Goal: Task Accomplishment & Management: Use online tool/utility

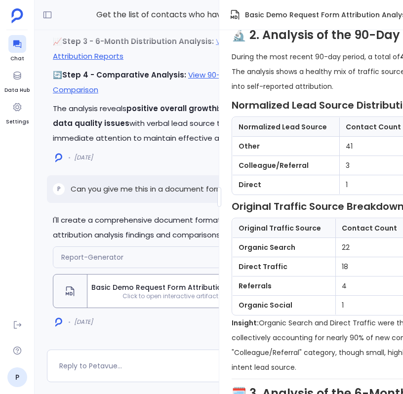
scroll to position [0, 113]
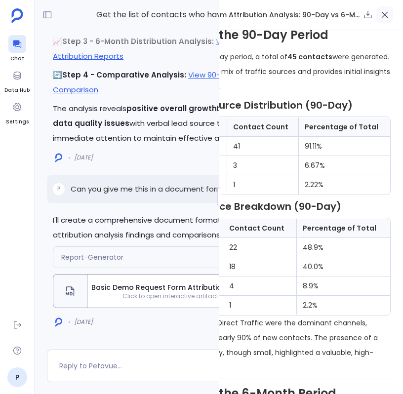
click at [384, 12] on icon "button" at bounding box center [385, 15] width 10 height 10
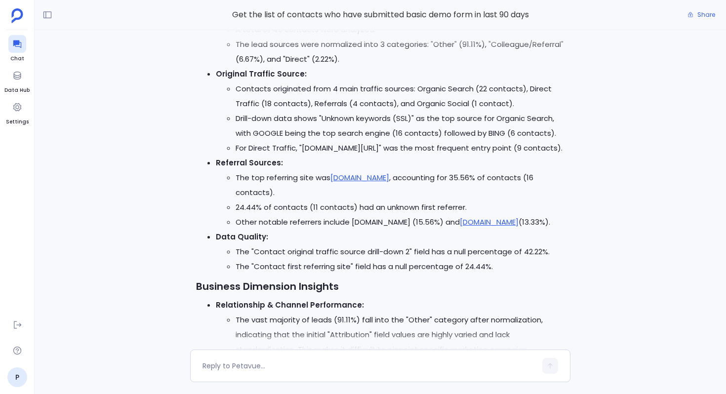
scroll to position [-2962, 0]
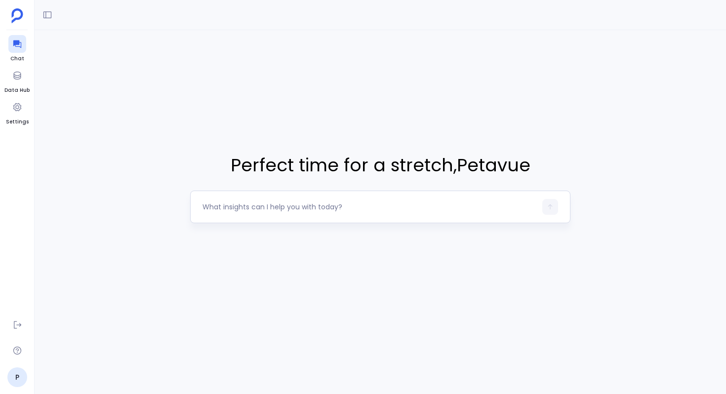
click at [247, 207] on textarea at bounding box center [370, 207] width 334 height 10
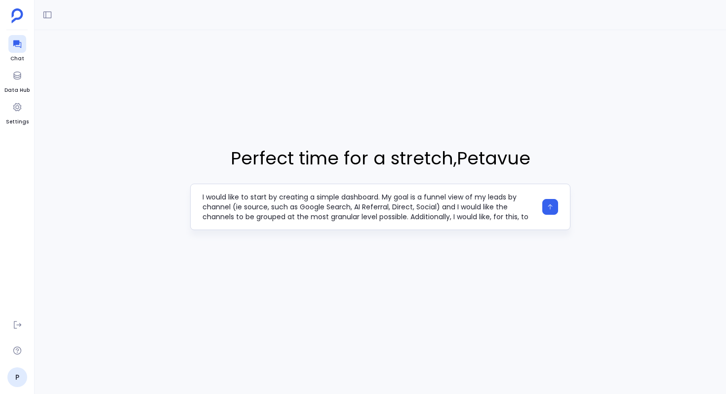
click at [419, 198] on textarea "I would like to start by creating a simple dashboard. My goal is a funnel view …" at bounding box center [370, 207] width 334 height 30
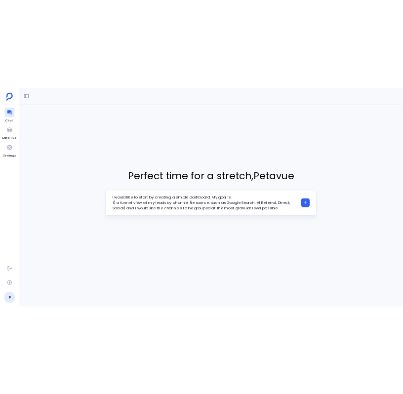
scroll to position [2, 0]
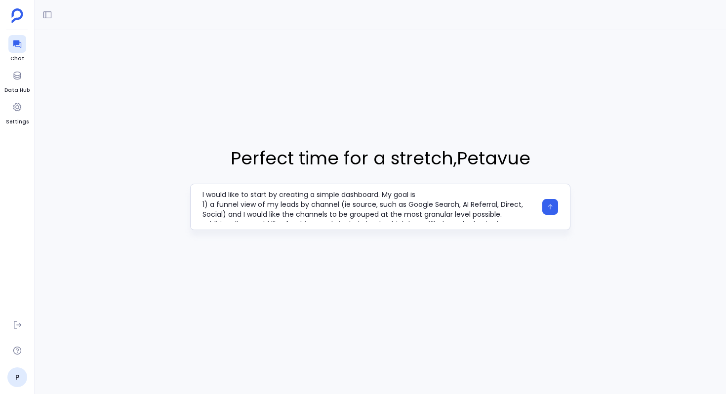
drag, startPoint x: 284, startPoint y: 217, endPoint x: 231, endPoint y: 213, distance: 53.0
click at [231, 213] on textarea "I would like to start by creating a simple dashboard. My goal is 1) a funnel vi…" at bounding box center [370, 207] width 334 height 30
type textarea "I would like to start by creating a simple dashboard. My goal is 1) a funnel vi…"
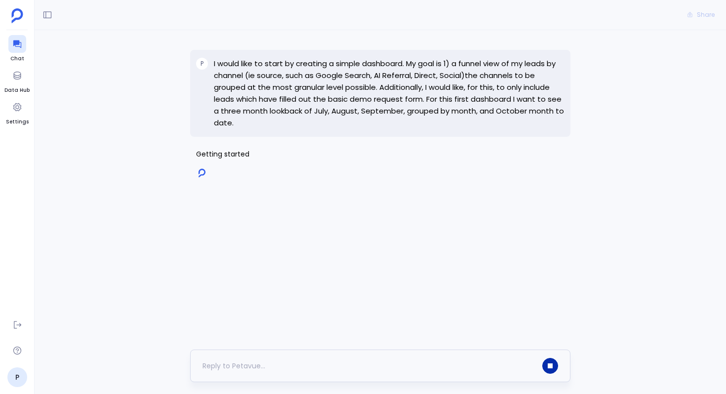
click at [548, 370] on button "button" at bounding box center [551, 366] width 16 height 16
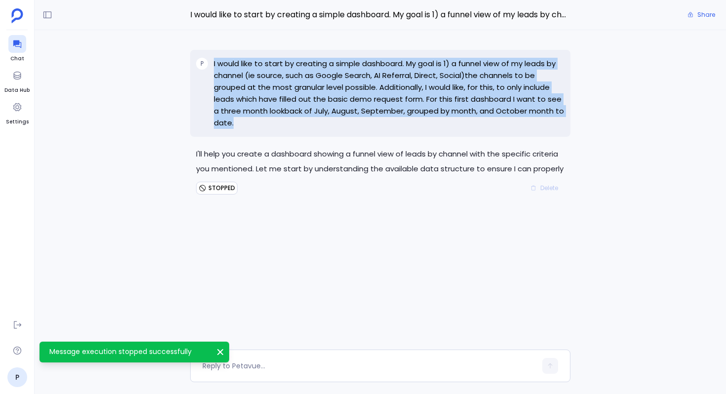
drag, startPoint x: 239, startPoint y: 124, endPoint x: 207, endPoint y: 67, distance: 65.3
click at [207, 66] on div "P I would like to start by creating a simple dashboard. My goal is 1) a funnel …" at bounding box center [380, 93] width 381 height 87
copy div "I would like to start by creating a simple dashboard. My goal is 1) a funnel vi…"
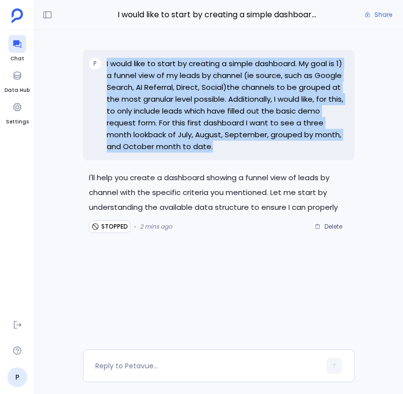
copy div "I would like to start by creating a simple dashboard. My goal is 1) a funnel vi…"
click at [333, 225] on span "Delete" at bounding box center [334, 227] width 18 height 8
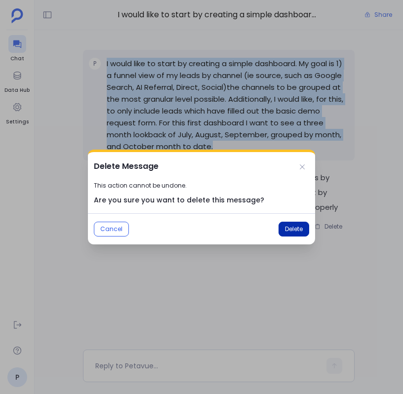
click at [279, 224] on button "Delete" at bounding box center [294, 229] width 31 height 15
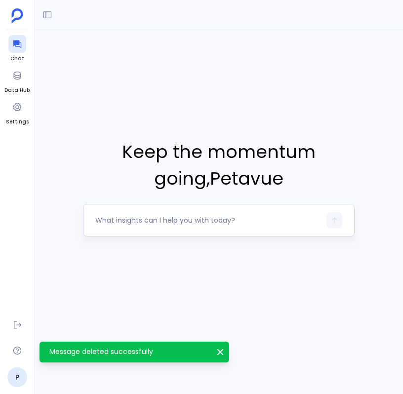
click at [171, 216] on textarea at bounding box center [207, 220] width 225 height 10
type textarea "I’d like to start by creating a simple dashboard. My goal is: 1. To have a funn…"
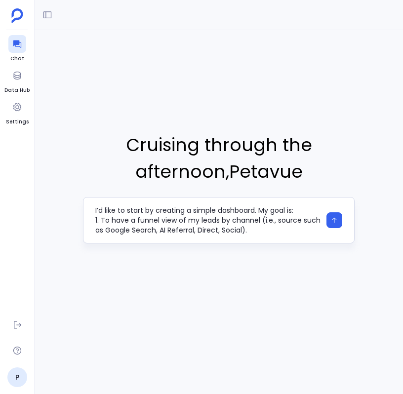
click at [248, 234] on textarea "I’d like to start by creating a simple dashboard. My goal is: 1. To have a funn…" at bounding box center [207, 221] width 225 height 30
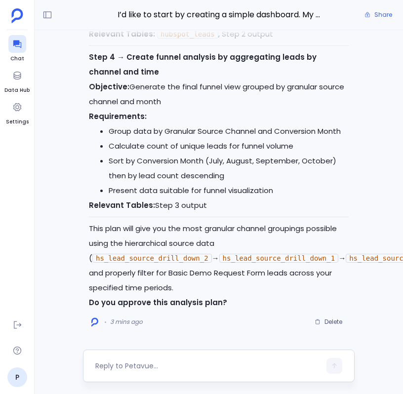
click at [165, 359] on div at bounding box center [207, 366] width 225 height 16
click at [142, 369] on textarea at bounding box center [207, 366] width 225 height 10
type textarea "This looks good. Go ahead."
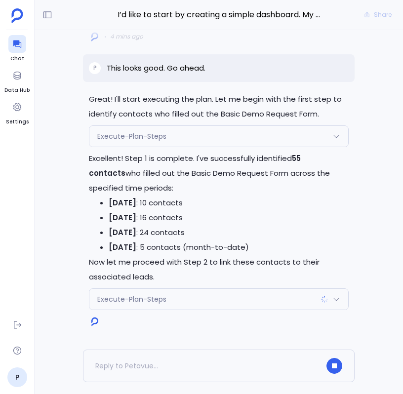
click at [203, 139] on div "Execute-Plan-Steps" at bounding box center [218, 136] width 259 height 21
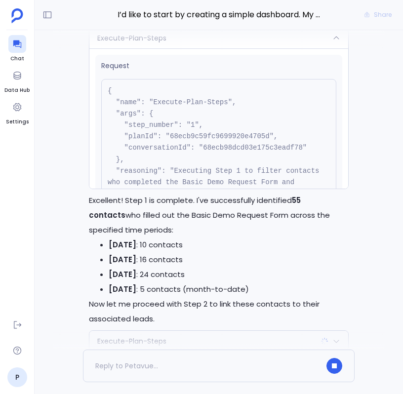
scroll to position [-46, 0]
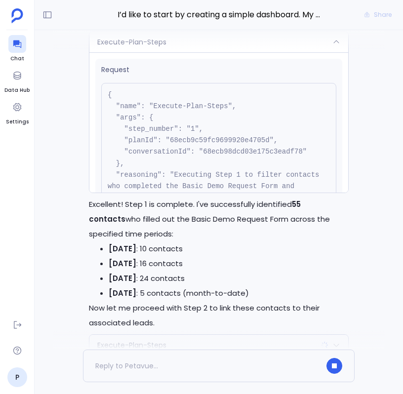
click at [240, 52] on div "Request { "name": "Execute-Plan-Steps", "args": { "step_number": "1", "planId":…" at bounding box center [218, 122] width 259 height 140
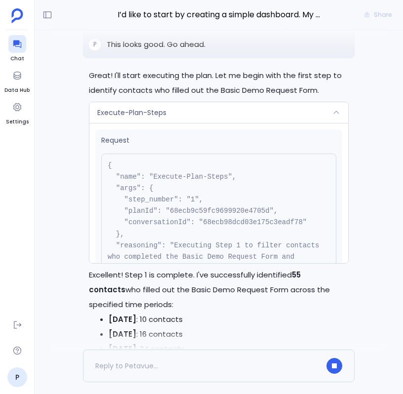
scroll to position [-123, 0]
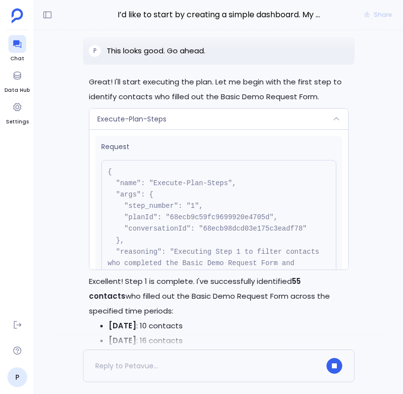
click at [299, 114] on div "Execute-Plan-Steps" at bounding box center [218, 119] width 259 height 21
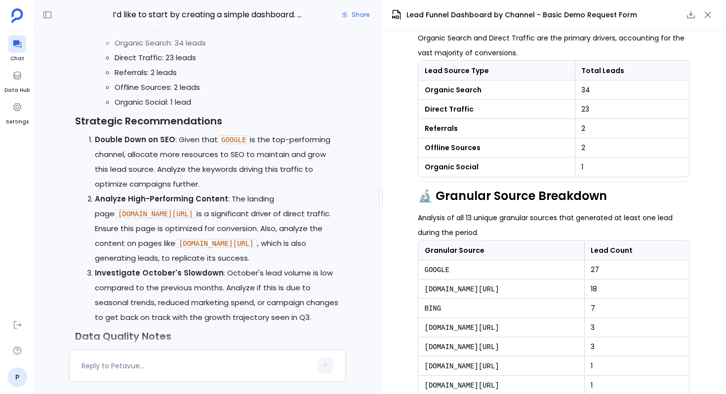
scroll to position [-46, 0]
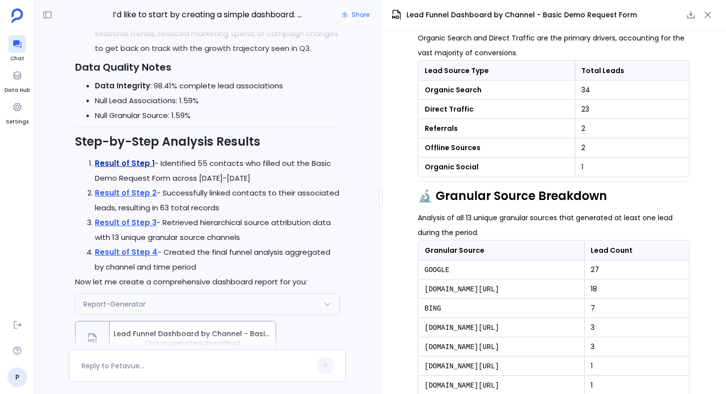
click at [129, 165] on link "Result of Step 1" at bounding box center [125, 163] width 60 height 10
click at [141, 194] on link "Result of Step 2" at bounding box center [126, 193] width 62 height 10
click at [134, 220] on link "Result of Step 3" at bounding box center [126, 222] width 62 height 10
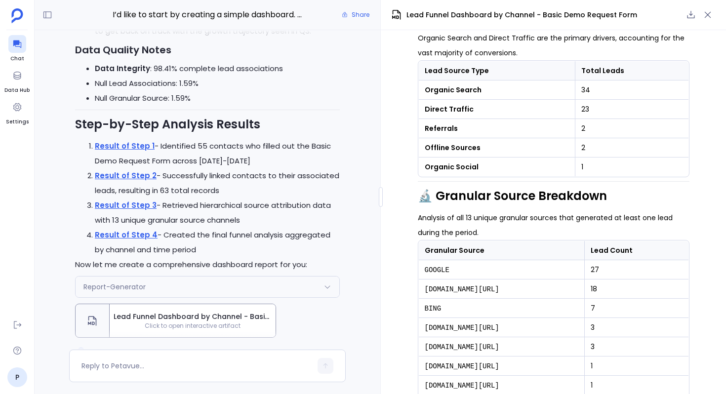
scroll to position [0, 0]
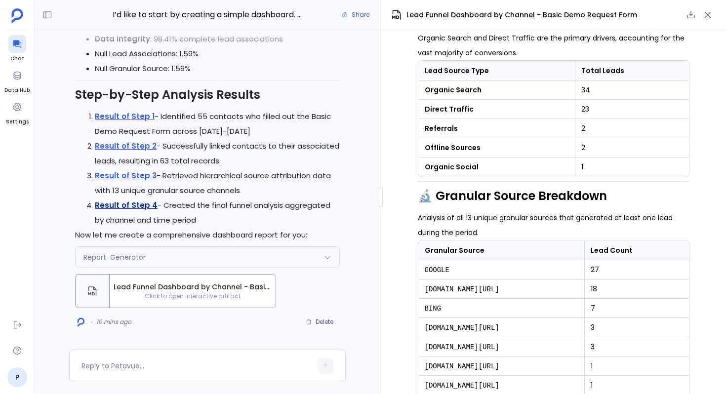
click at [127, 208] on link "Result of Step 4" at bounding box center [126, 205] width 63 height 10
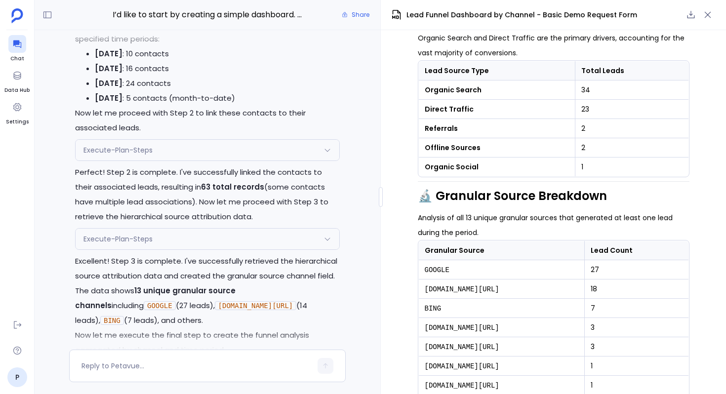
click at [210, 153] on div "Execute-Plan-Steps" at bounding box center [208, 150] width 264 height 21
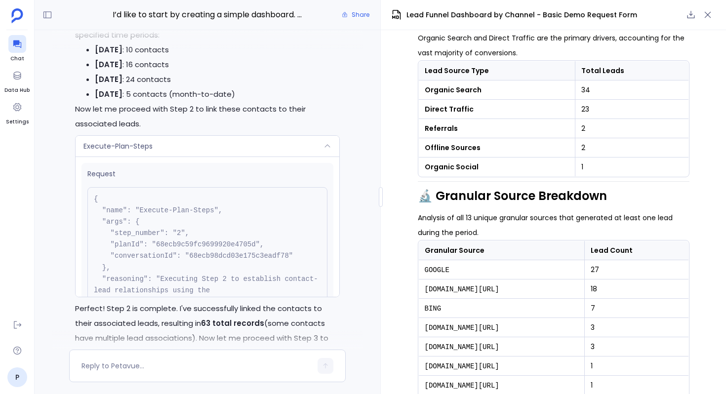
scroll to position [-1353, 0]
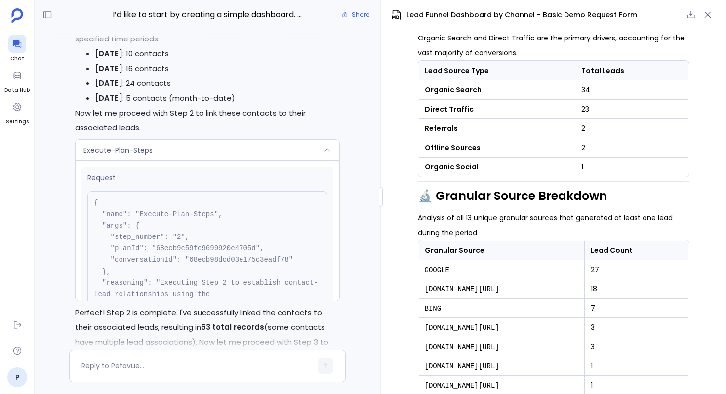
click at [208, 245] on pre "{ "name": "Execute-Plan-Steps", "args": { "step_number": "2", "planId": "68ecb9…" at bounding box center [207, 260] width 240 height 138
copy pre "68ecb9c59fc9699920e4705d"
click at [246, 152] on div "Execute-Plan-Steps" at bounding box center [208, 150] width 264 height 21
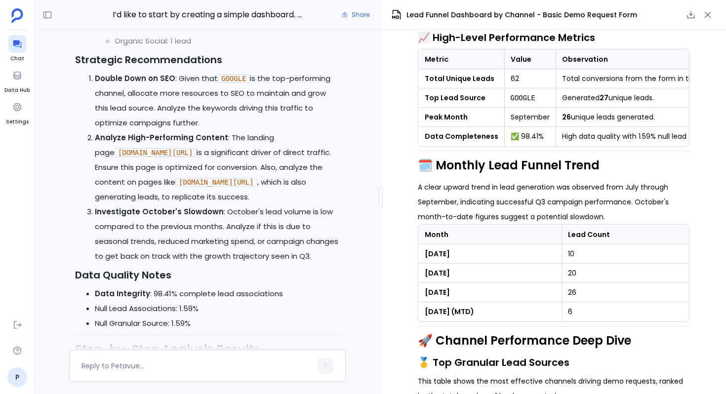
scroll to position [-146, 0]
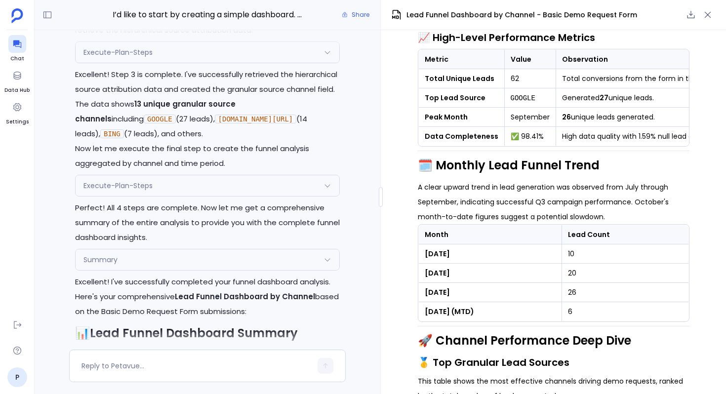
click at [139, 250] on div "Summary" at bounding box center [208, 260] width 264 height 21
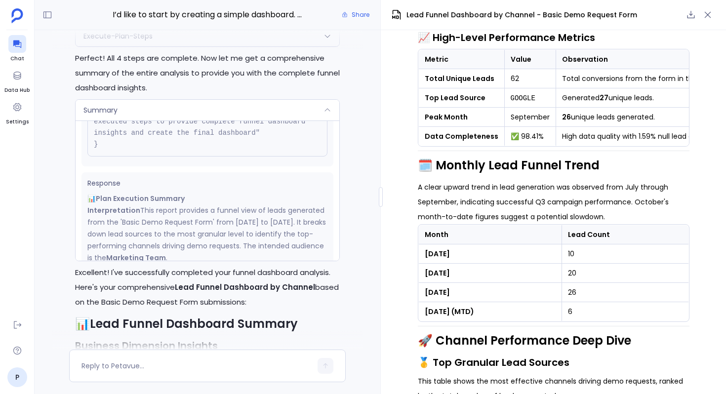
scroll to position [180, 0]
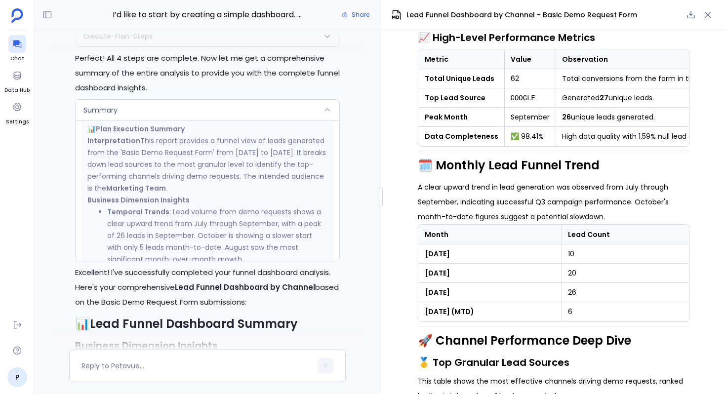
click at [131, 100] on div "Summary" at bounding box center [208, 110] width 264 height 21
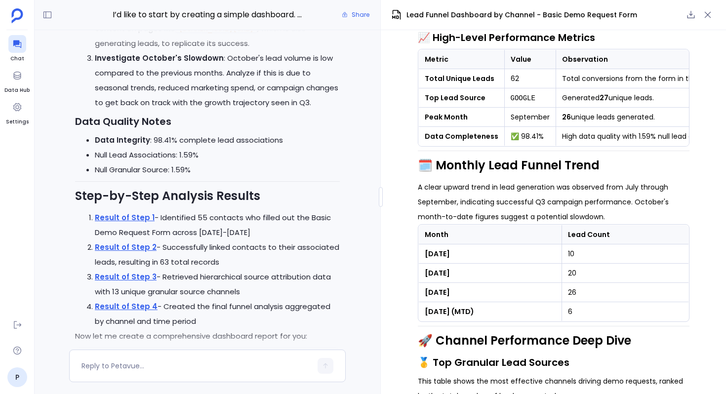
scroll to position [0, 0]
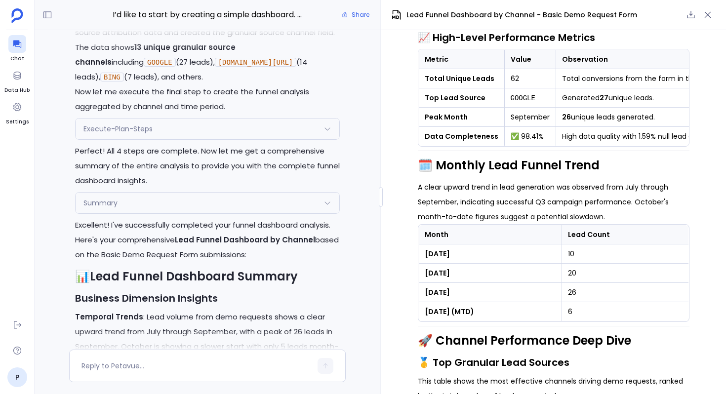
click at [176, 193] on div "Summary" at bounding box center [208, 203] width 264 height 21
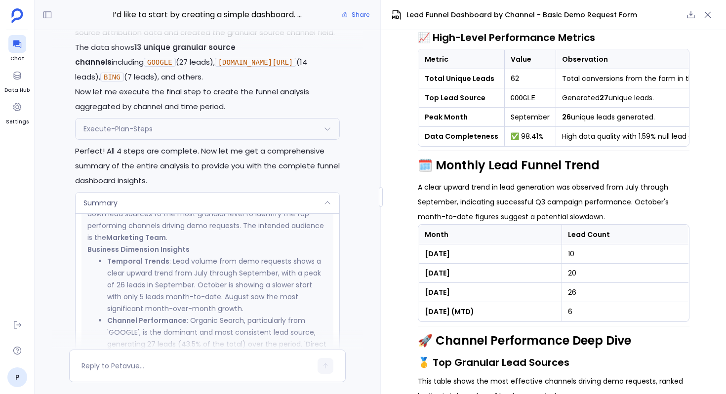
scroll to position [224, 0]
click at [182, 193] on div "Summary" at bounding box center [208, 203] width 264 height 21
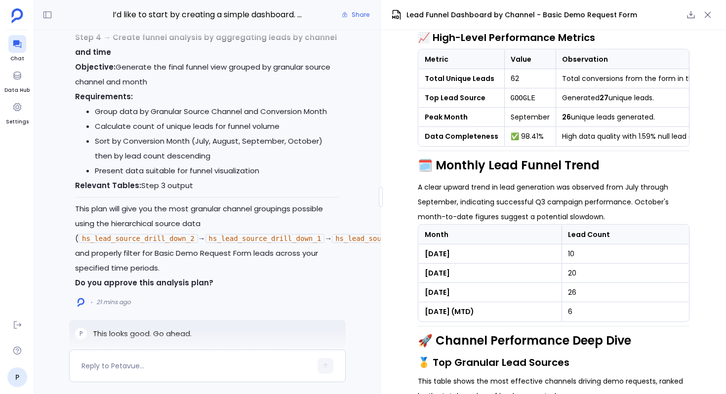
scroll to position [-1681, 0]
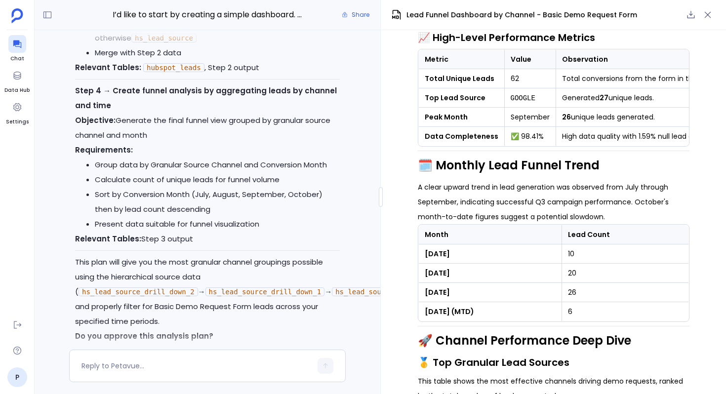
click at [250, 192] on li "Sort by Conversion Month (July, August, September, October) then by lead count …" at bounding box center [217, 202] width 245 height 30
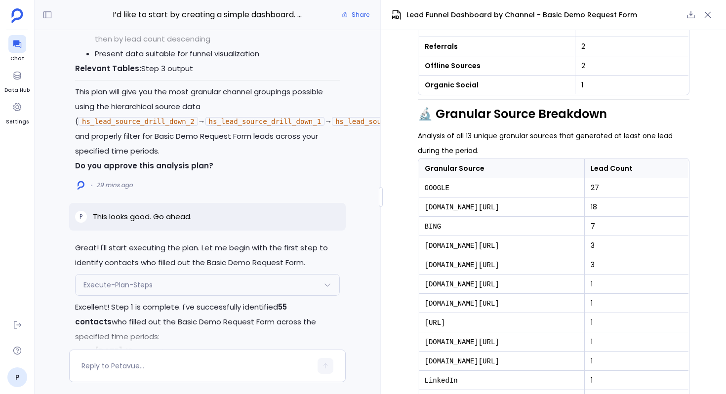
scroll to position [-1510, 0]
click at [709, 15] on icon "button" at bounding box center [708, 15] width 10 height 10
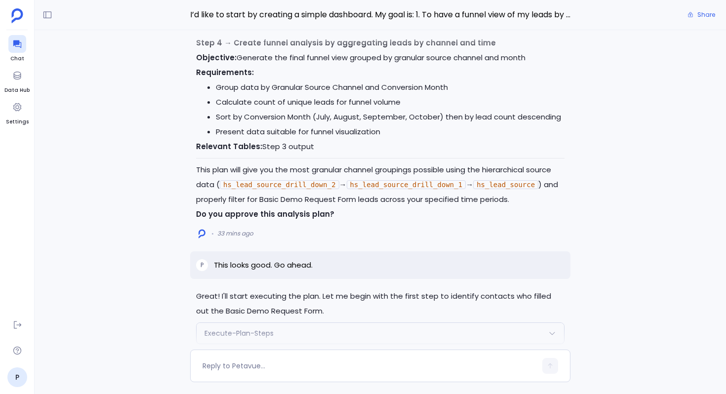
scroll to position [-1367, 0]
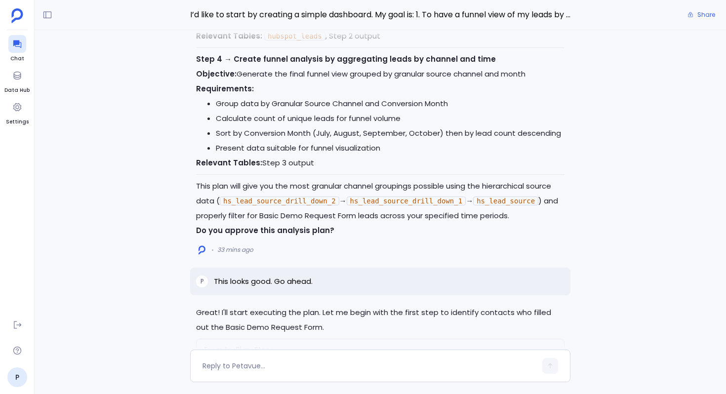
click at [271, 276] on p "This looks good. Go ahead." at bounding box center [263, 282] width 99 height 12
copy p "This looks good. Go ahead."
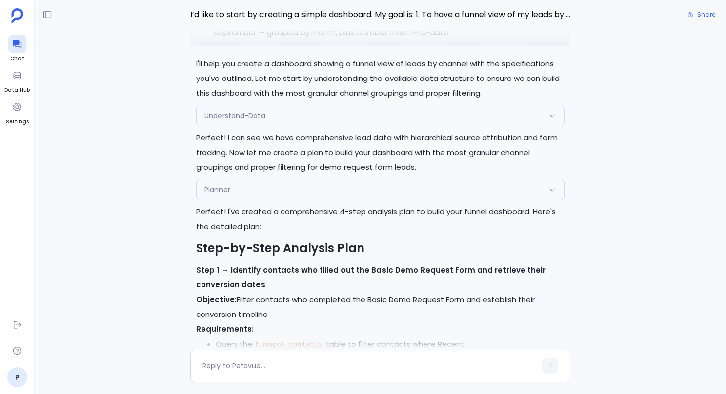
scroll to position [-2355, 0]
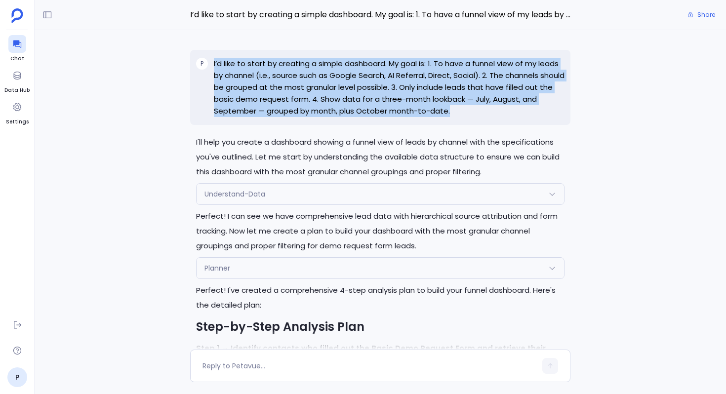
drag, startPoint x: 454, startPoint y: 111, endPoint x: 208, endPoint y: 62, distance: 250.3
click at [208, 62] on div "P I’d like to start by creating a simple dashboard. My goal is: 1. To have a fu…" at bounding box center [380, 87] width 381 height 75
copy div "I’d like to start by creating a simple dashboard. My goal is: 1. To have a funn…"
click at [118, 147] on div "Great! I'll start executing the plan. Let me begin with the first step to ident…" at bounding box center [381, 190] width 692 height 320
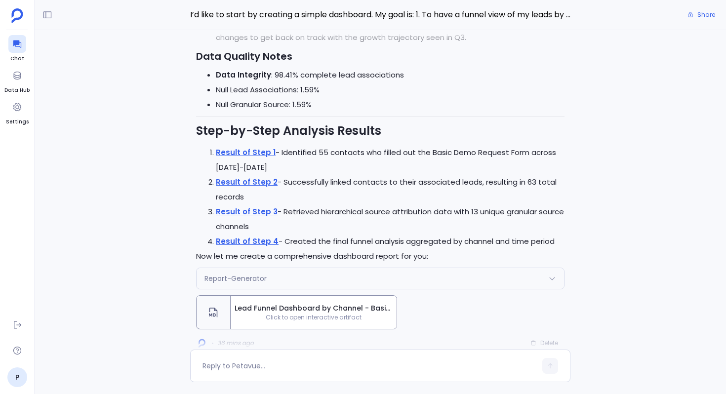
scroll to position [0, 0]
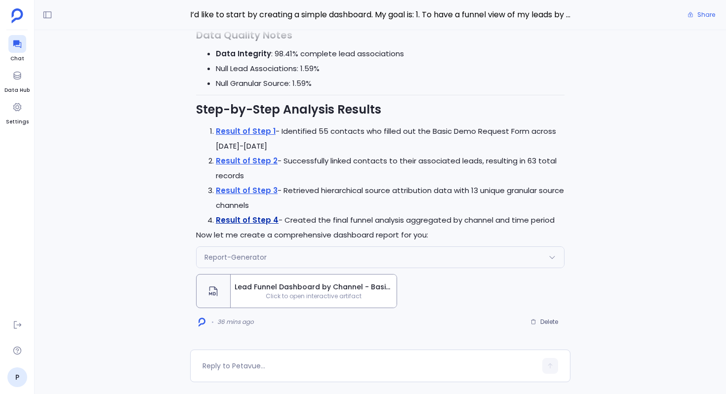
click at [263, 217] on link "Result of Step 4" at bounding box center [247, 220] width 63 height 10
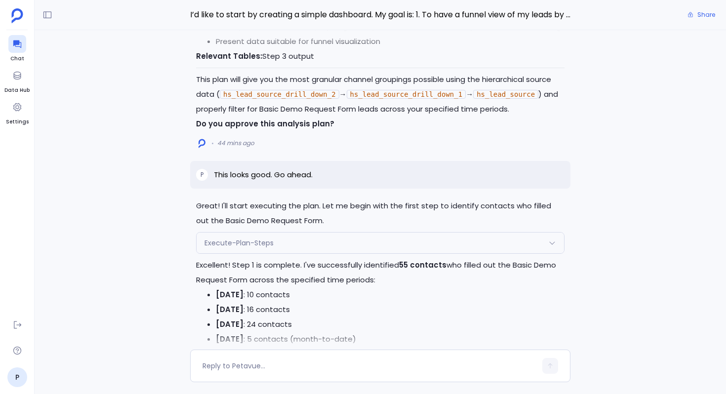
scroll to position [-1247, 0]
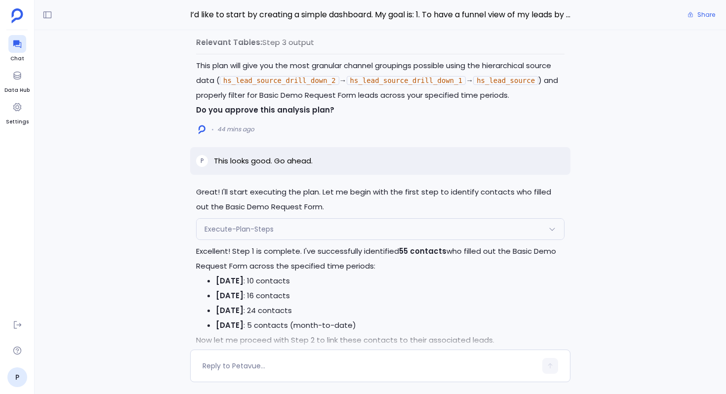
click at [268, 151] on div "P This looks good. Go ahead." at bounding box center [380, 161] width 381 height 28
copy p "This looks good. Go ahead."
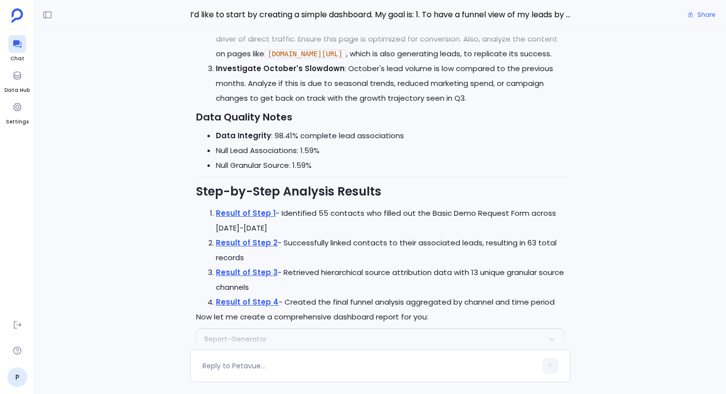
scroll to position [-80, 0]
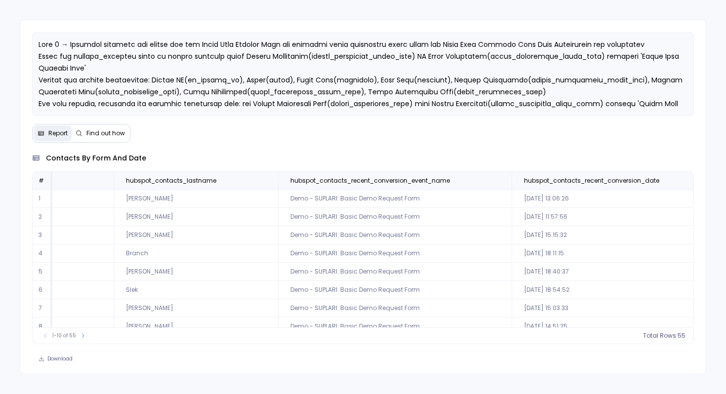
scroll to position [47, 449]
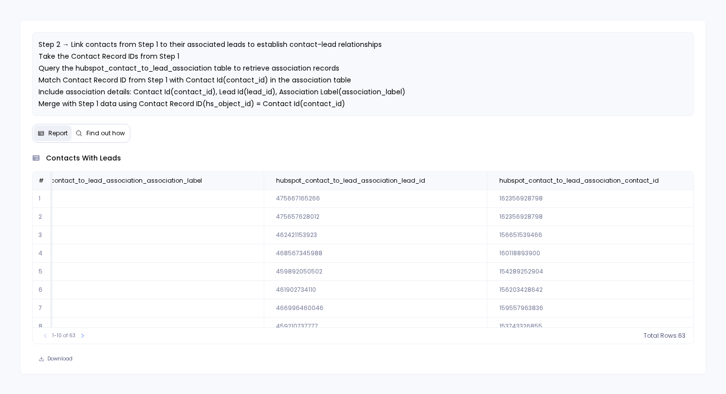
scroll to position [0, 1648]
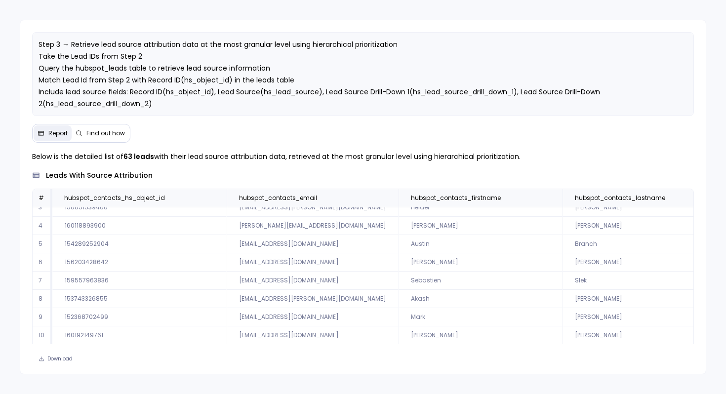
scroll to position [17, 0]
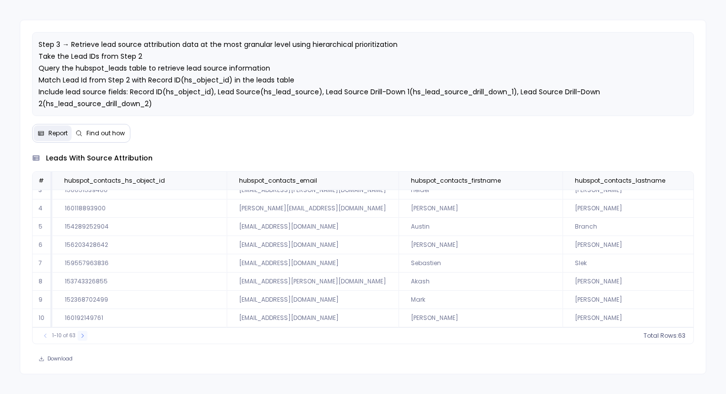
click at [84, 336] on icon at bounding box center [83, 336] width 6 height 6
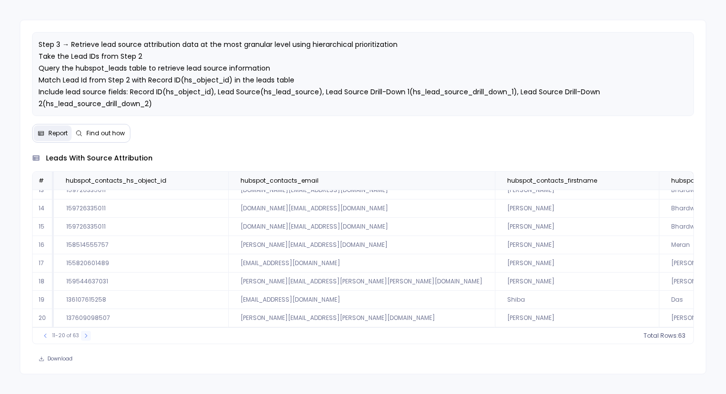
click at [84, 336] on icon at bounding box center [86, 336] width 6 height 6
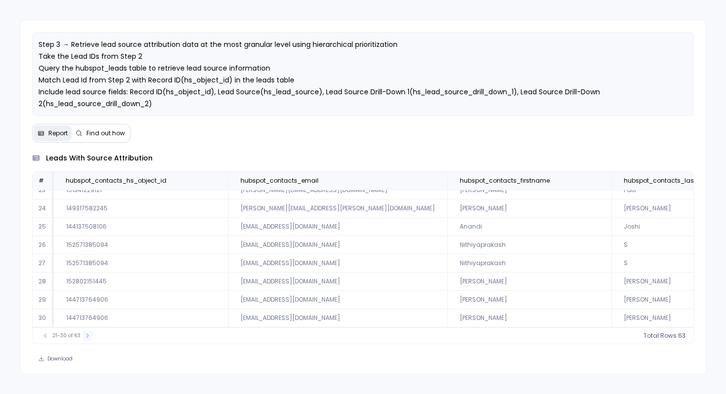
click at [85, 336] on icon at bounding box center [88, 336] width 6 height 6
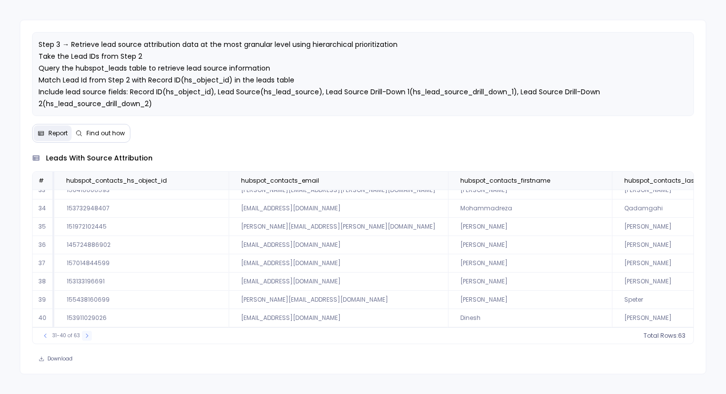
click at [84, 336] on icon at bounding box center [87, 336] width 6 height 6
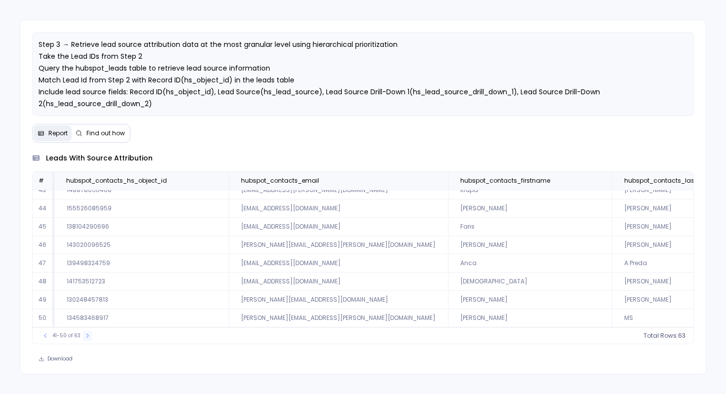
click at [85, 336] on icon at bounding box center [88, 336] width 6 height 6
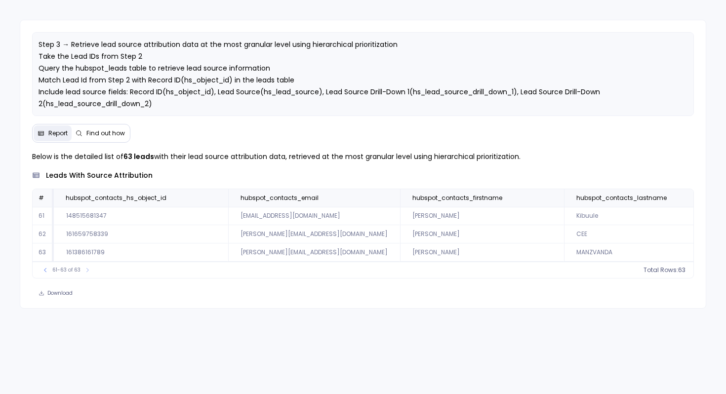
scroll to position [0, 0]
click at [84, 336] on div "Step 3 → Retrieve lead source attribution data at the most granular level using…" at bounding box center [363, 197] width 726 height 394
click at [371, 200] on th "hubspot_contacts_email" at bounding box center [314, 198] width 172 height 18
click at [382, 194] on button at bounding box center [388, 198] width 12 height 12
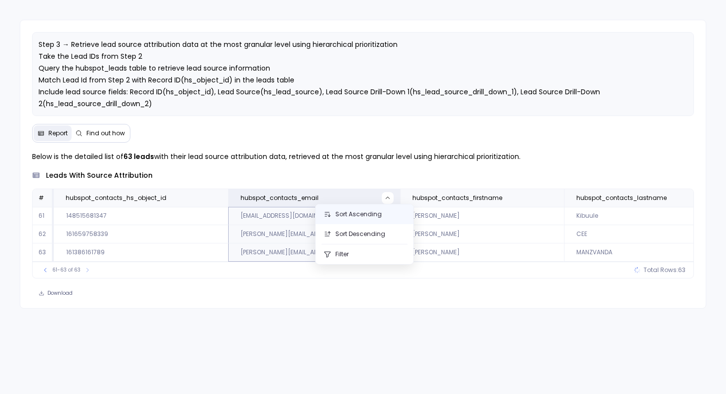
click at [361, 218] on button "Sort Ascending" at bounding box center [365, 215] width 98 height 20
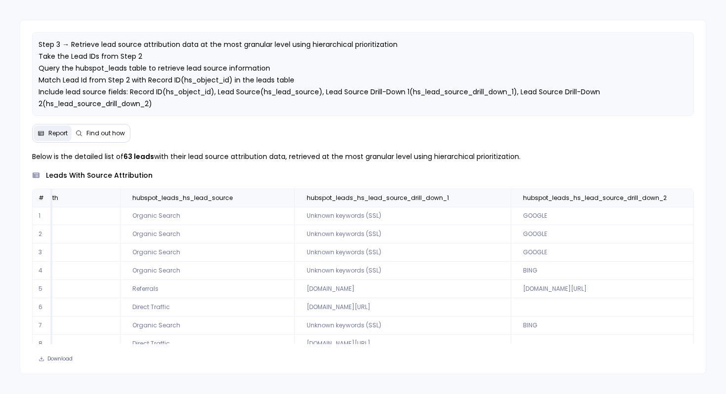
scroll to position [0, 3766]
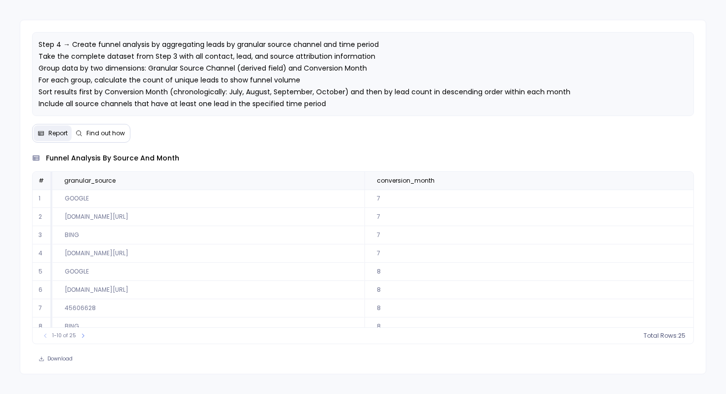
scroll to position [45, 0]
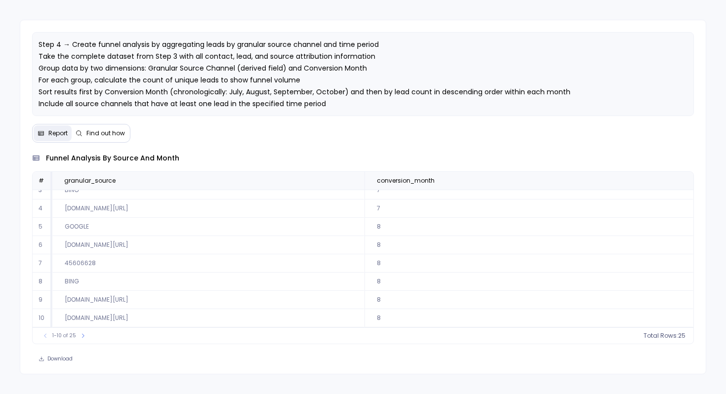
click at [95, 133] on span "Find out how" at bounding box center [105, 133] width 39 height 8
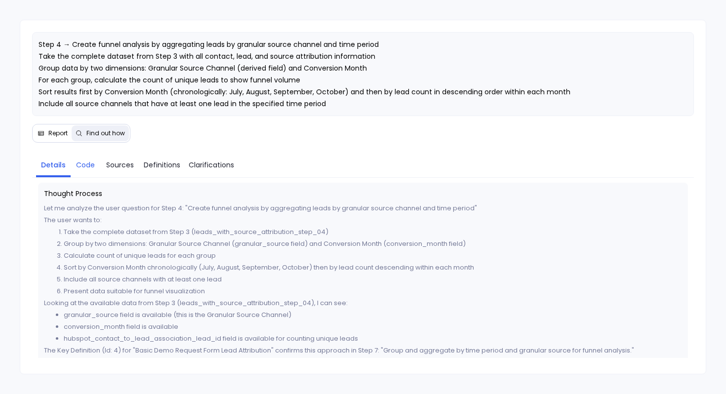
click at [84, 165] on span "Code" at bounding box center [85, 165] width 19 height 11
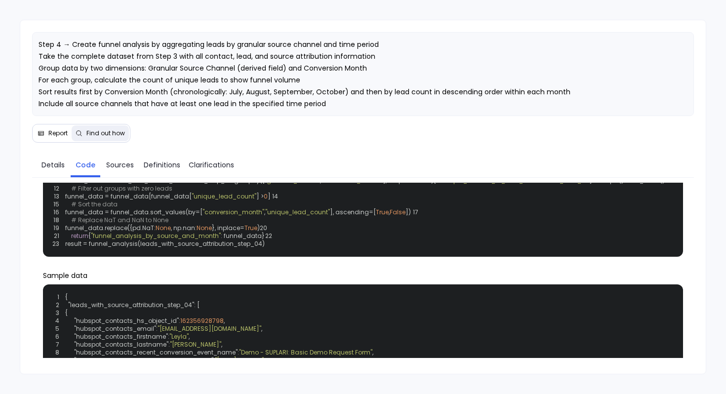
scroll to position [61, 0]
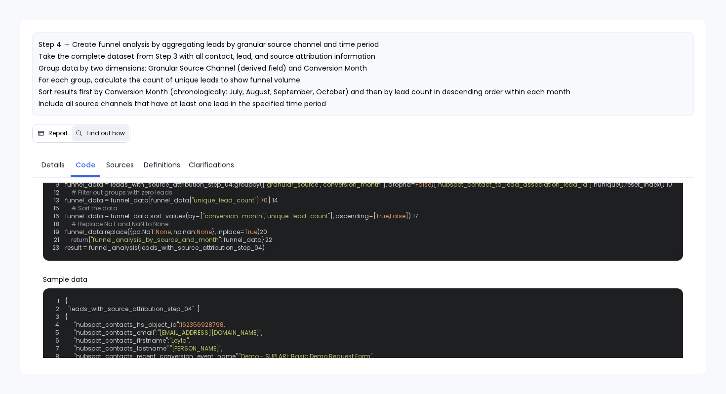
click at [42, 138] on button "Report" at bounding box center [53, 134] width 38 height 16
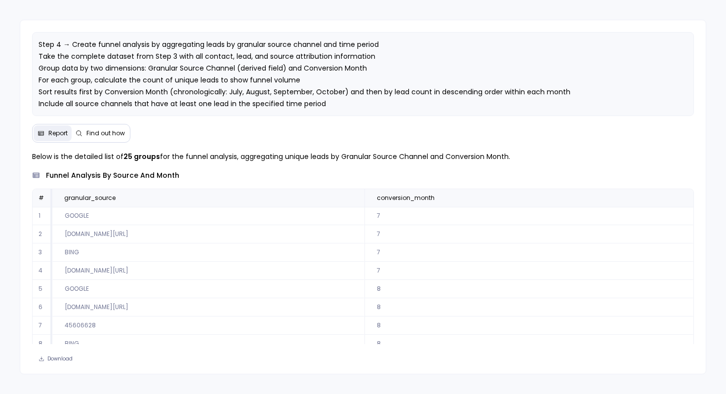
scroll to position [45, 0]
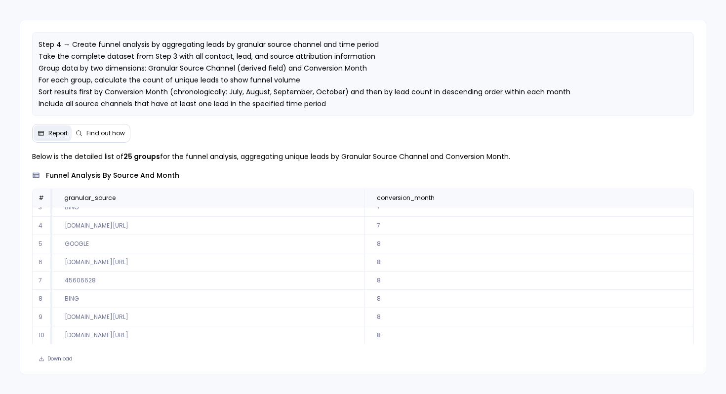
click at [98, 138] on button "Find out how" at bounding box center [100, 134] width 57 height 16
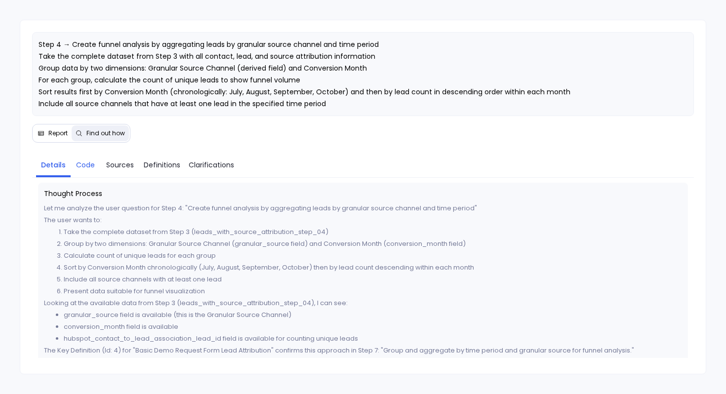
click at [92, 170] on link "Code" at bounding box center [86, 165] width 30 height 21
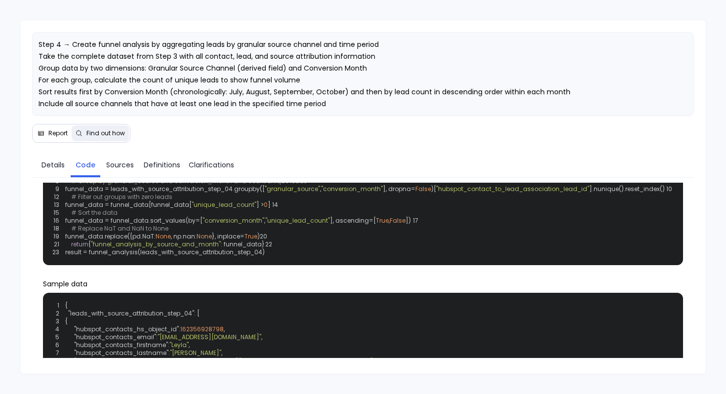
scroll to position [60, 0]
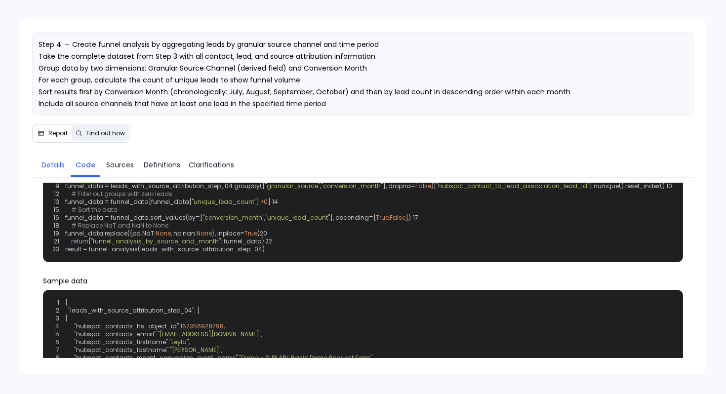
click at [55, 164] on span "Details" at bounding box center [53, 165] width 23 height 11
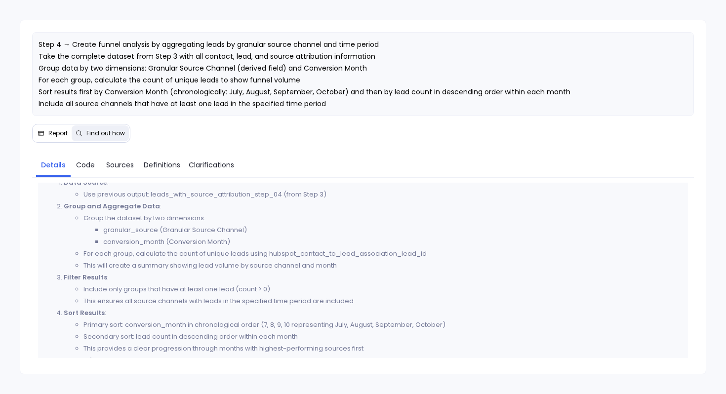
scroll to position [344, 0]
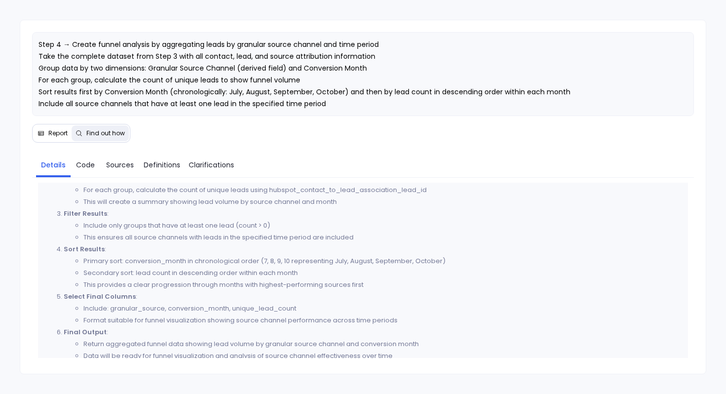
click at [58, 140] on button "Report" at bounding box center [53, 134] width 38 height 16
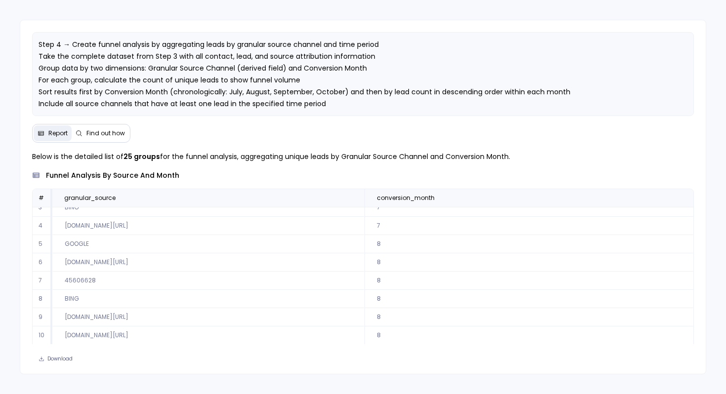
scroll to position [17, 0]
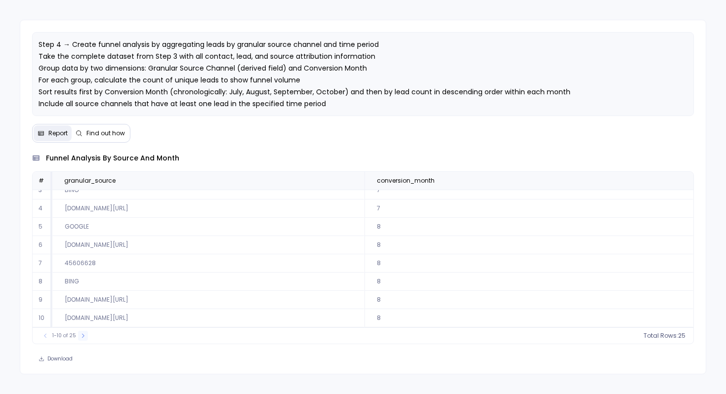
click at [80, 337] on icon at bounding box center [83, 336] width 6 height 6
click at [99, 137] on span "Find out how" at bounding box center [105, 133] width 39 height 8
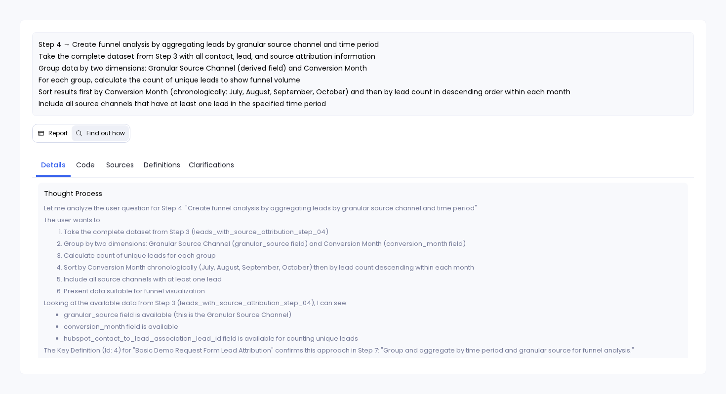
click at [45, 139] on button "Report" at bounding box center [53, 134] width 38 height 16
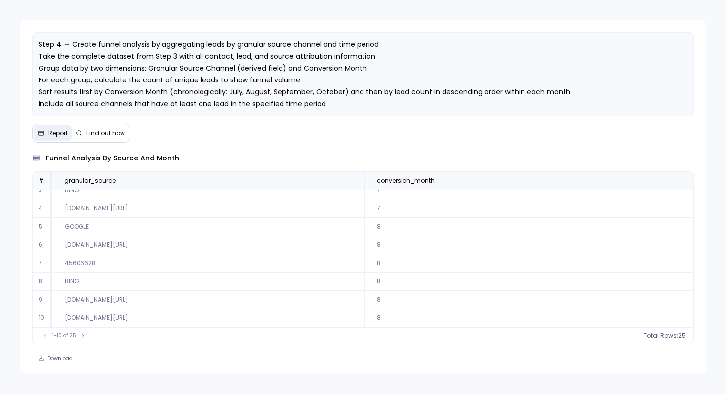
scroll to position [0, 0]
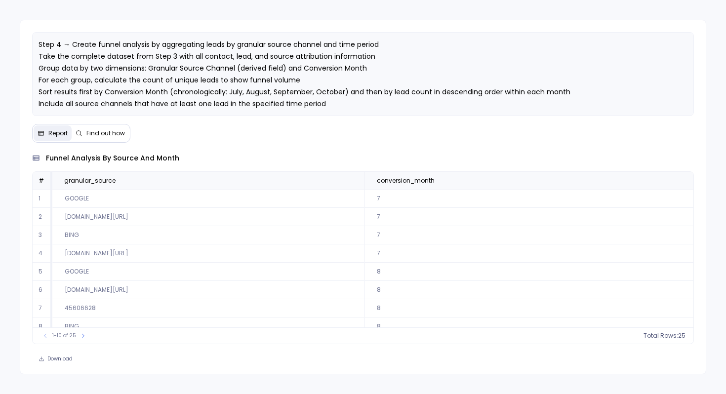
click at [317, 144] on div "Step 4 → Create funnel analysis by aggregating leads by granular source channel…" at bounding box center [363, 197] width 687 height 355
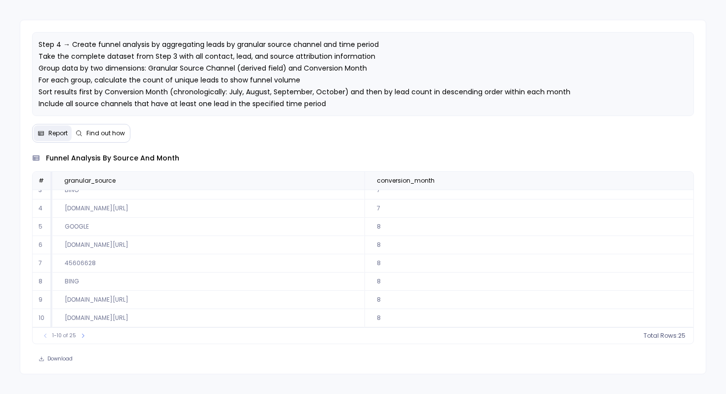
click at [92, 137] on span "Find out how" at bounding box center [105, 133] width 39 height 8
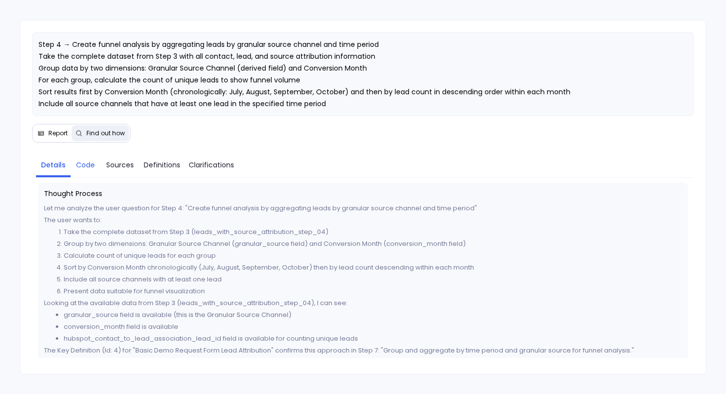
click at [77, 172] on link "Code" at bounding box center [86, 165] width 30 height 21
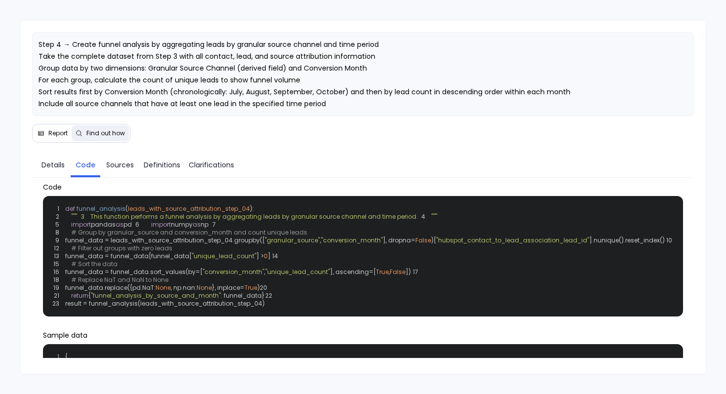
scroll to position [0, 0]
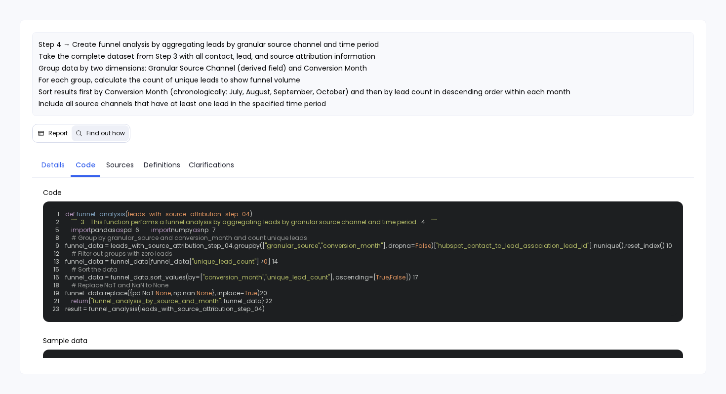
click at [48, 166] on span "Details" at bounding box center [53, 165] width 23 height 11
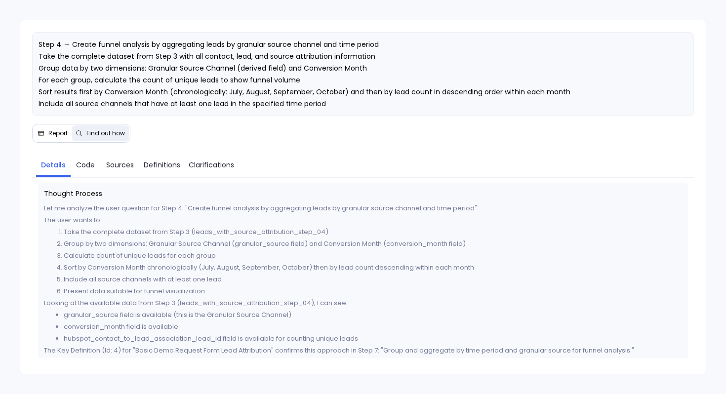
click at [45, 136] on span "Report" at bounding box center [53, 133] width 30 height 8
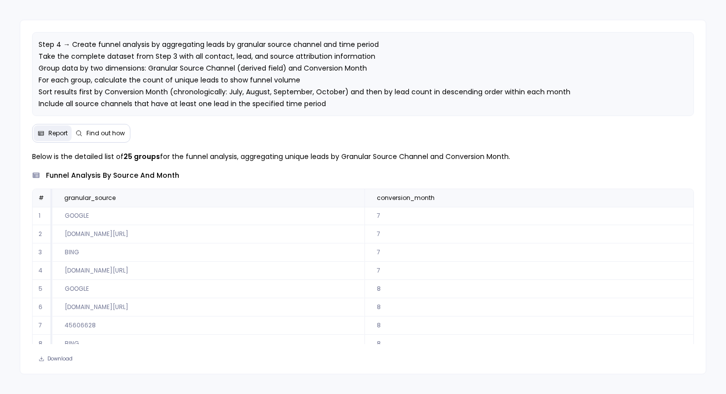
click at [89, 134] on span "Find out how" at bounding box center [105, 133] width 39 height 8
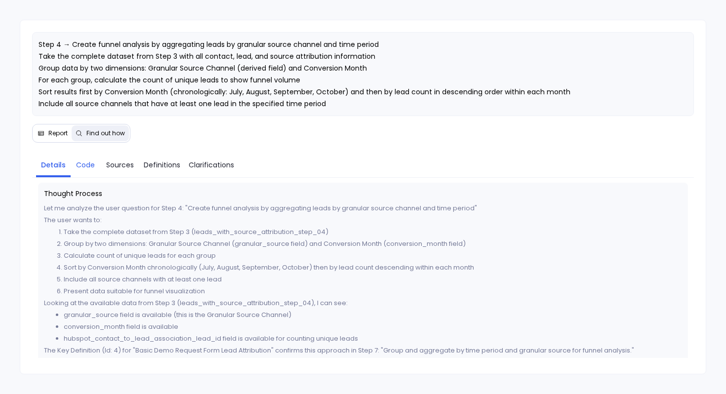
click at [80, 166] on span "Code" at bounding box center [85, 165] width 19 height 11
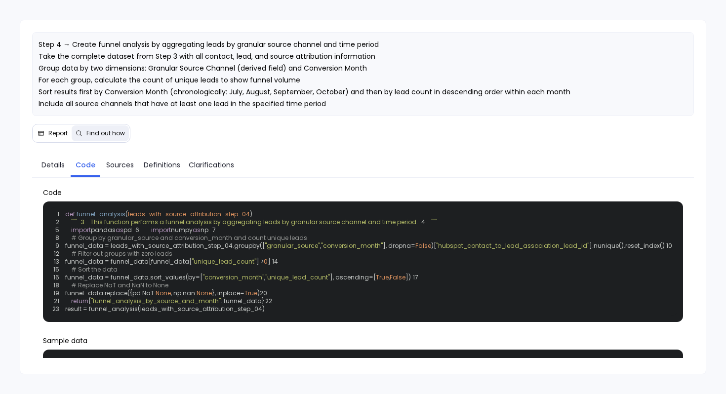
click at [48, 134] on span "Report" at bounding box center [57, 133] width 19 height 8
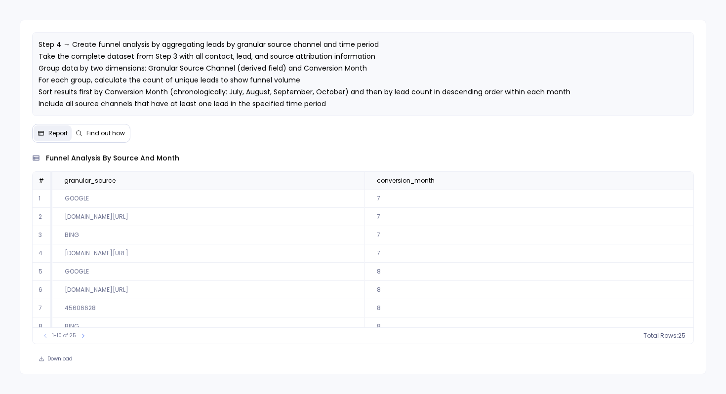
click at [188, 262] on td "suplari.com/ai-procurement-agent" at bounding box center [208, 254] width 312 height 18
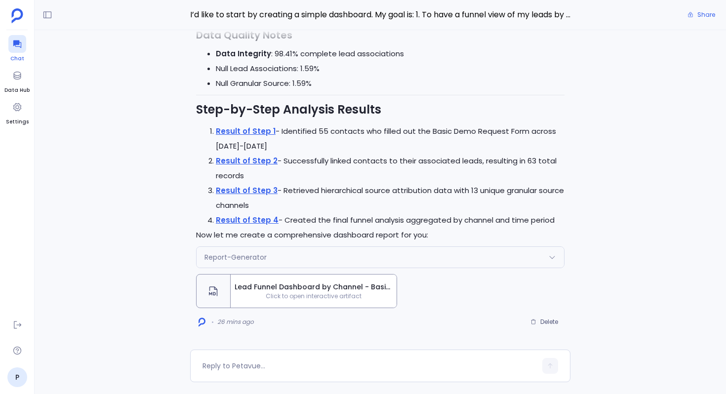
click at [17, 46] on icon at bounding box center [17, 44] width 10 height 10
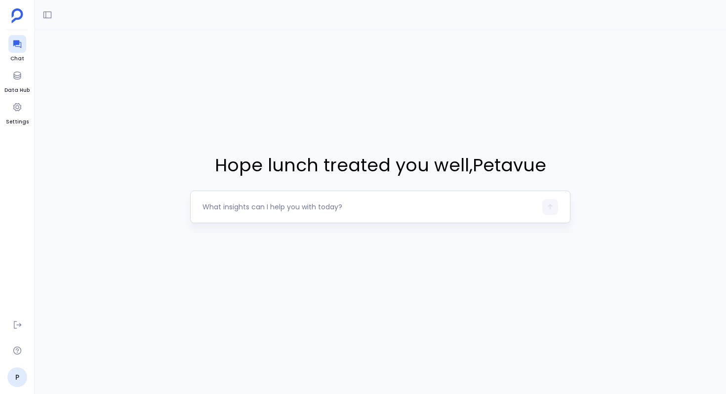
click at [212, 205] on textarea at bounding box center [370, 207] width 334 height 10
type textarea "I’d like to start by creating a simple dashboard. My goal is: 1. To have a funn…"
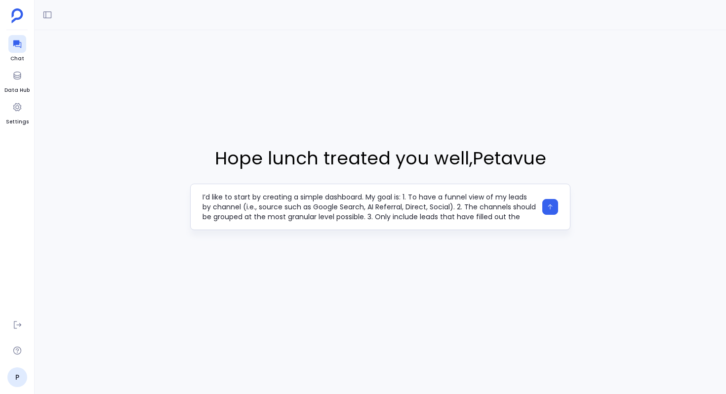
scroll to position [30, 0]
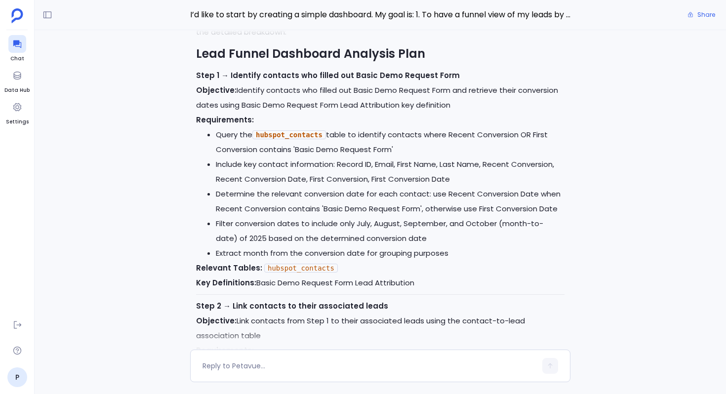
scroll to position [-698, 0]
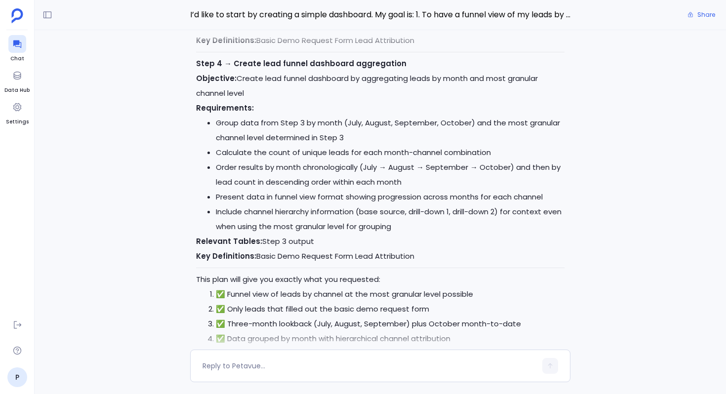
scroll to position [-65, 0]
click at [264, 359] on div at bounding box center [370, 366] width 334 height 16
click at [251, 364] on textarea at bounding box center [370, 366] width 334 height 10
type textarea "I’d like to start by creating a simple dashboard. My goal is: 1. To have a funn…"
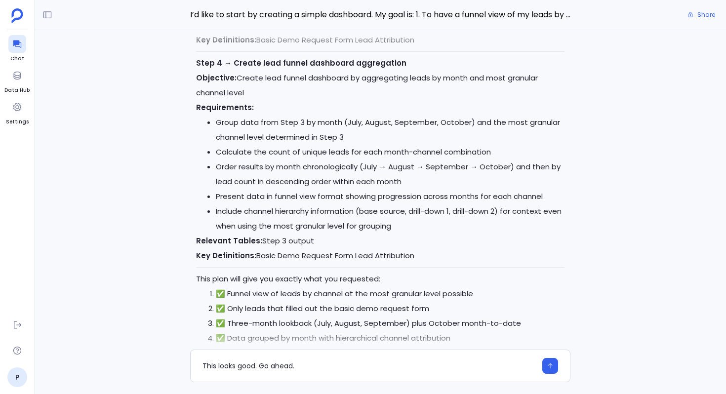
type textarea "This looks good. Go ahead."
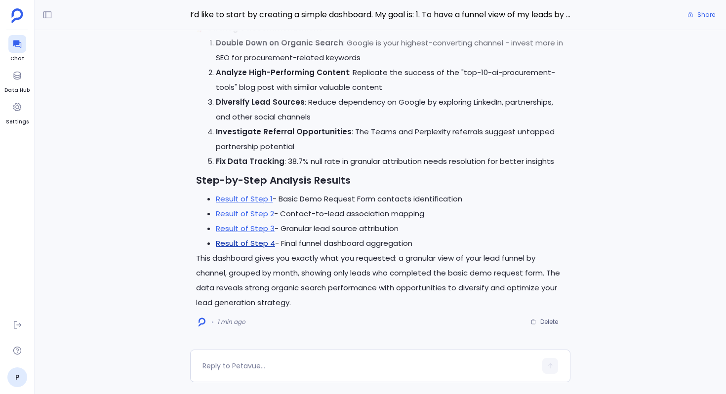
click at [260, 245] on link "Result of Step 4" at bounding box center [245, 243] width 59 height 10
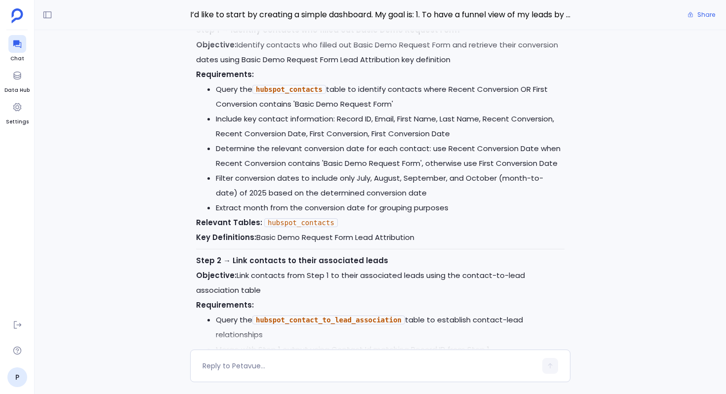
scroll to position [-2554, 0]
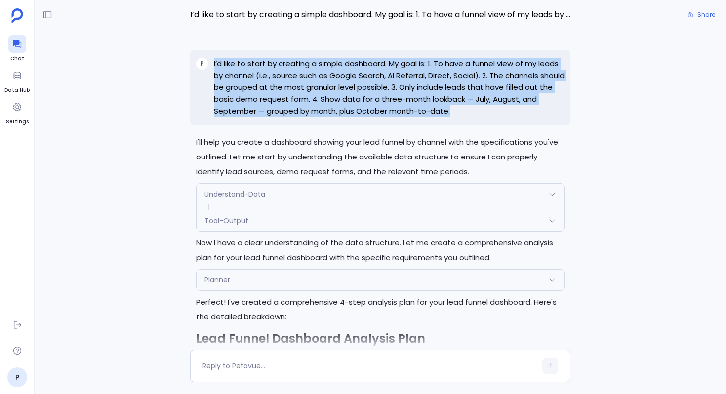
drag, startPoint x: 456, startPoint y: 111, endPoint x: 213, endPoint y: 65, distance: 247.5
click at [212, 64] on div "P I’d like to start by creating a simple dashboard. My goal is: 1. To have a fu…" at bounding box center [380, 87] width 381 height 75
copy p "I’d like to start by creating a simple dashboard. My goal is: 1. To have a funn…"
click at [15, 42] on icon at bounding box center [17, 45] width 8 height 8
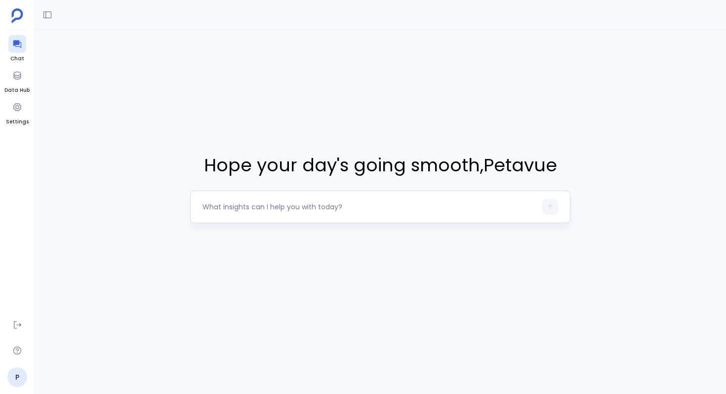
click at [253, 213] on div at bounding box center [370, 207] width 334 height 16
click at [241, 209] on textarea at bounding box center [370, 207] width 334 height 10
type textarea "I’d like to start by creating a simple dashboard. My goal is: 1. To have a funn…"
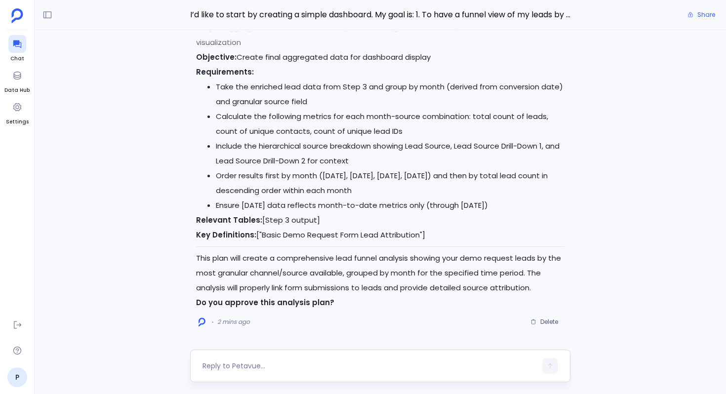
click at [240, 359] on div at bounding box center [370, 366] width 334 height 16
click at [227, 362] on textarea at bounding box center [370, 366] width 334 height 10
type textarea "This looks good. Go ahead."
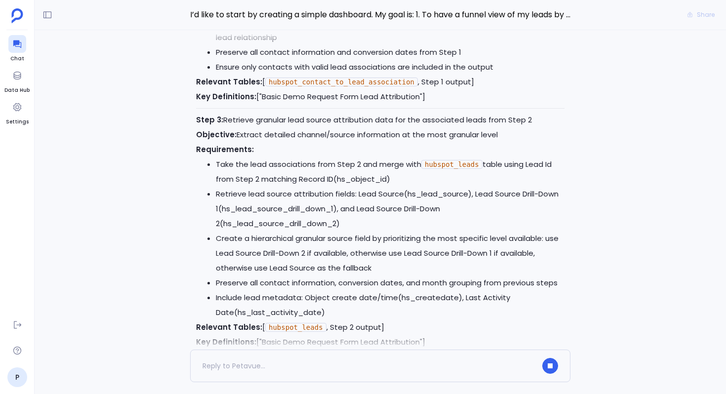
scroll to position [-809, 0]
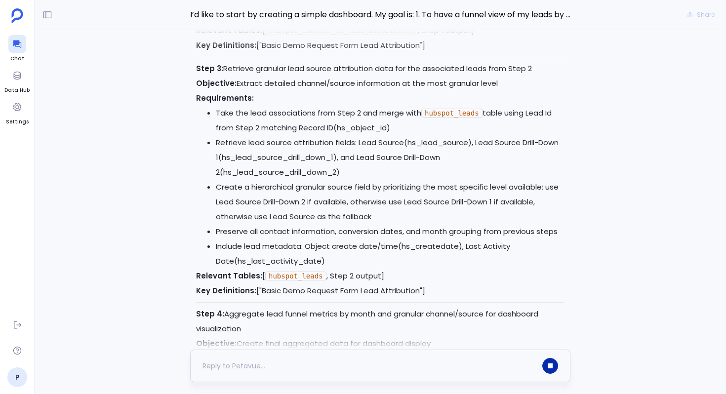
click at [546, 365] on button "button" at bounding box center [551, 366] width 16 height 16
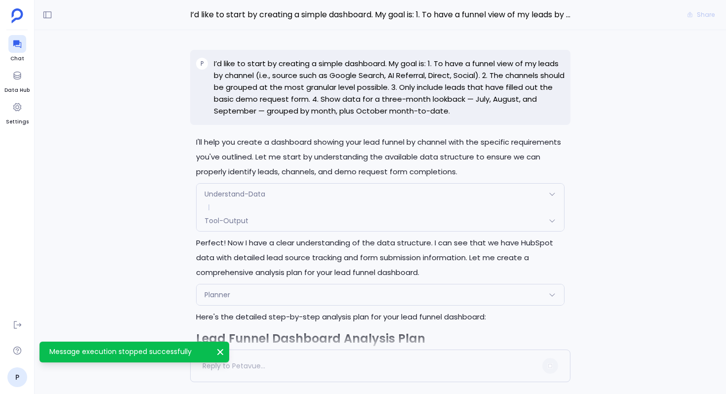
scroll to position [-1717, 0]
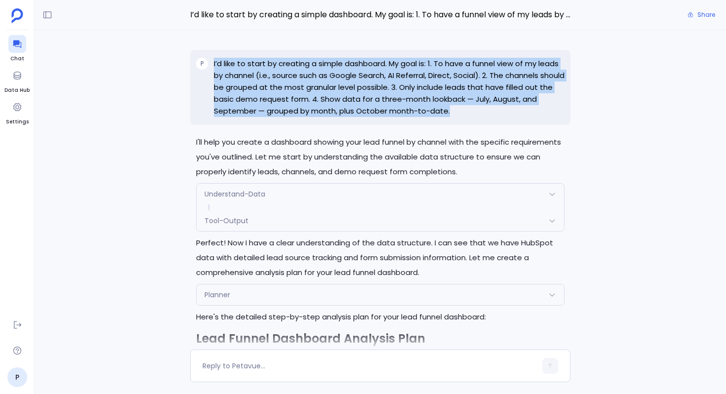
drag, startPoint x: 458, startPoint y: 114, endPoint x: 208, endPoint y: 67, distance: 254.4
click at [208, 67] on div "P I’d like to start by creating a simple dashboard. My goal is: 1. To have a fu…" at bounding box center [380, 87] width 381 height 75
copy div "I’d like to start by creating a simple dashboard. My goal is: 1. To have a funn…"
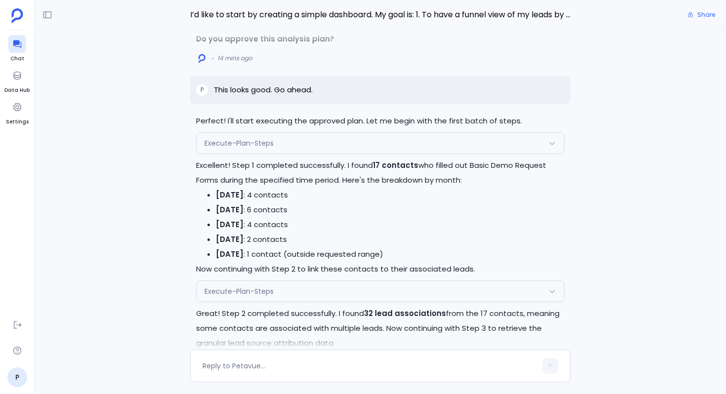
scroll to position [-254, 0]
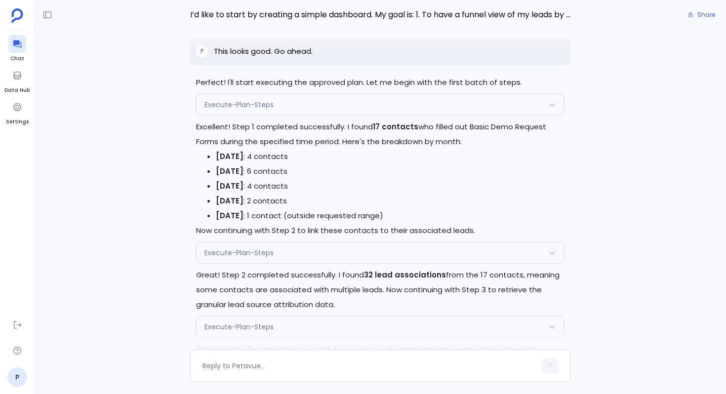
click at [264, 54] on p "This looks good. Go ahead." at bounding box center [263, 51] width 99 height 12
copy p "This looks good. Go ahead."
click at [18, 352] on icon at bounding box center [17, 351] width 10 height 10
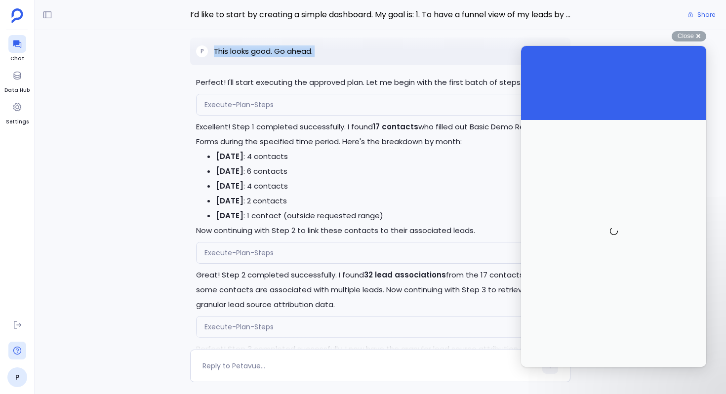
scroll to position [0, 0]
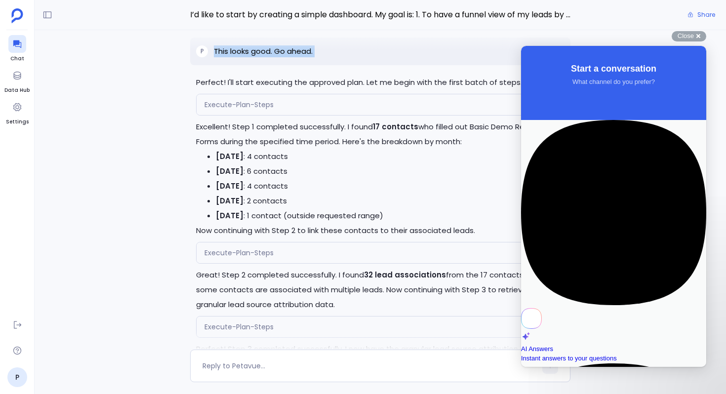
click at [123, 153] on div "Perfect! I'll start executing the approved plan. Let me begin with the first ba…" at bounding box center [381, 190] width 692 height 320
click at [22, 382] on link "P" at bounding box center [17, 378] width 20 height 20
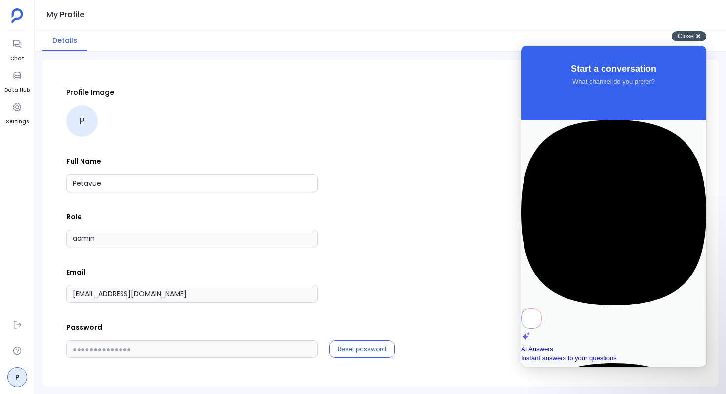
click at [694, 35] on span "Close" at bounding box center [686, 35] width 16 height 7
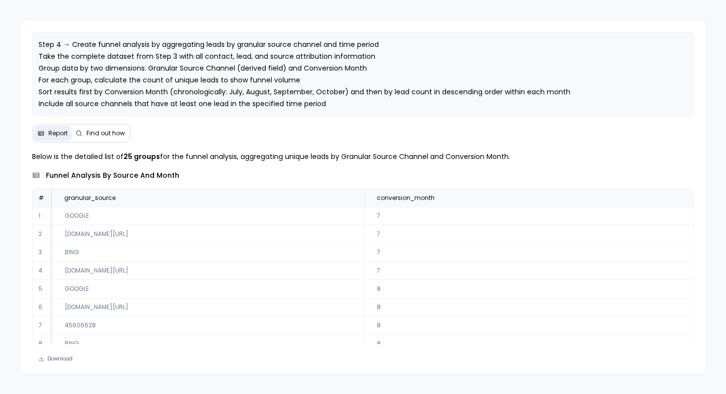
click at [103, 134] on span "Find out how" at bounding box center [105, 133] width 39 height 8
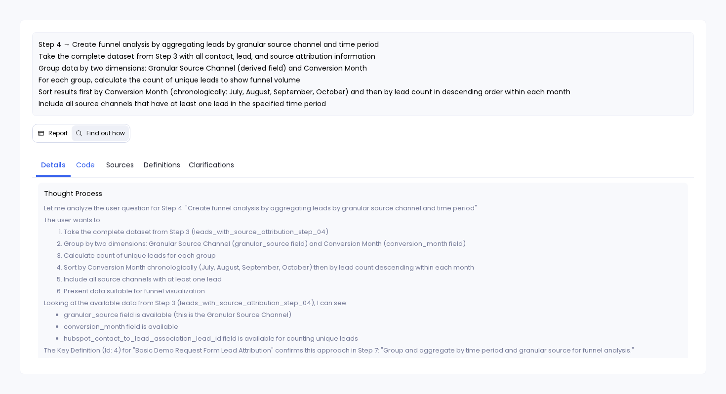
click at [94, 159] on link "Code" at bounding box center [86, 165] width 30 height 21
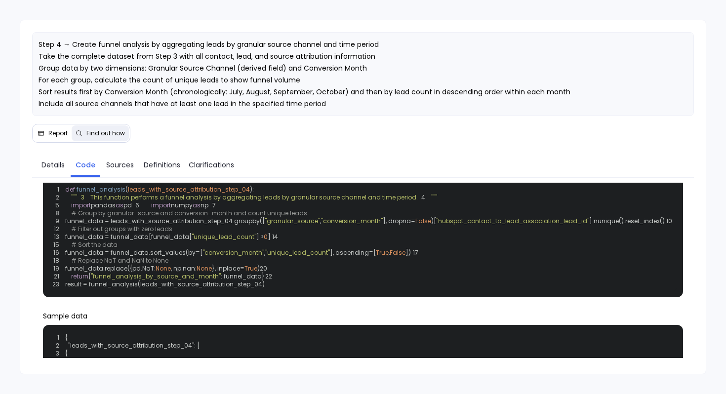
scroll to position [41, 0]
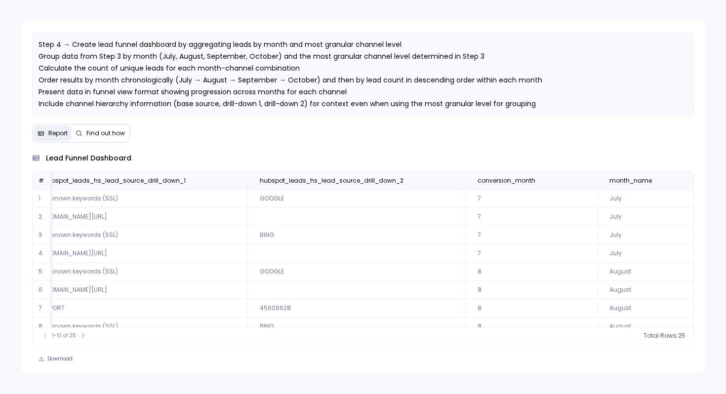
scroll to position [0, 137]
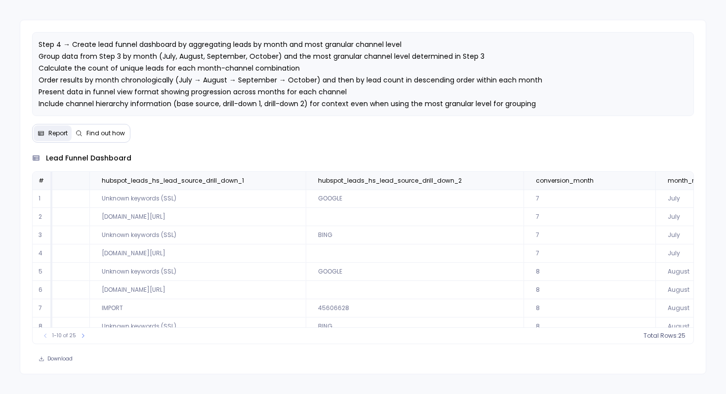
click at [109, 136] on span "Find out how" at bounding box center [105, 133] width 39 height 8
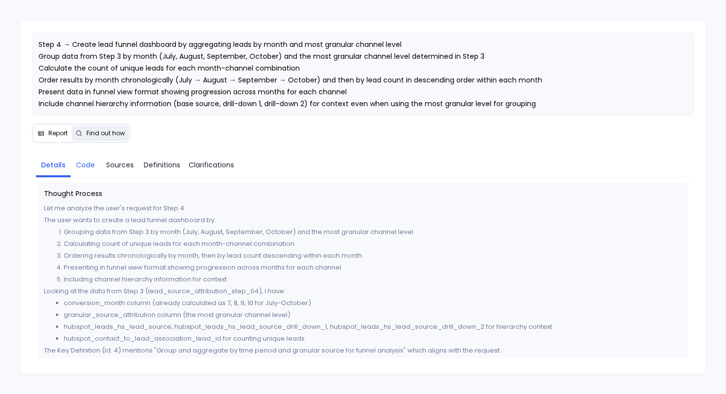
click at [81, 161] on span "Code" at bounding box center [85, 165] width 19 height 11
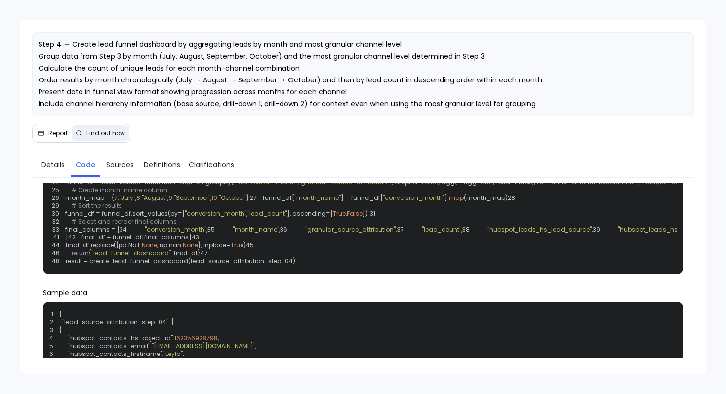
scroll to position [91, 0]
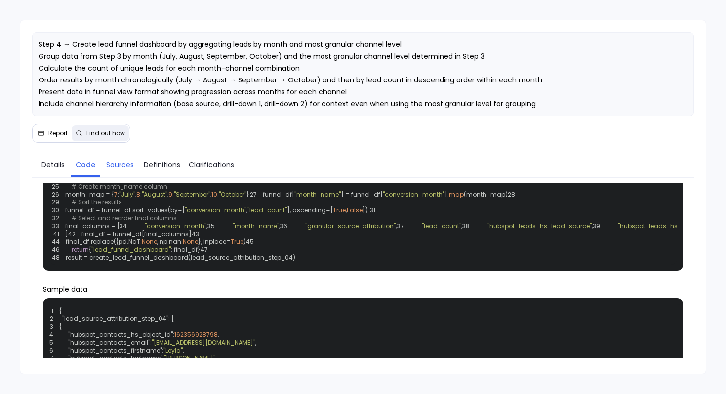
click at [127, 164] on span "Sources" at bounding box center [120, 165] width 28 height 11
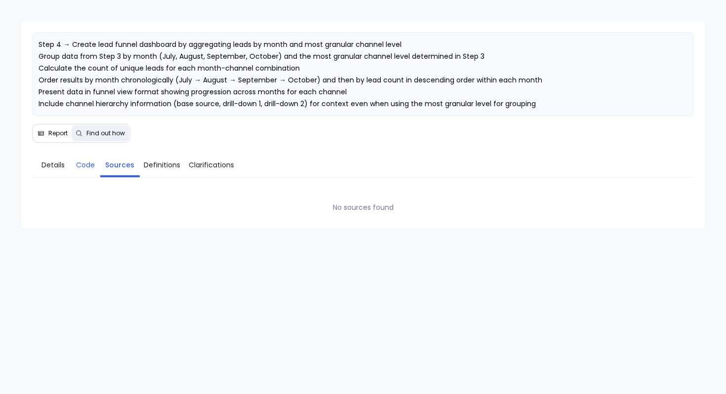
click at [94, 168] on span "Code" at bounding box center [86, 165] width 20 height 11
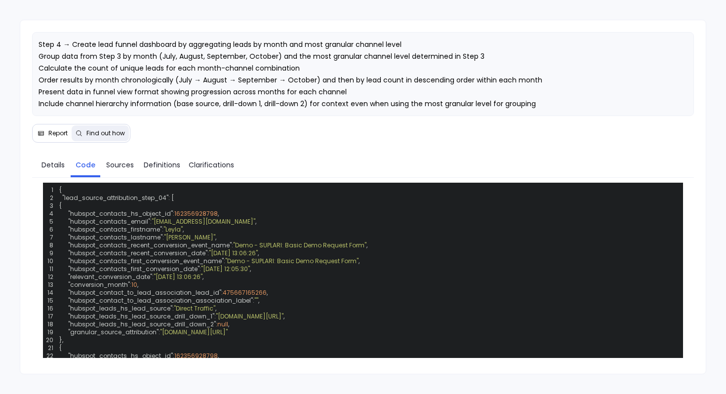
scroll to position [95, 0]
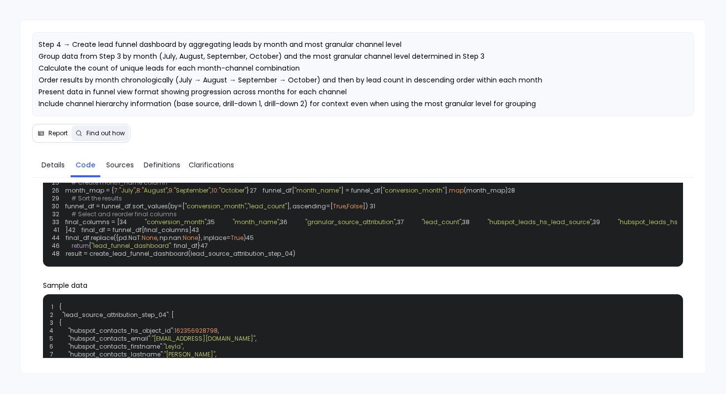
click at [338, 179] on span ""granular_source_attribution"" at bounding box center [344, 174] width 90 height 8
copy span "granular_source_attribution"
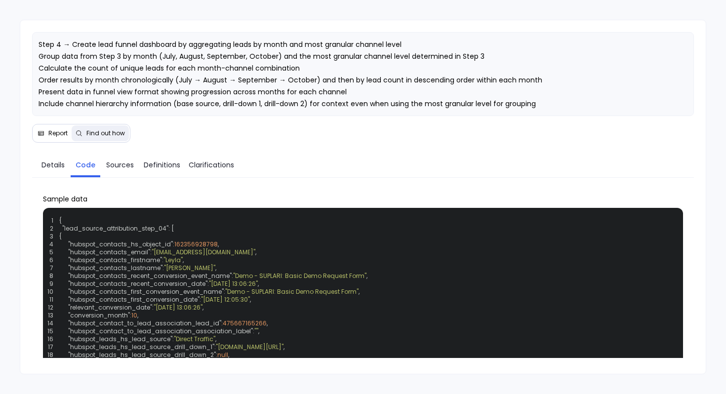
scroll to position [191, 0]
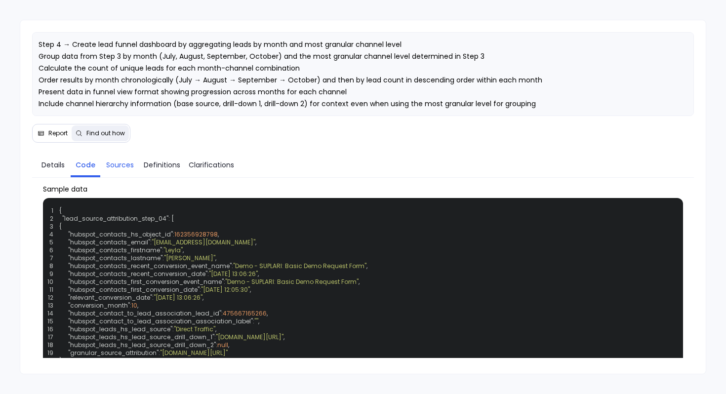
click at [128, 165] on span "Sources" at bounding box center [120, 165] width 28 height 11
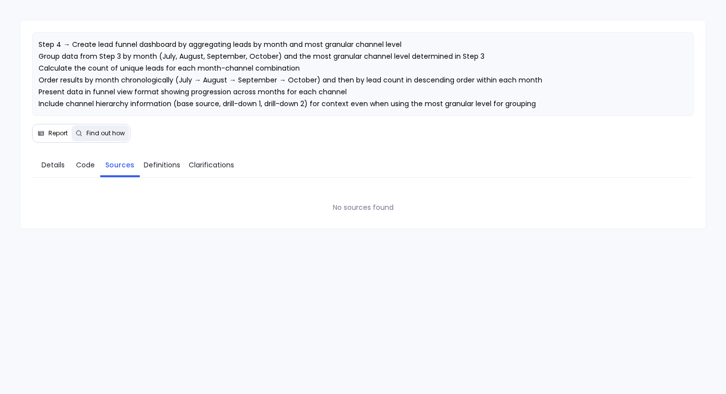
scroll to position [0, 0]
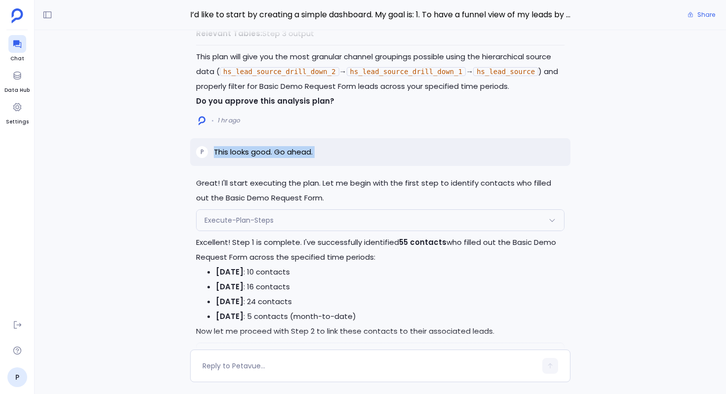
scroll to position [-1239, 0]
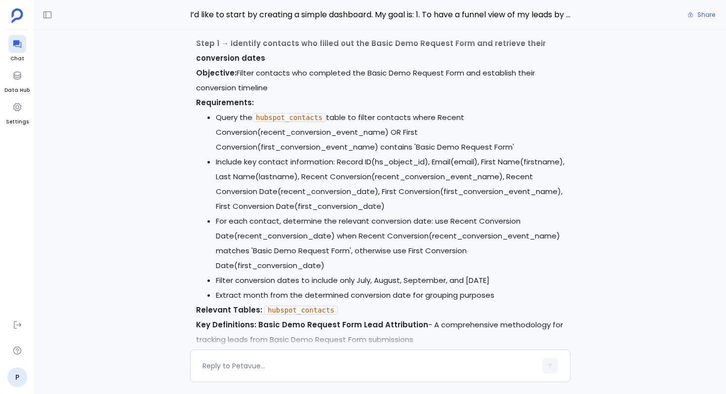
scroll to position [-2007, 0]
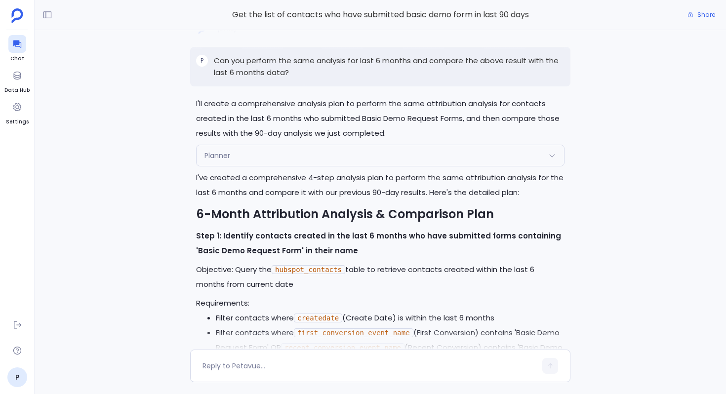
scroll to position [-2942, 0]
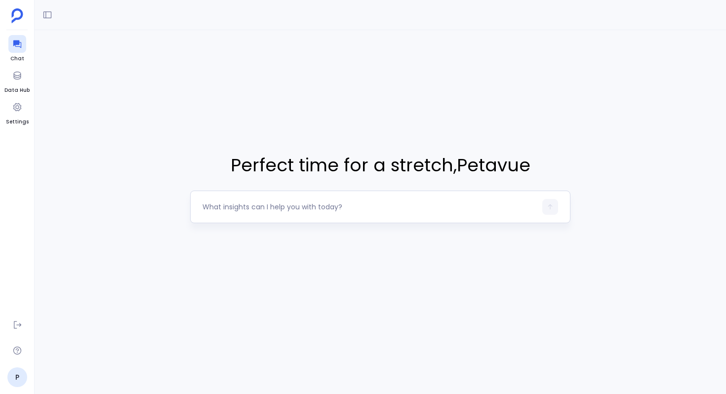
click at [227, 206] on textarea at bounding box center [370, 207] width 334 height 10
type textarea "I’d like to start by creating a simple dashboard. My goal is: 1. To have a funn…"
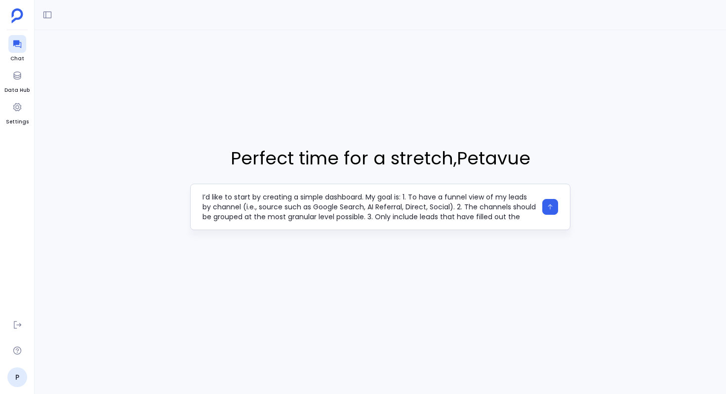
scroll to position [30, 0]
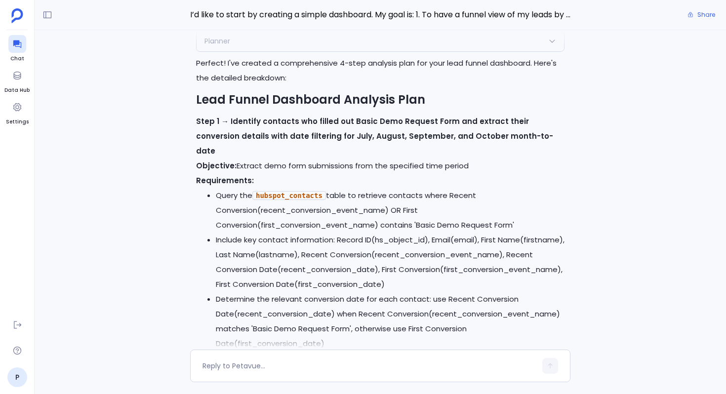
scroll to position [-893, 0]
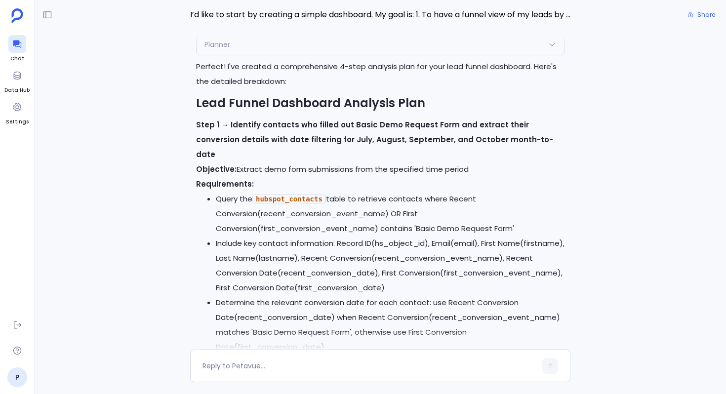
click at [368, 192] on li "Query the hubspot_contacts table to retrieve contacts where Recent Conversion(r…" at bounding box center [390, 214] width 349 height 44
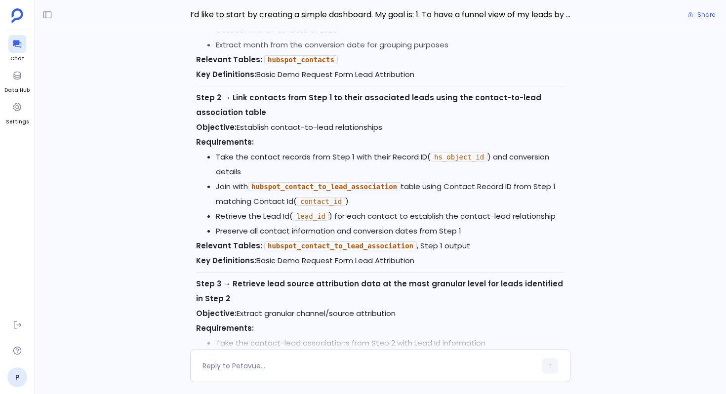
scroll to position [0, 0]
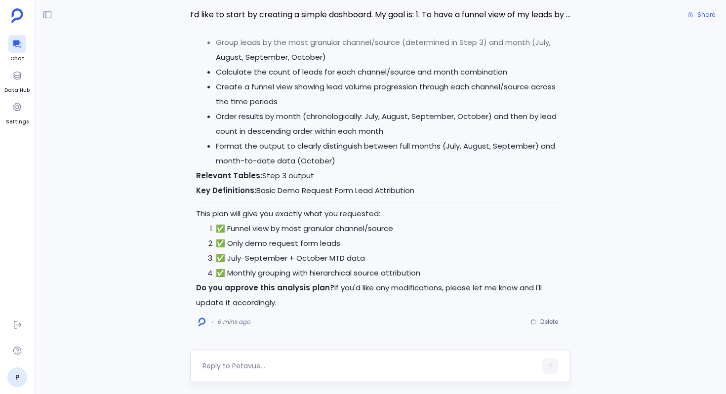
click at [255, 355] on div at bounding box center [380, 366] width 381 height 33
click at [235, 361] on textarea at bounding box center [370, 366] width 334 height 10
type textarea "I’d like to start by creating a simple dashboard. My goal is: 1. To have a funn…"
type textarea "This looks good. Go ahead."
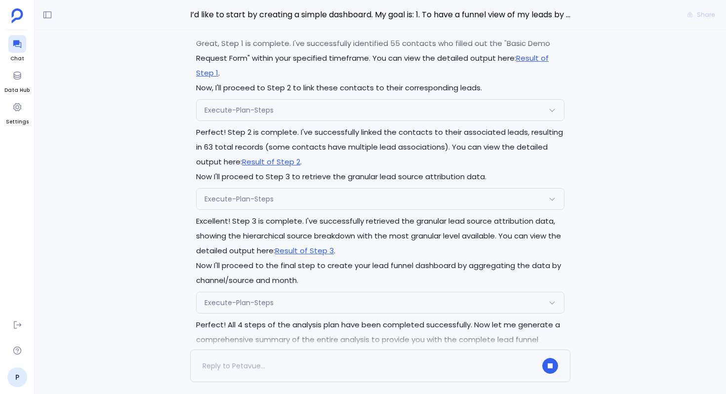
scroll to position [-118, 0]
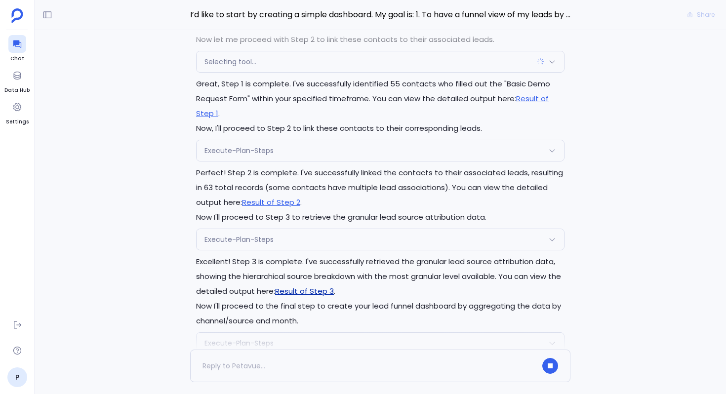
click at [329, 290] on link "Result of Step 3" at bounding box center [304, 291] width 59 height 10
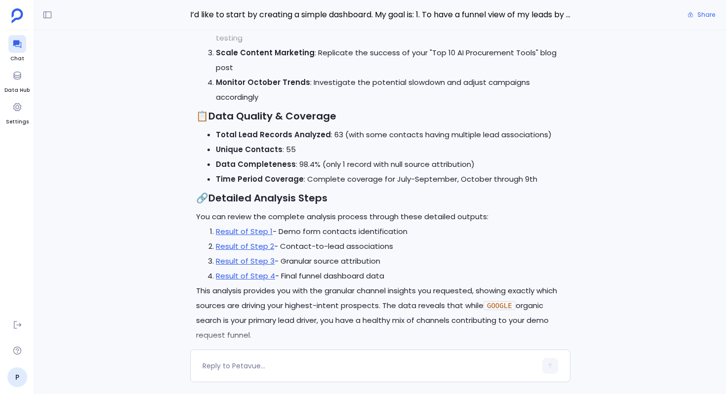
scroll to position [-29, 0]
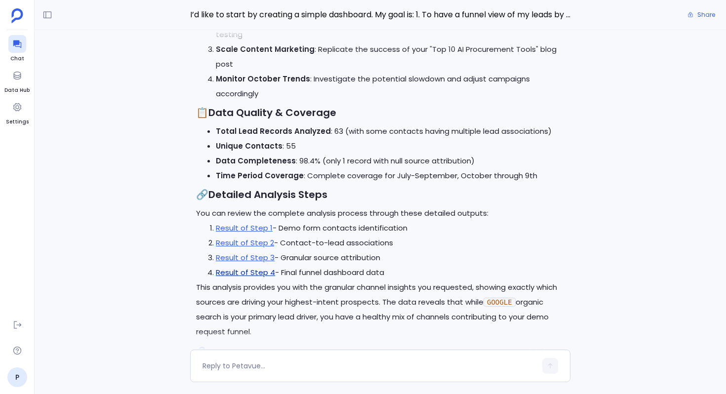
click at [258, 274] on link "Result of Step 4" at bounding box center [245, 272] width 59 height 10
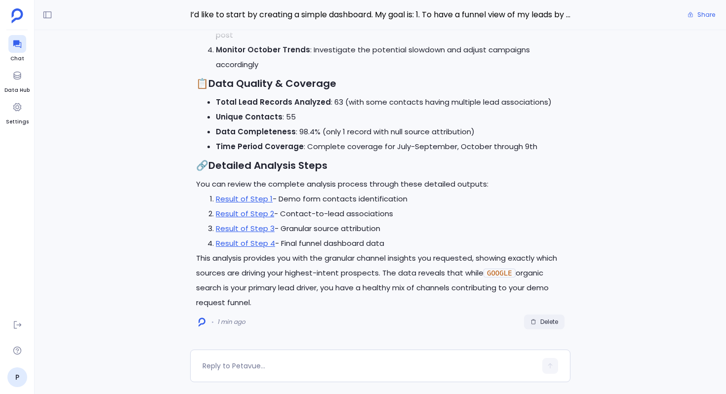
click at [542, 322] on span "Delete" at bounding box center [550, 322] width 18 height 8
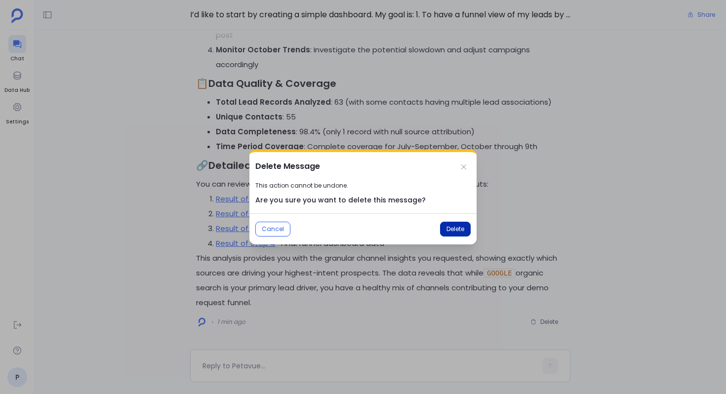
click at [452, 230] on span "Delete" at bounding box center [456, 229] width 18 height 8
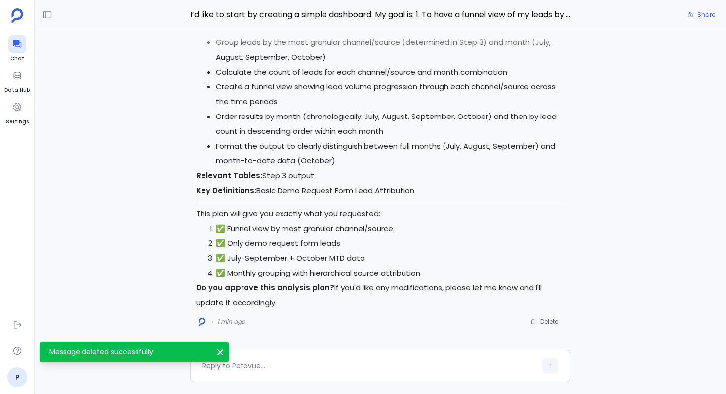
scroll to position [-12, 0]
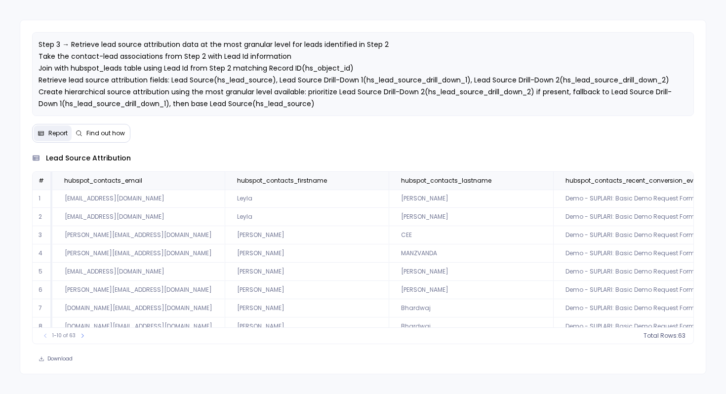
click at [360, 219] on td "Leyla" at bounding box center [307, 217] width 164 height 18
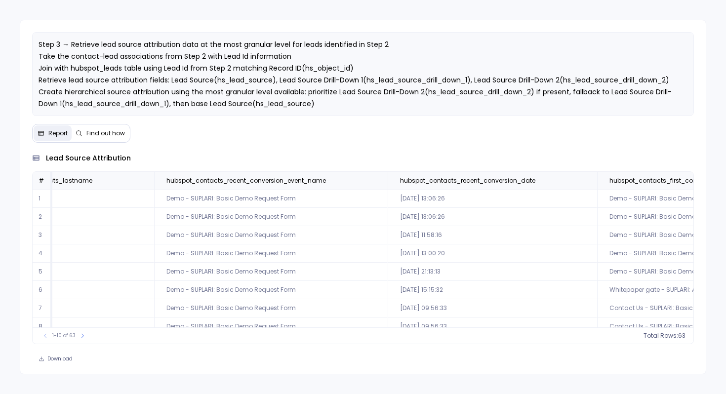
scroll to position [0, 408]
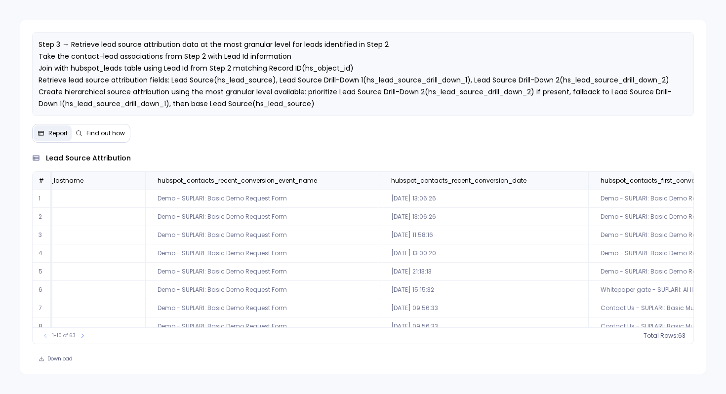
click at [379, 219] on td "2025-10-09 13:06:26" at bounding box center [484, 217] width 210 height 18
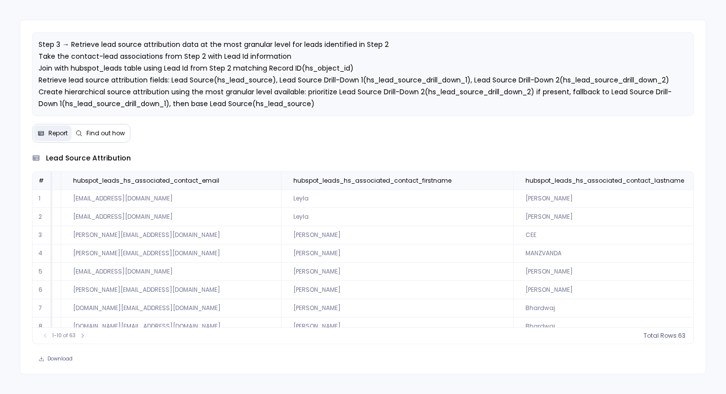
scroll to position [0, 1365]
click at [493, 176] on button at bounding box center [499, 181] width 12 height 12
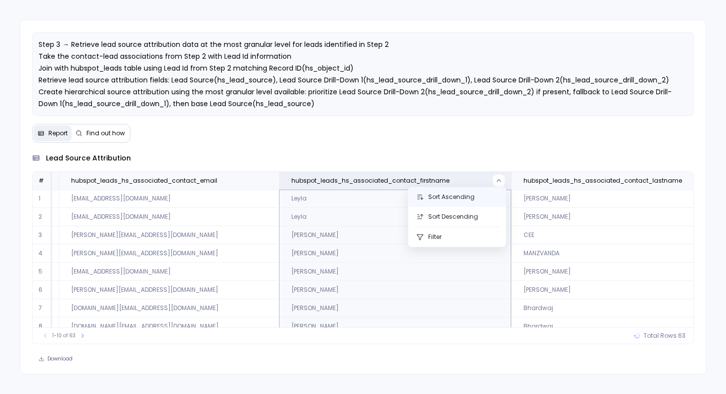
click at [460, 204] on button "Sort Ascending" at bounding box center [458, 197] width 98 height 20
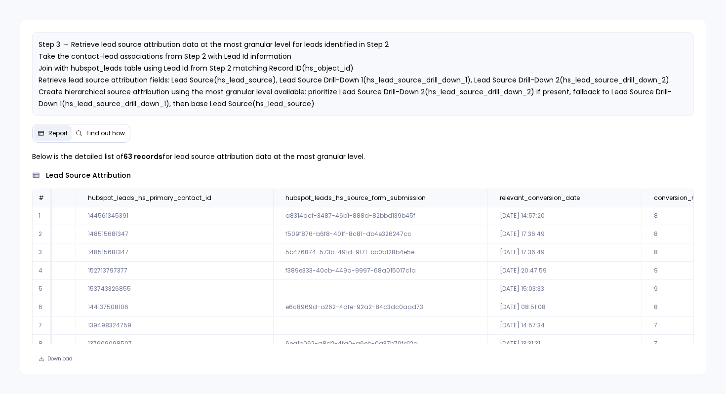
scroll to position [0, 3249]
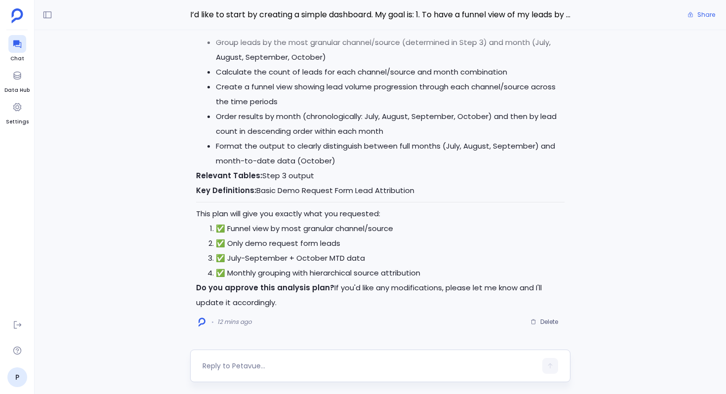
click at [235, 366] on textarea at bounding box center [370, 366] width 334 height 10
type textarea "This looks good. Go ahead."
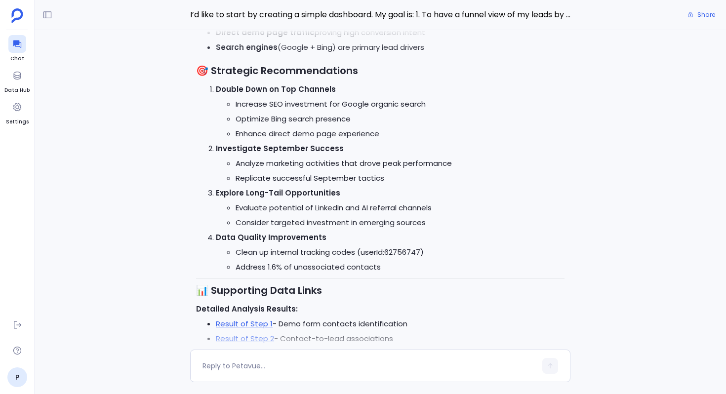
scroll to position [-3, 0]
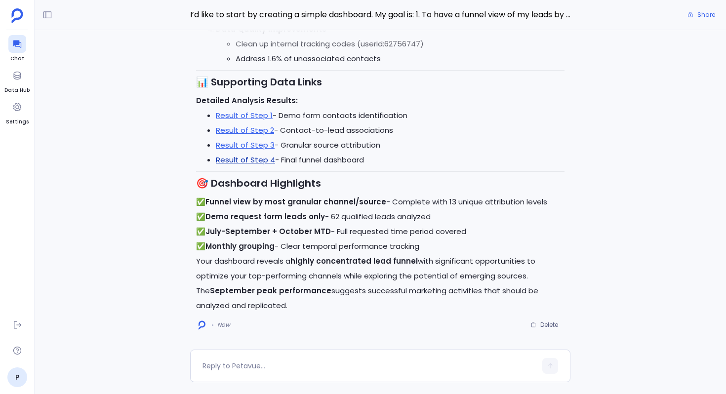
click at [259, 162] on link "Result of Step 4" at bounding box center [245, 160] width 59 height 10
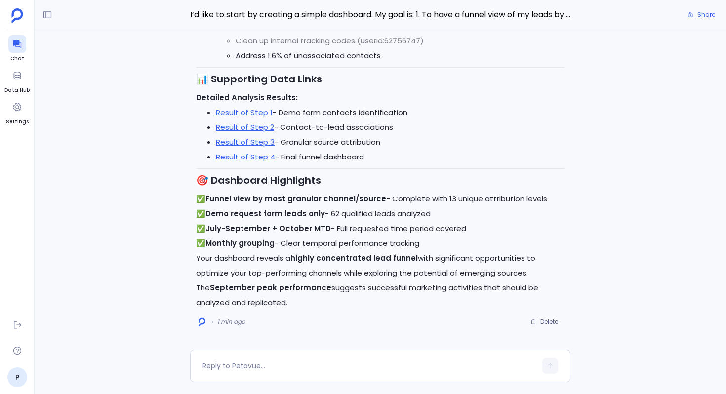
scroll to position [-1, 0]
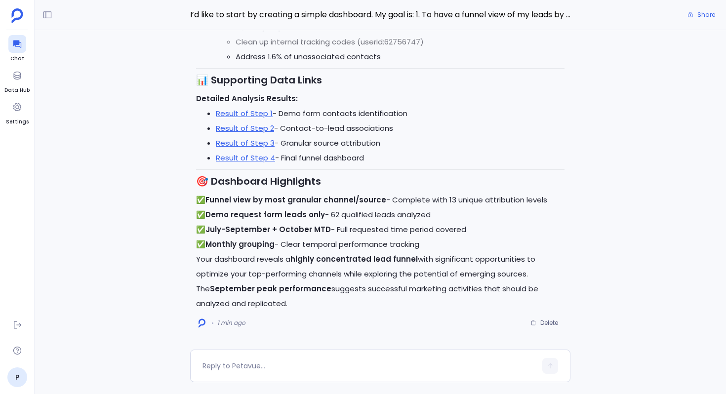
click at [461, 188] on h3 "🎯 Dashboard Highlights" at bounding box center [380, 181] width 369 height 15
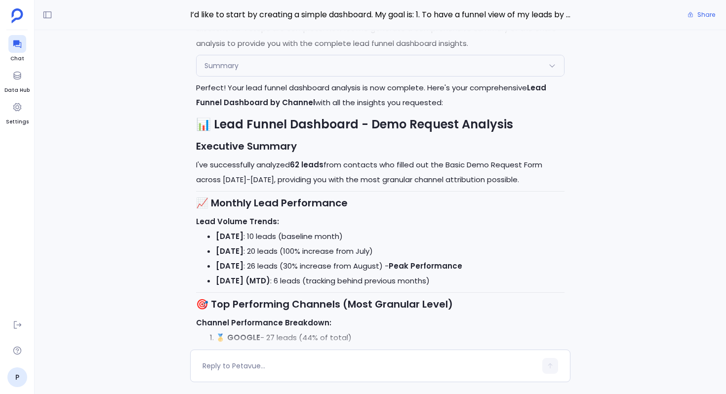
scroll to position [-915, 0]
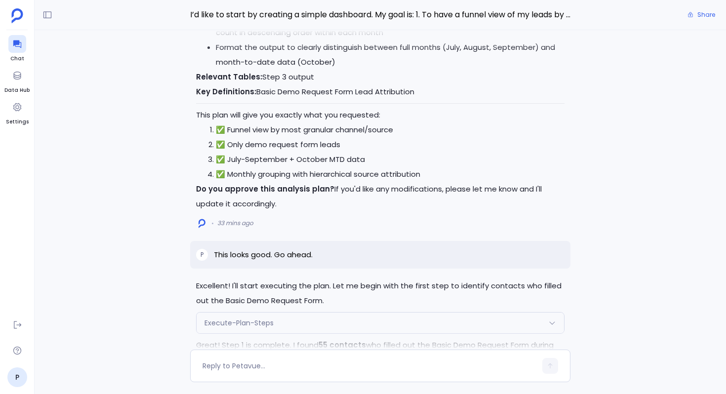
scroll to position [-1634, 0]
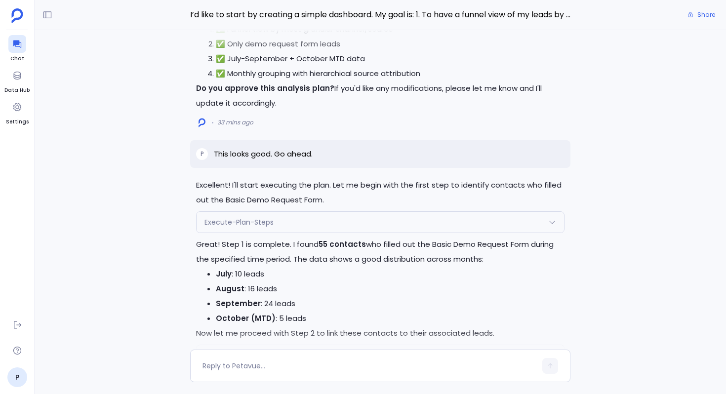
click at [288, 148] on p "This looks good. Go ahead." at bounding box center [263, 154] width 99 height 12
copy p "This looks good. Go ahead."
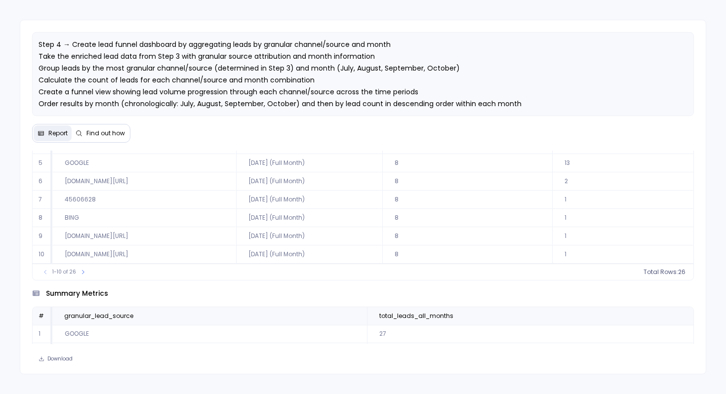
scroll to position [94, 0]
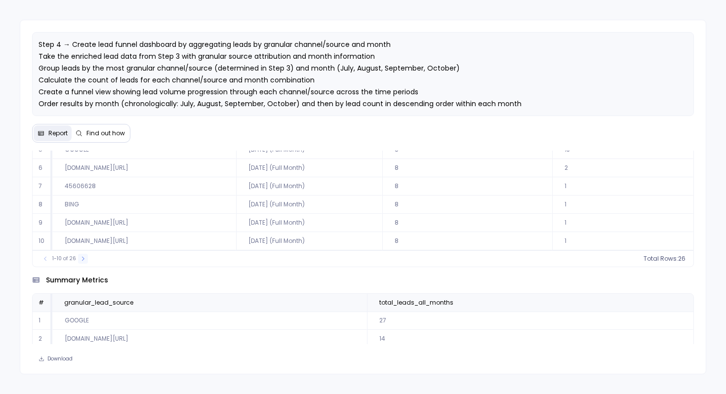
click at [78, 261] on button at bounding box center [83, 259] width 10 height 10
click at [78, 261] on div "11-20 of 26" at bounding box center [66, 259] width 61 height 10
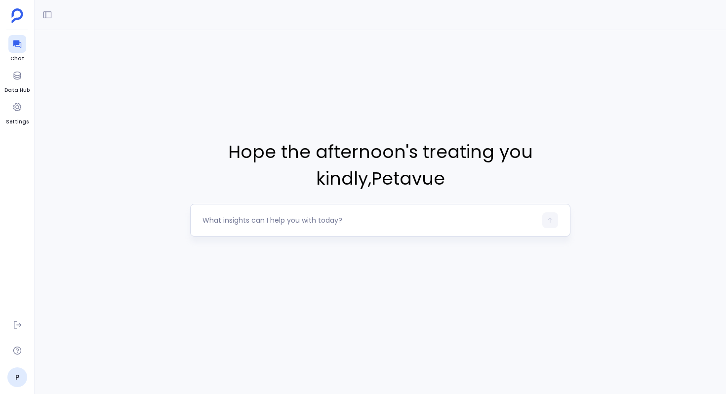
click at [215, 225] on div at bounding box center [370, 221] width 334 height 16
click at [212, 222] on textarea at bounding box center [370, 220] width 334 height 10
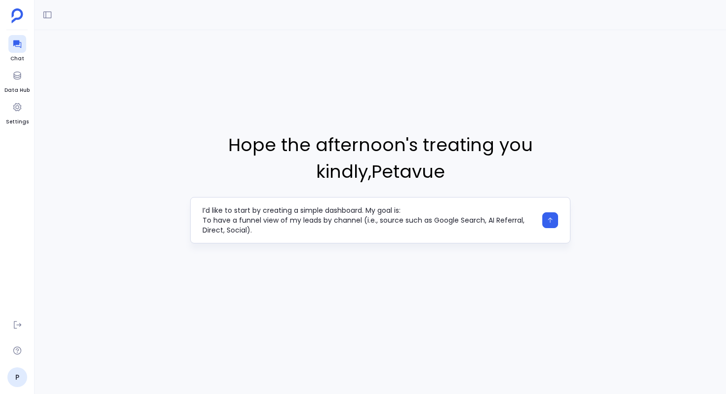
click at [209, 212] on textarea "I’d like to start by creating a simple dashboard. My goal is: To have a funnel …" at bounding box center [370, 221] width 334 height 30
click at [357, 209] on textarea "I would like to start by creating a simple dashboard. My goal is: To have a fun…" at bounding box center [370, 221] width 334 height 30
type textarea "I would like to start by creating a simple report. My goal is: To have a funnel…"
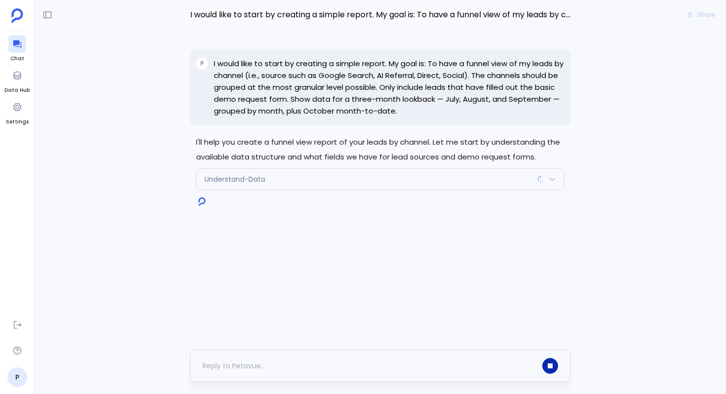
click at [549, 365] on icon "button" at bounding box center [550, 366] width 5 height 5
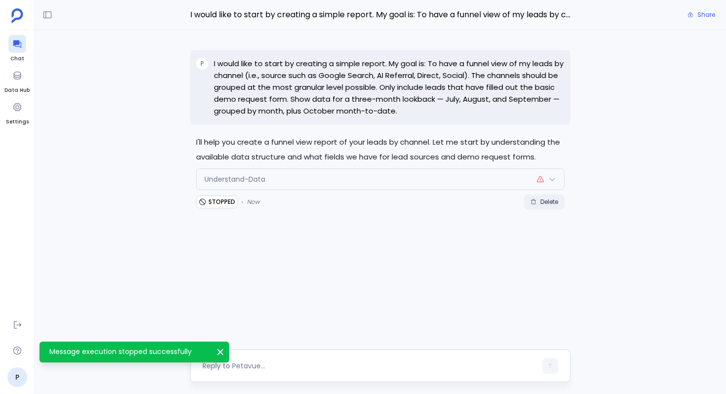
click at [549, 200] on span "Delete" at bounding box center [550, 202] width 18 height 8
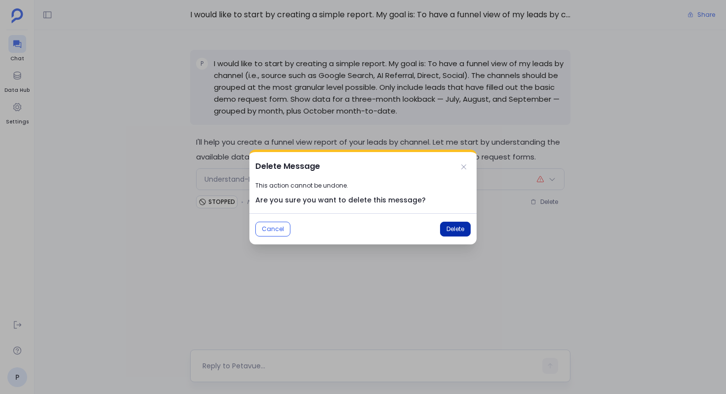
click at [462, 233] on button "Delete" at bounding box center [455, 229] width 31 height 15
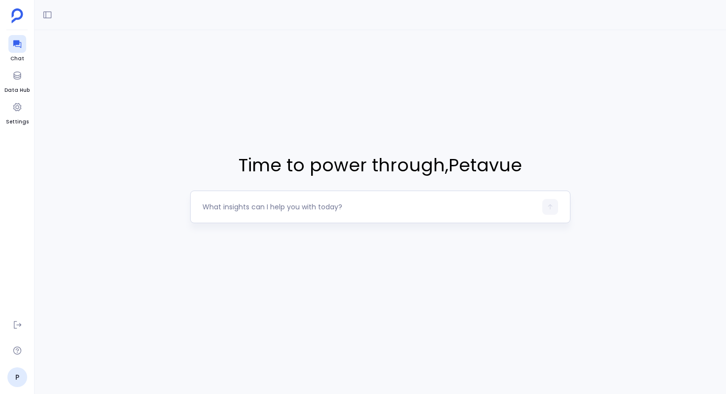
click at [356, 197] on div at bounding box center [380, 207] width 381 height 33
click at [327, 205] on textarea at bounding box center [370, 207] width 334 height 10
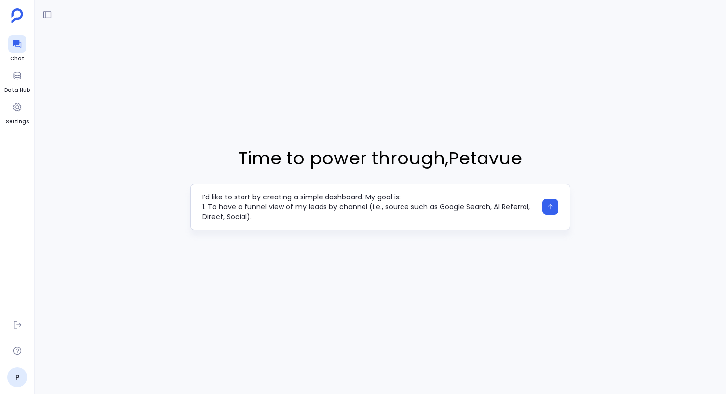
click at [211, 200] on textarea "I’d like to start by creating a simple dashboard. My goal is: 1. To have a funn…" at bounding box center [370, 207] width 334 height 30
click at [359, 198] on textarea "I would like to start by creating a simple dashboard. My goal is: 1. To have a …" at bounding box center [370, 207] width 334 height 30
type textarea "I would like to start by creating a simple report. My goal is: 1. To have a fun…"
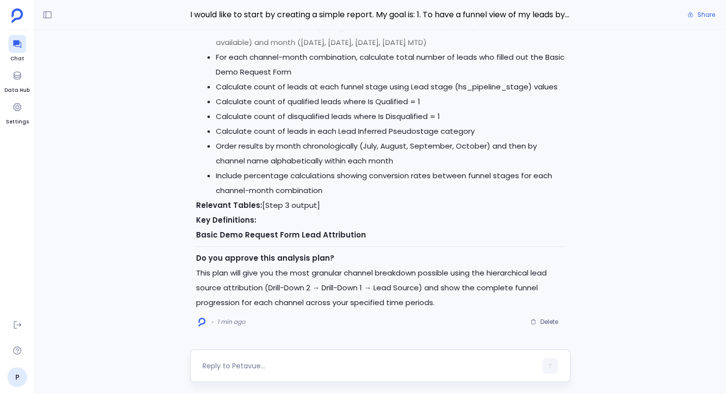
click at [275, 365] on textarea at bounding box center [370, 366] width 334 height 10
type textarea "This looks good. Go ahead."
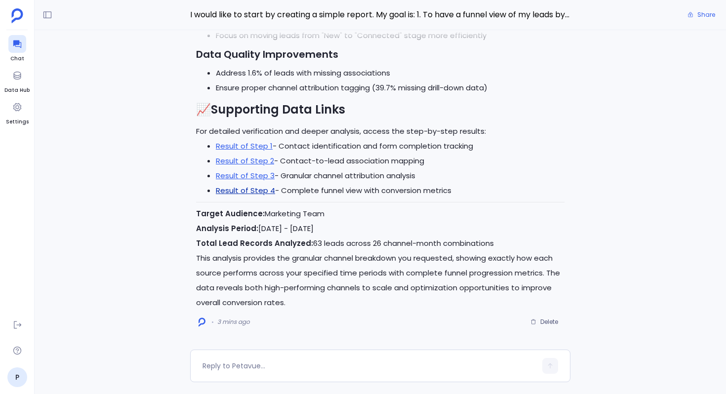
click at [258, 193] on link "Result of Step 4" at bounding box center [245, 190] width 59 height 10
click at [267, 371] on textarea at bounding box center [370, 366] width 334 height 10
type textarea "C"
type textarea "G"
type textarea "Can you create a report for this analysis?"
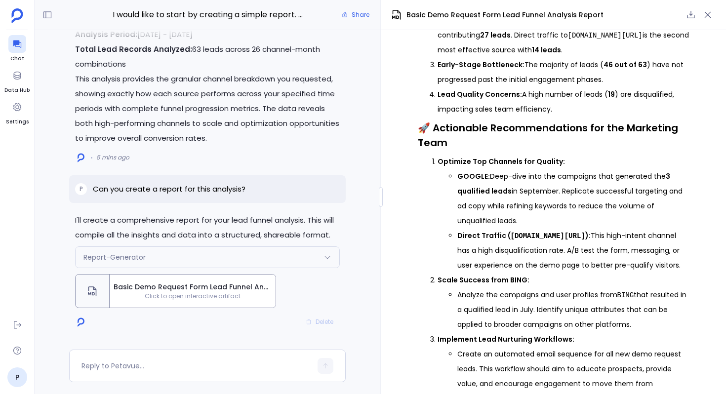
scroll to position [1671, 0]
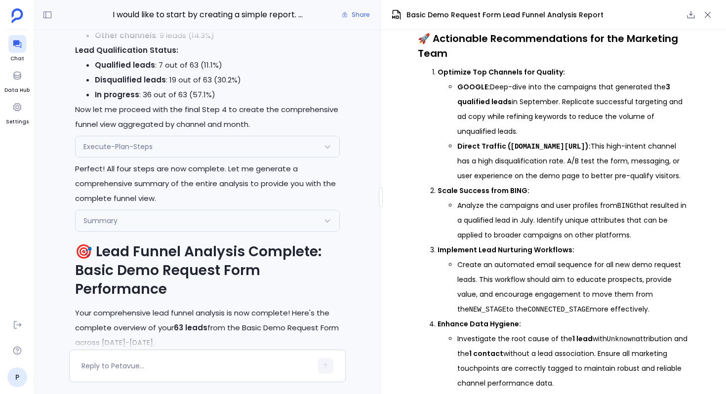
click at [198, 148] on div "Execute-Plan-Steps" at bounding box center [208, 146] width 264 height 21
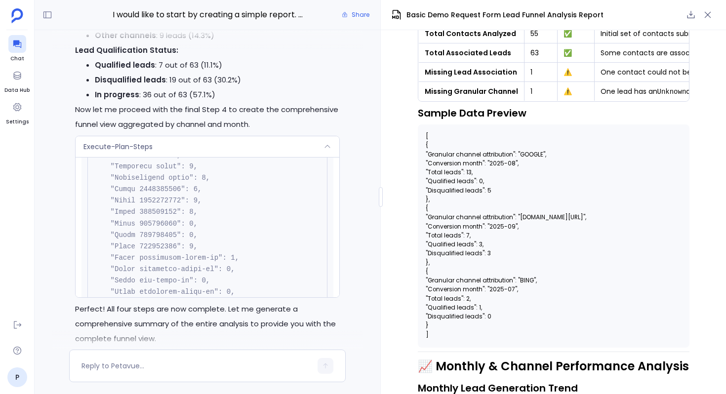
scroll to position [508, 0]
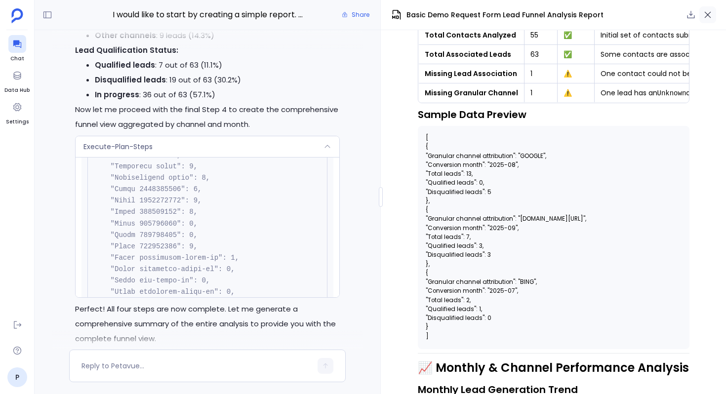
click at [702, 15] on button "button" at bounding box center [708, 14] width 17 height 17
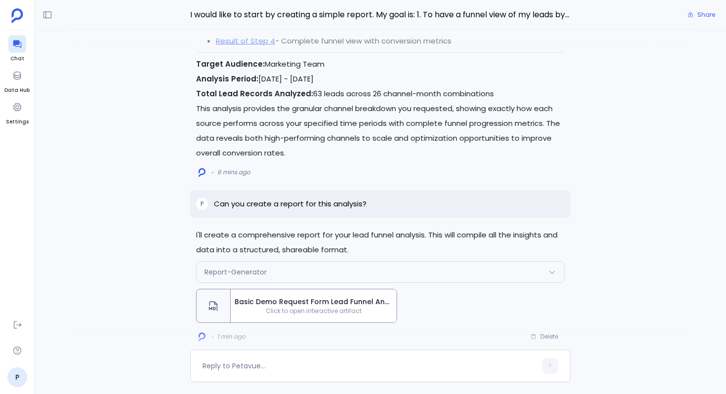
scroll to position [0, 0]
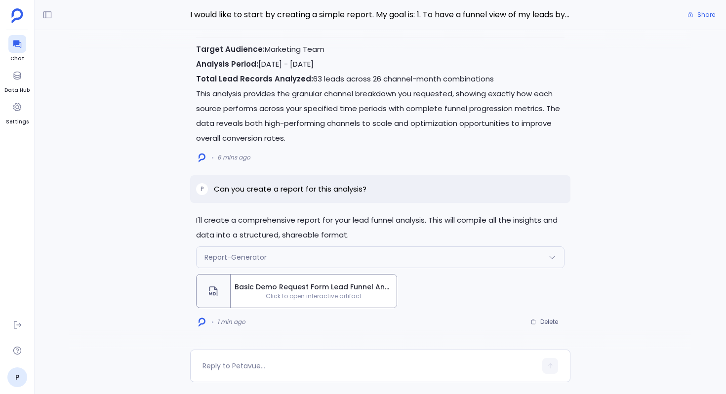
click at [301, 195] on p "Can you create a report for this analysis?" at bounding box center [290, 189] width 153 height 12
click at [328, 185] on p "Can you create a report for this analysis?" at bounding box center [290, 189] width 153 height 12
copy p "Can you create a report for this analysis?"
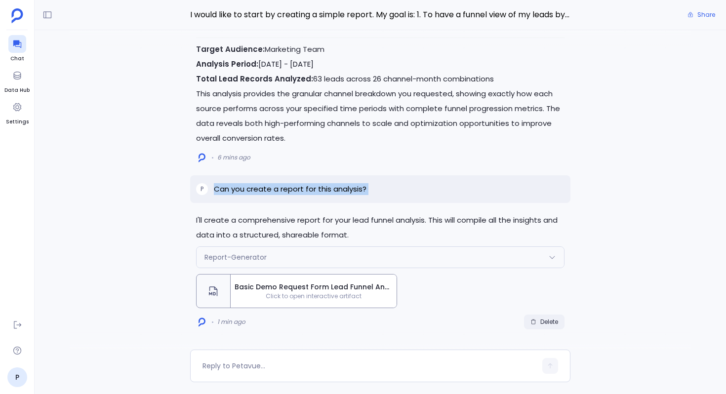
click at [541, 319] on span "Delete" at bounding box center [550, 322] width 18 height 8
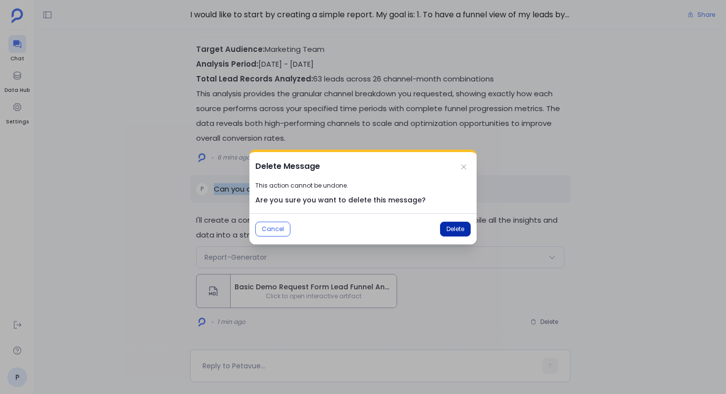
click at [451, 231] on span "Delete" at bounding box center [456, 229] width 18 height 8
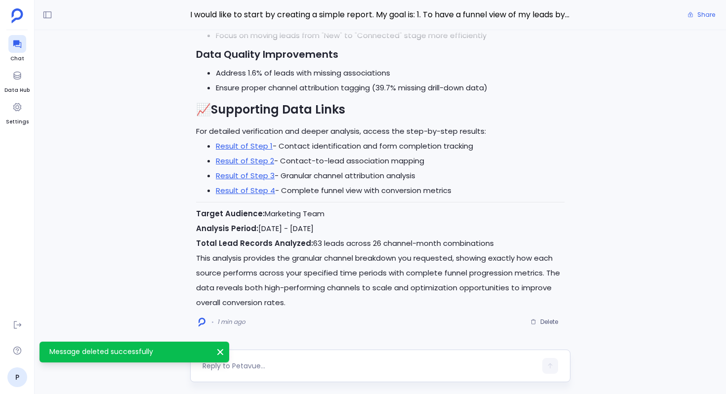
click at [235, 366] on textarea at bounding box center [370, 366] width 334 height 10
type textarea "Can you create a report for this analysis?"
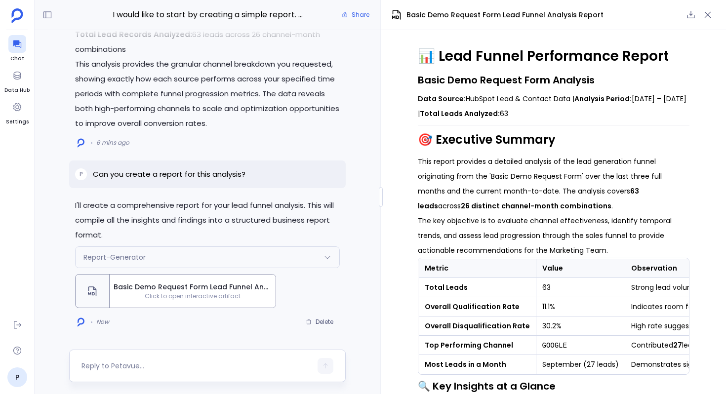
click at [178, 368] on textarea at bounding box center [197, 366] width 230 height 10
type textarea "Can you create a report for this analysis?"
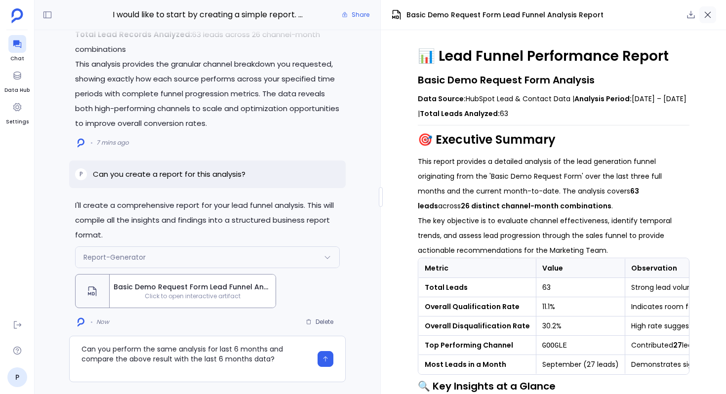
click at [712, 16] on icon "button" at bounding box center [708, 15] width 10 height 10
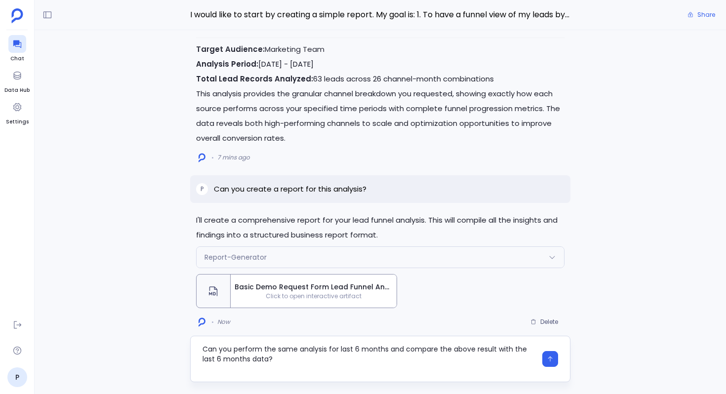
click at [203, 360] on textarea "Can you perform the same analysis for last 6 months and compare the above resul…" at bounding box center [370, 359] width 334 height 30
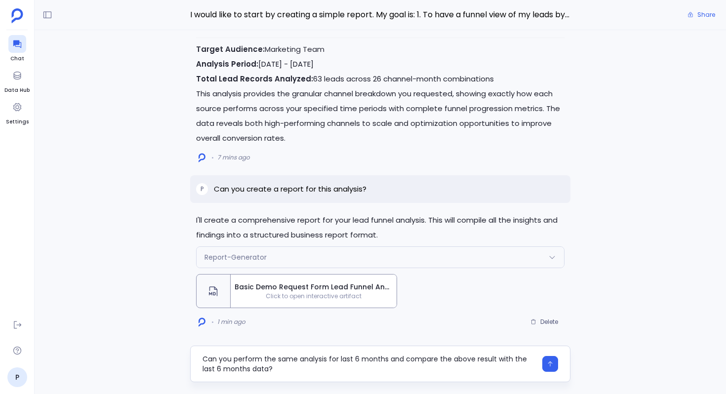
click at [341, 361] on textarea "Can you perform the same analysis for last 6 months and compare the above resul…" at bounding box center [370, 364] width 334 height 20
click at [386, 358] on textarea "Can you perform the same analysis for the previous 6 months and compare the abo…" at bounding box center [370, 364] width 334 height 20
drag, startPoint x: 328, startPoint y: 367, endPoint x: 204, endPoint y: 367, distance: 124.0
click at [204, 367] on textarea "Can you perform the same analysis for the previous 3 months and compare the abo…" at bounding box center [370, 364] width 334 height 20
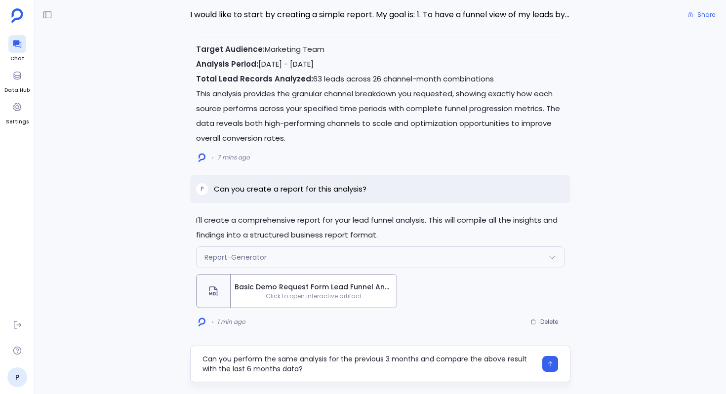
click at [232, 379] on div "Can you perform the same analysis for the previous 3 months and compare the abo…" at bounding box center [380, 364] width 381 height 37
drag, startPoint x: 321, startPoint y: 368, endPoint x: 219, endPoint y: 368, distance: 101.3
click at [219, 368] on textarea "Can you perform the same analysis for the previous 3 months and compare the abo…" at bounding box center [370, 364] width 334 height 20
type textarea "Can you perform the same analysis for the previous 3 months and compare the abo…"
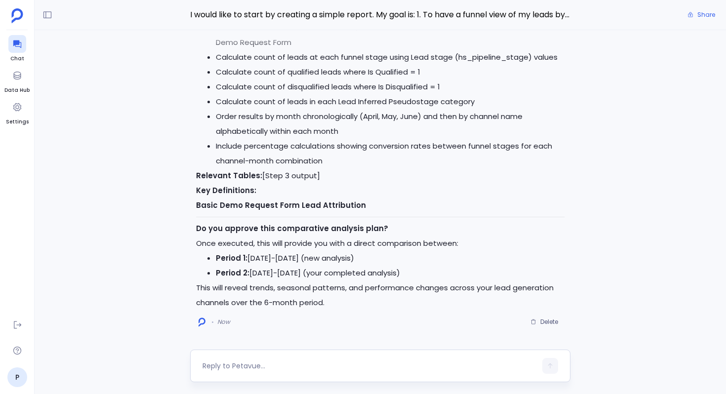
click at [242, 366] on textarea at bounding box center [370, 366] width 334 height 10
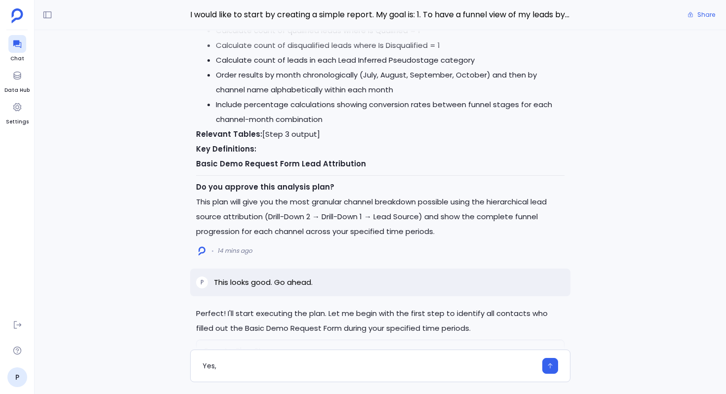
scroll to position [-3526, 0]
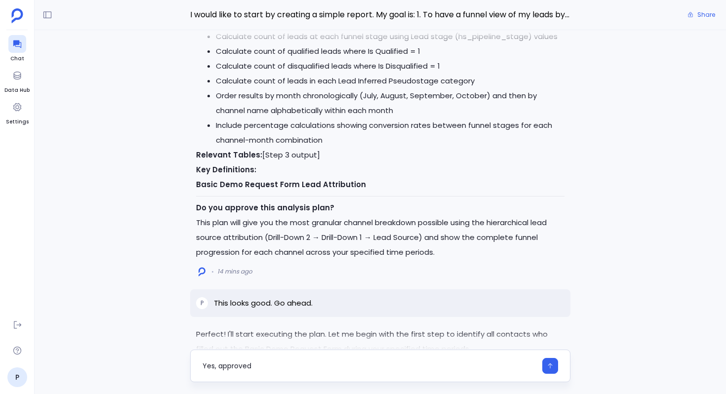
type textarea "Yes, approved"
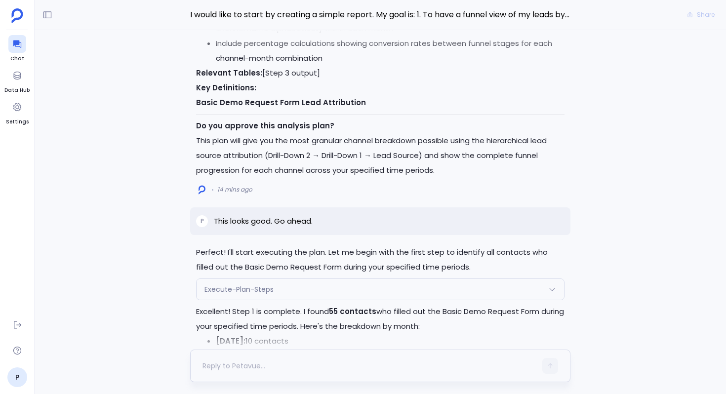
scroll to position [0, 0]
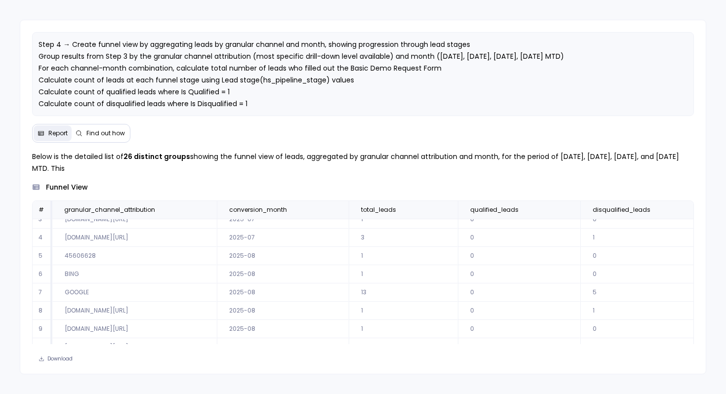
scroll to position [29, 0]
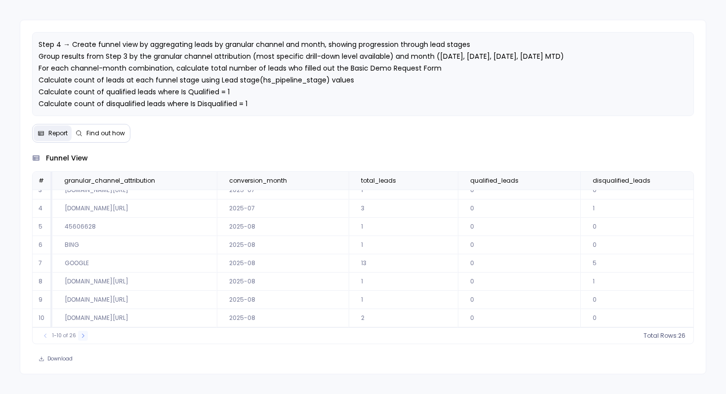
click at [80, 337] on icon at bounding box center [83, 336] width 6 height 6
click at [82, 337] on button at bounding box center [87, 336] width 10 height 10
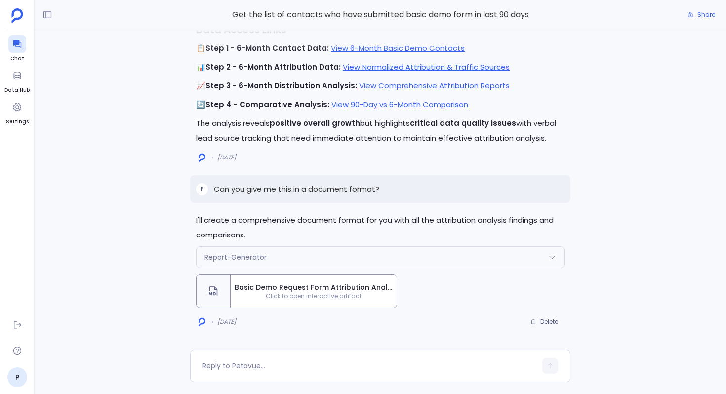
scroll to position [-2942, 0]
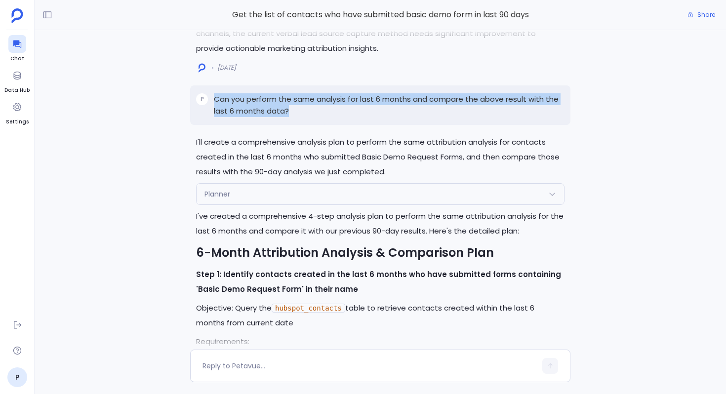
drag, startPoint x: 295, startPoint y: 119, endPoint x: 209, endPoint y: 107, distance: 86.7
click at [209, 107] on div "P Can you perform the same analysis for last 6 months and compare the above res…" at bounding box center [380, 105] width 381 height 40
copy div "Can you perform the same analysis for last 6 months and compare the above resul…"
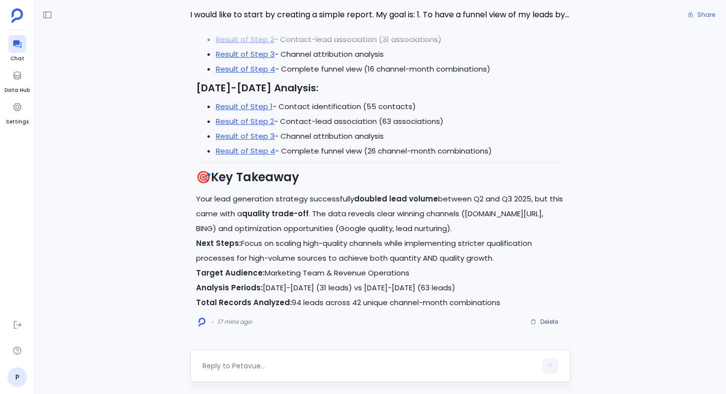
click at [274, 368] on textarea at bounding box center [370, 366] width 334 height 10
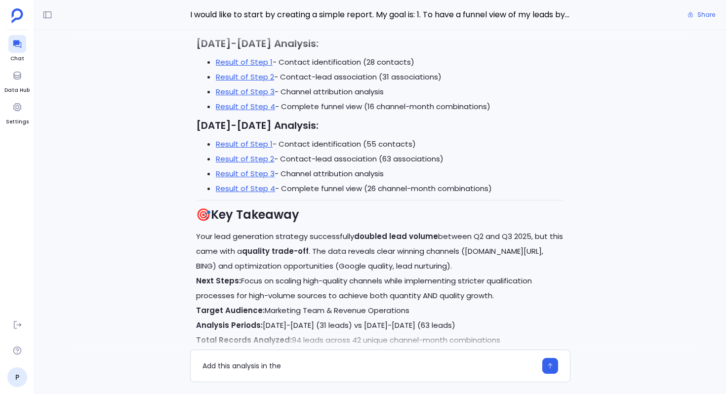
scroll to position [-58, 0]
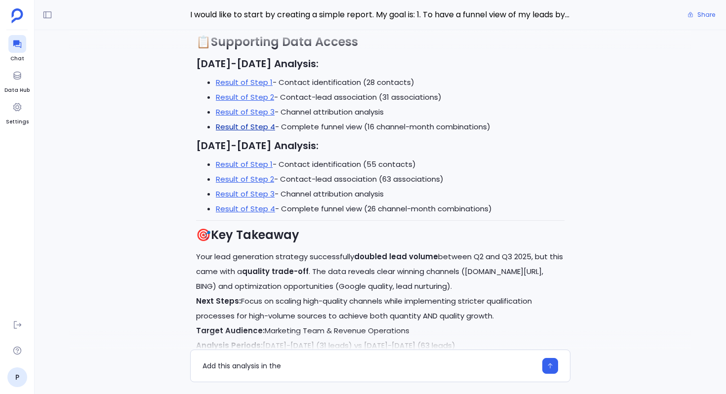
click at [246, 127] on link "Result of Step 4" at bounding box center [245, 127] width 59 height 10
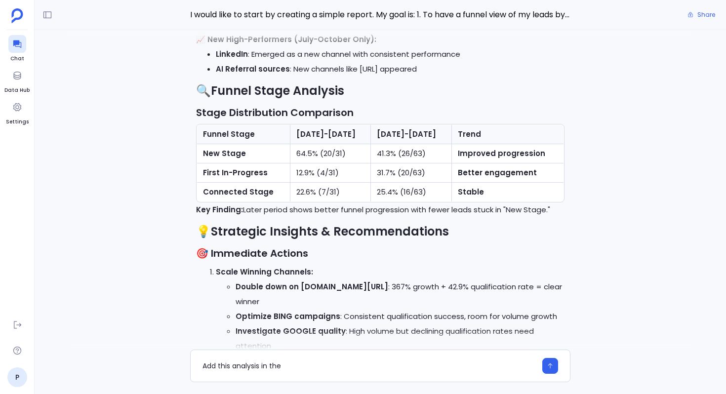
scroll to position [-554, 0]
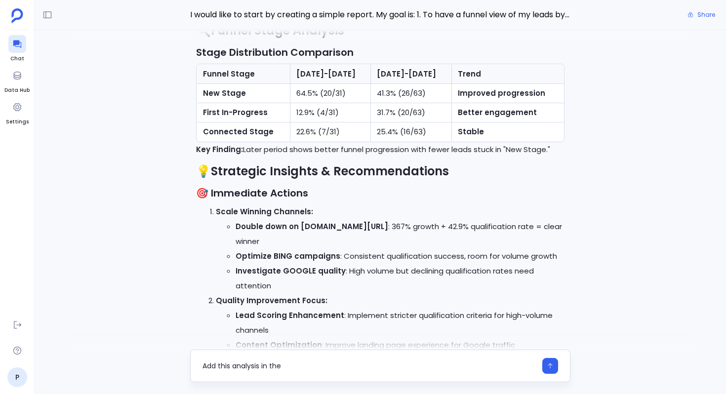
click at [306, 363] on textarea "Add this analysis in the" at bounding box center [370, 366] width 334 height 10
type textarea "Add this analysis in the above report"
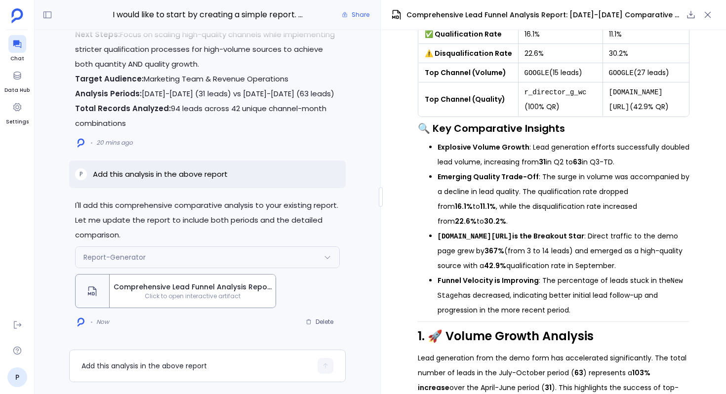
scroll to position [379, 0]
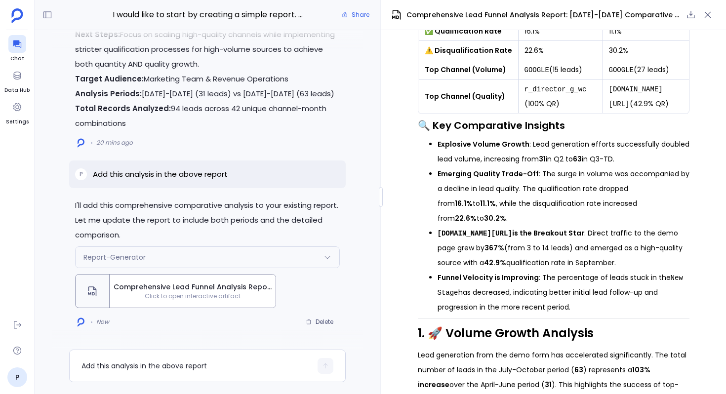
click at [521, 237] on li "[DOMAIN_NAME][URL] is the Breakout Star : Direct traffic to the demo page grew …" at bounding box center [564, 248] width 252 height 44
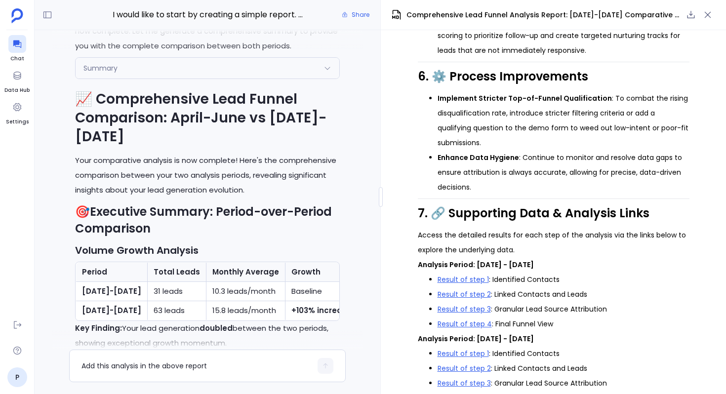
scroll to position [1759, 0]
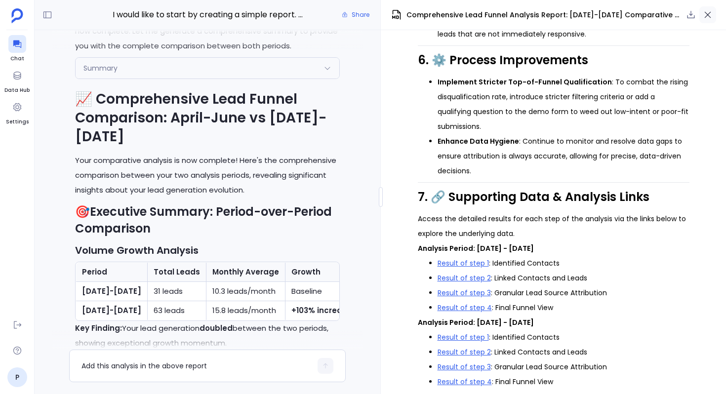
click at [705, 15] on icon "button" at bounding box center [708, 15] width 10 height 10
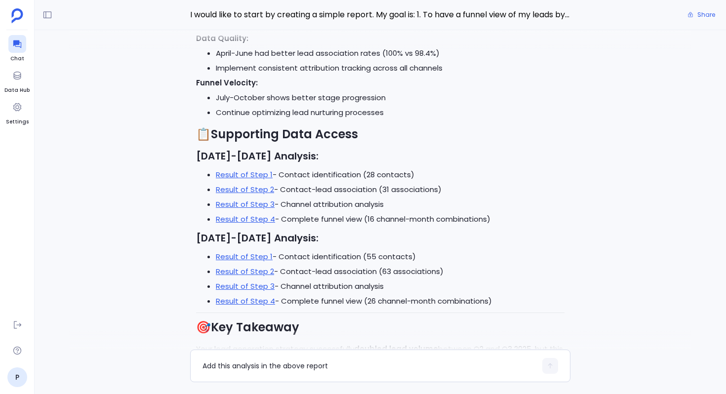
scroll to position [0, 0]
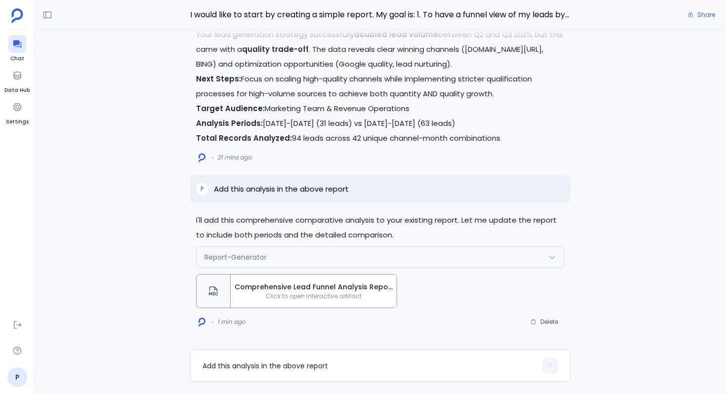
click at [329, 121] on p "Target Audience: Marketing Team & Revenue Operations Analysis Periods: April-Ju…" at bounding box center [380, 123] width 369 height 44
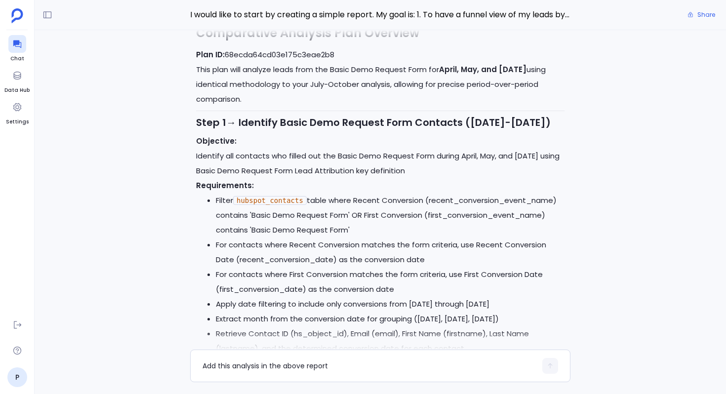
scroll to position [-3692, 0]
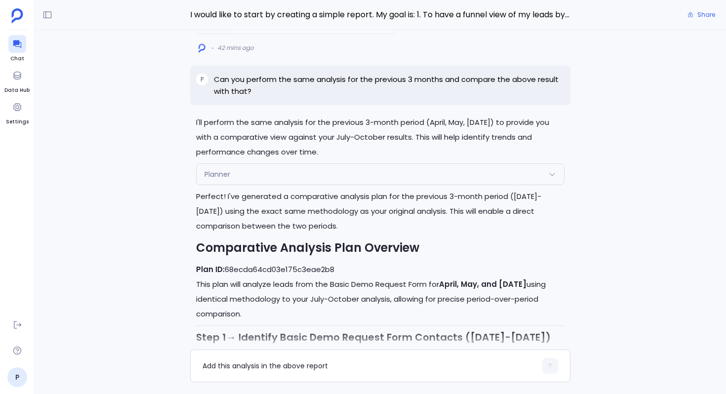
click at [369, 158] on p "I'll perform the same analysis for the previous 3-month period (April, May, Jun…" at bounding box center [380, 137] width 369 height 44
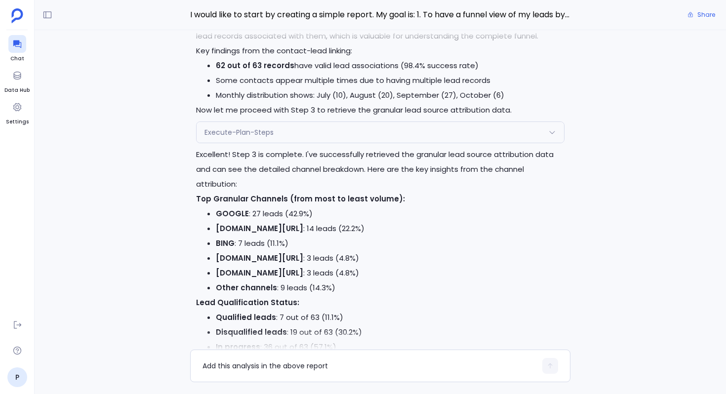
scroll to position [-5580, 0]
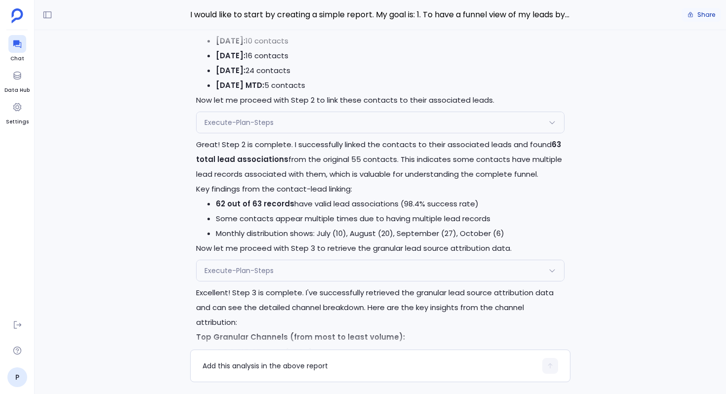
click at [712, 16] on span "Share" at bounding box center [707, 15] width 18 height 8
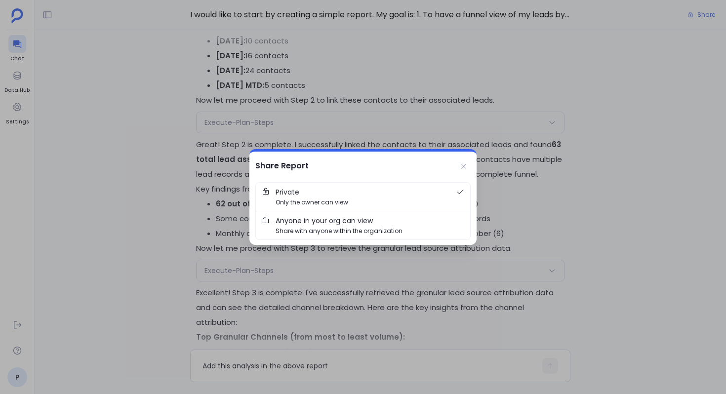
click at [309, 235] on span "Share with anyone within the organization" at bounding box center [339, 230] width 127 height 9
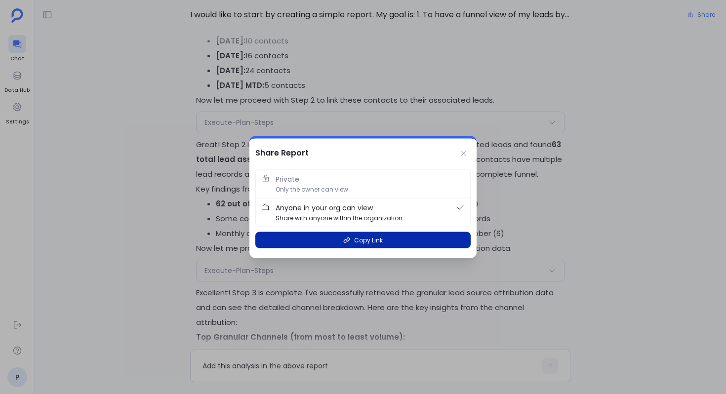
click at [384, 243] on button "Copy Link" at bounding box center [362, 240] width 215 height 16
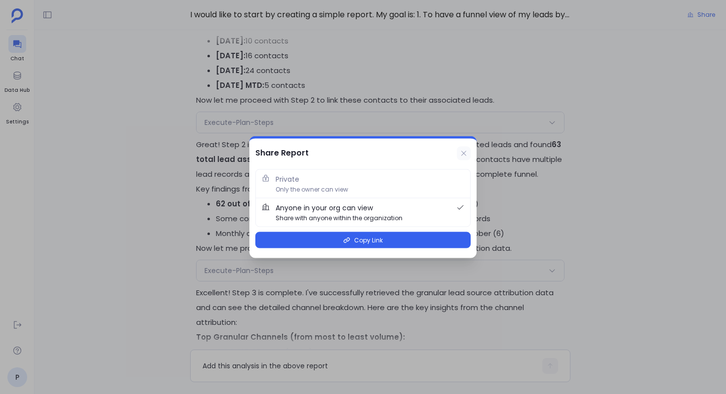
click at [461, 155] on icon at bounding box center [464, 154] width 8 height 8
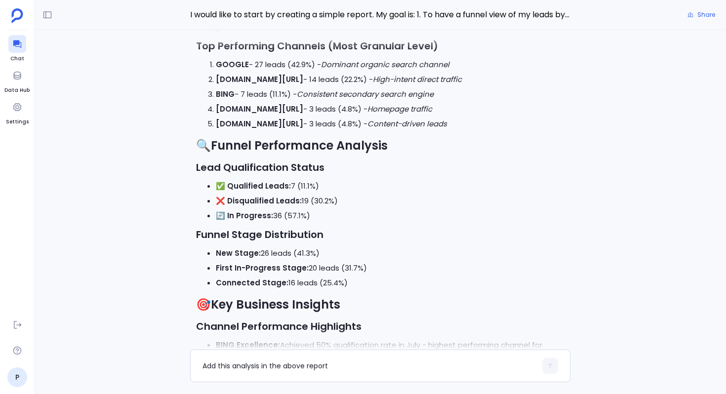
scroll to position [-4724, 0]
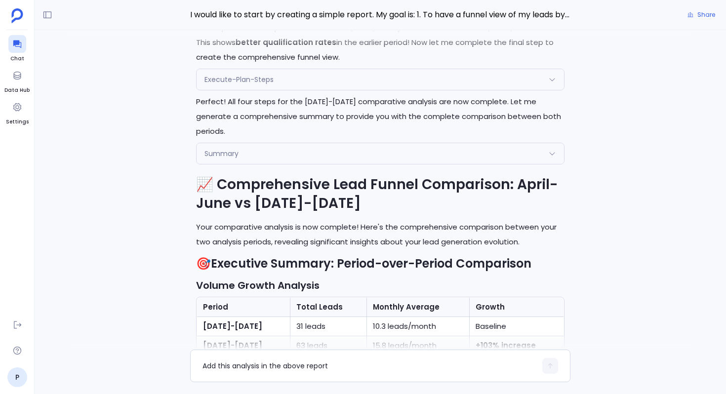
click at [355, 198] on h1 "📈 Comprehensive Lead Funnel Comparison: April-June vs July-October 2025" at bounding box center [380, 194] width 369 height 38
click at [323, 164] on div "Summary" at bounding box center [381, 153] width 368 height 21
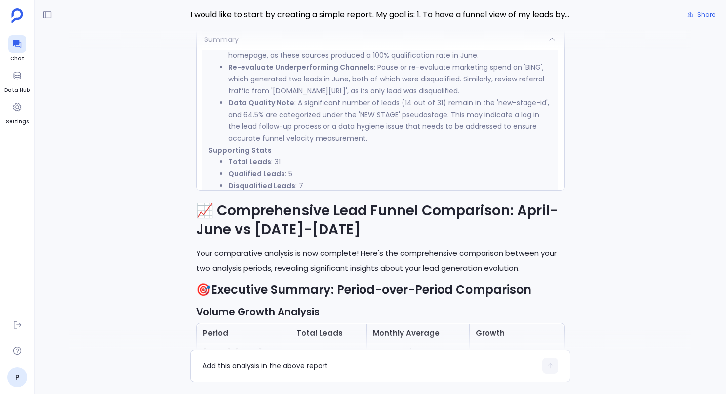
scroll to position [614, 0]
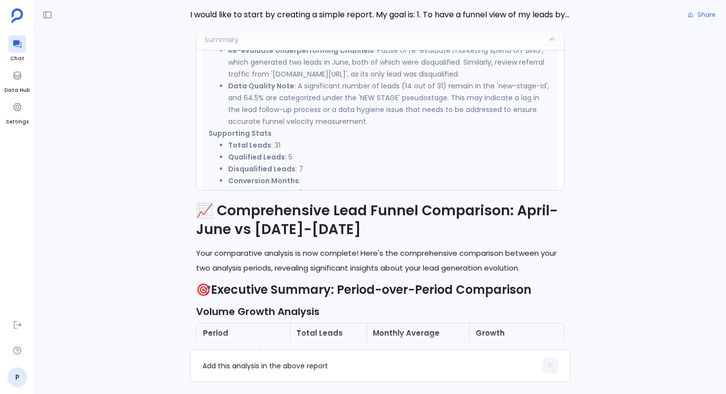
click at [143, 151] on div "I'll add this comprehensive comparative analysis to your existing report. Let m…" at bounding box center [381, 190] width 692 height 320
click at [297, 50] on div "Summary" at bounding box center [381, 39] width 368 height 21
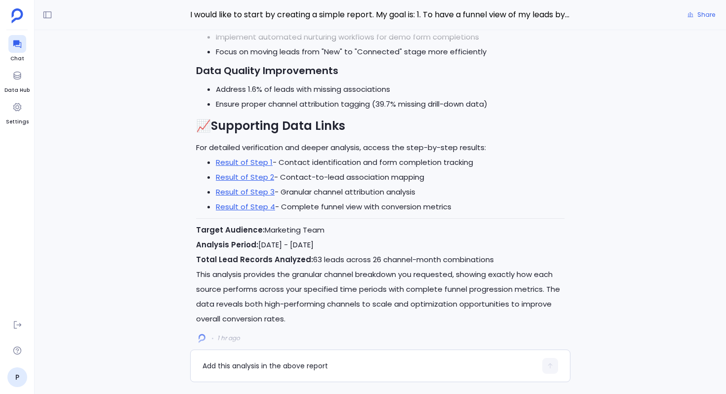
scroll to position [-4093, 0]
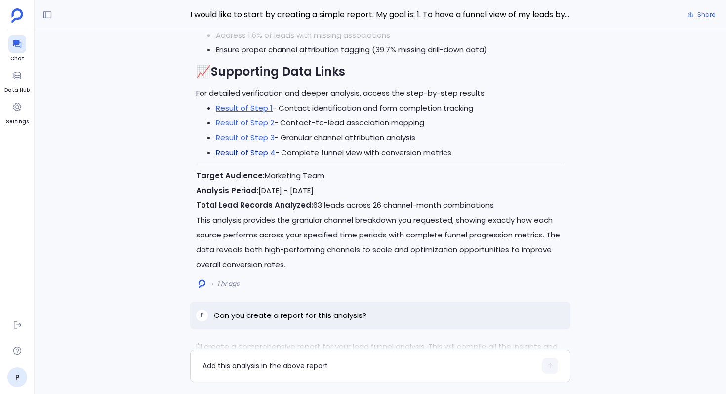
click at [264, 158] on link "Result of Step 4" at bounding box center [245, 152] width 59 height 10
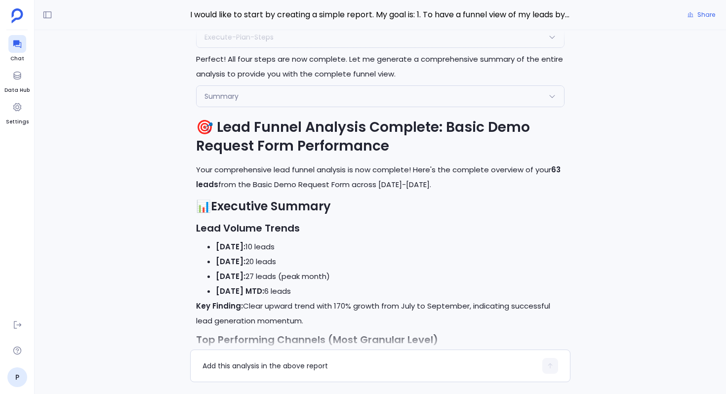
scroll to position [-5067, 0]
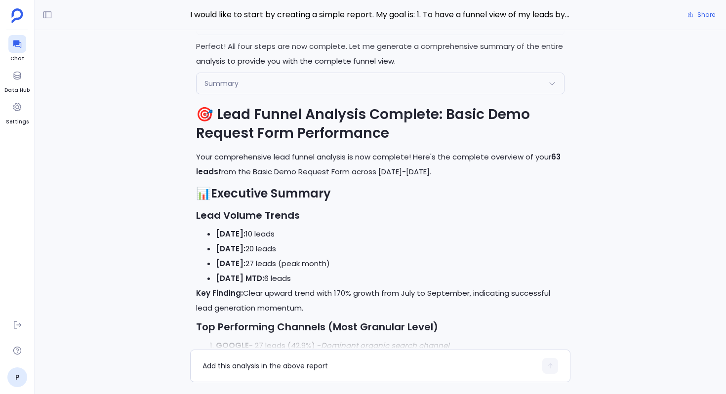
click at [312, 37] on div at bounding box center [380, 40] width 623 height 20
click at [295, 37] on div at bounding box center [380, 40] width 623 height 20
click at [251, 38] on div at bounding box center [380, 40] width 623 height 20
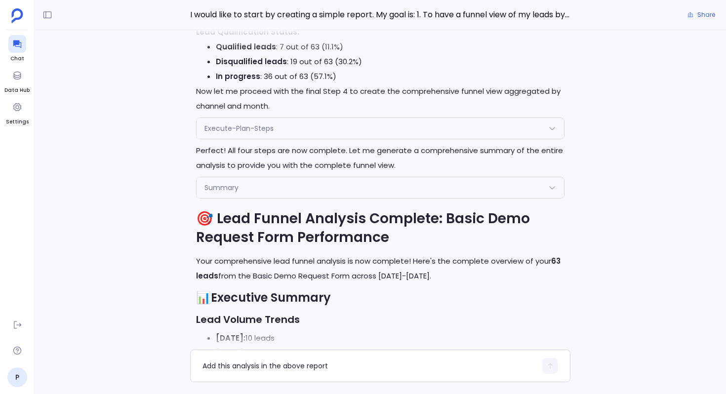
scroll to position [-5282, 0]
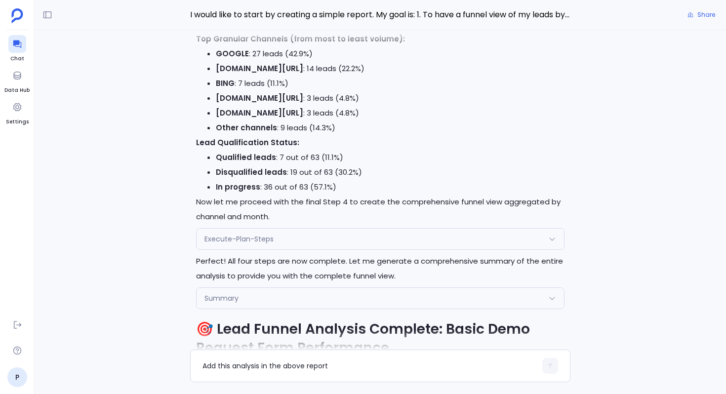
click at [235, 241] on div "Execute-Plan-Steps" at bounding box center [381, 239] width 368 height 21
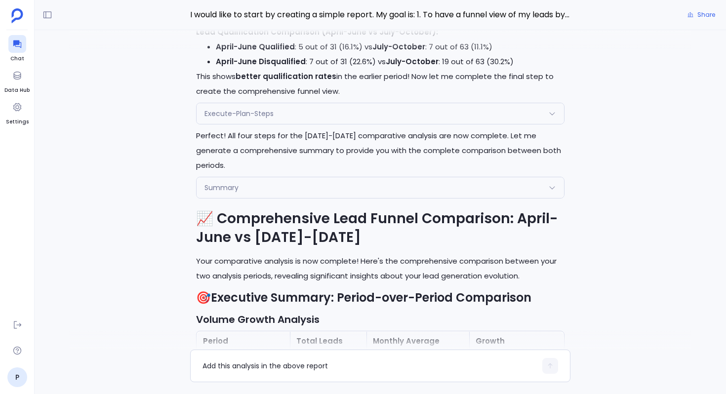
scroll to position [-1539, 0]
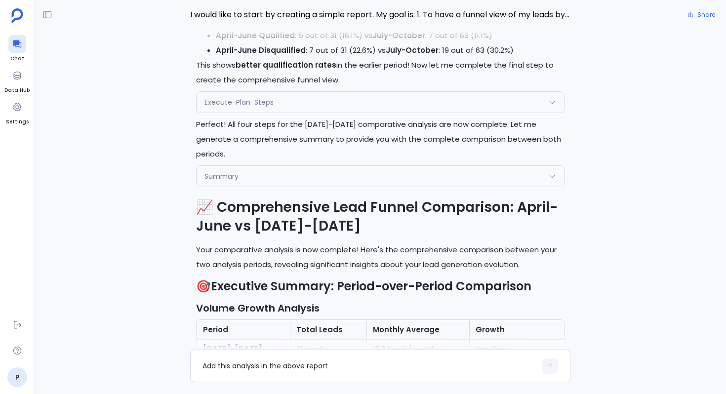
click at [292, 113] on div "Execute-Plan-Steps" at bounding box center [381, 102] width 368 height 21
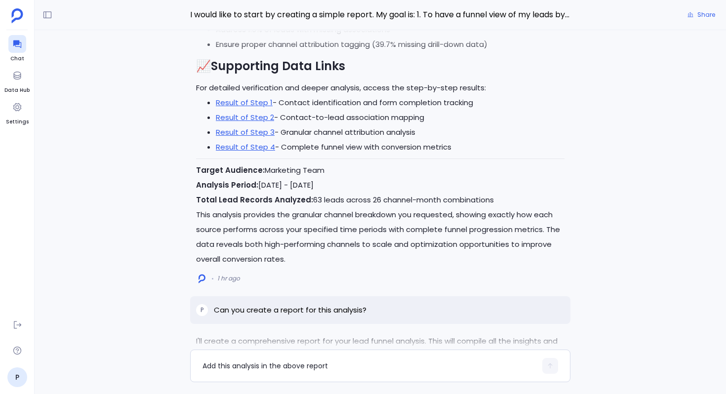
scroll to position [-4177, 0]
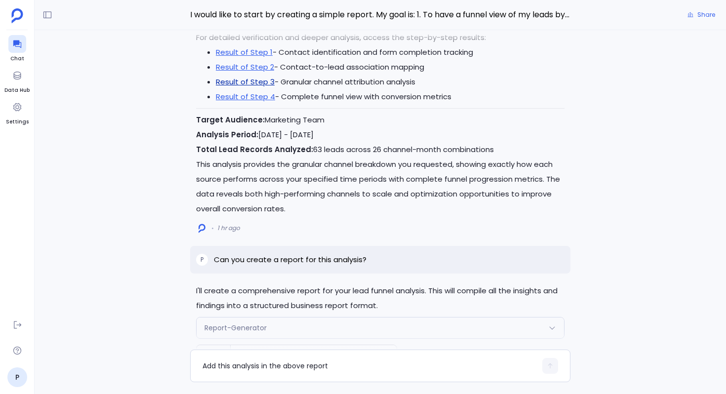
click at [244, 87] on link "Result of Step 3" at bounding box center [245, 82] width 59 height 10
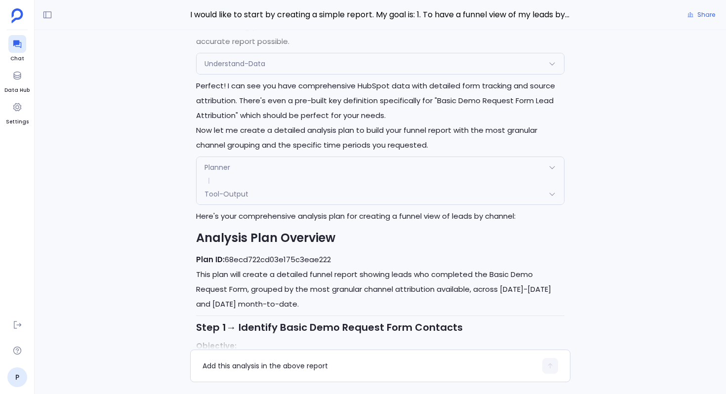
scroll to position [-5613, 0]
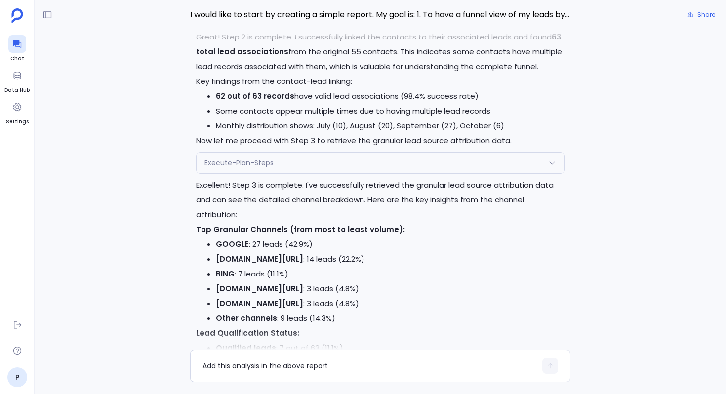
click at [321, 171] on div "Execute-Plan-Steps" at bounding box center [381, 163] width 368 height 21
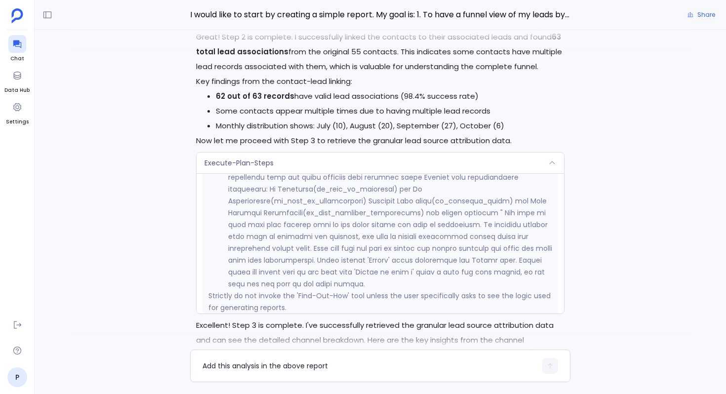
click at [321, 171] on div "Execute-Plan-Steps" at bounding box center [381, 163] width 368 height 21
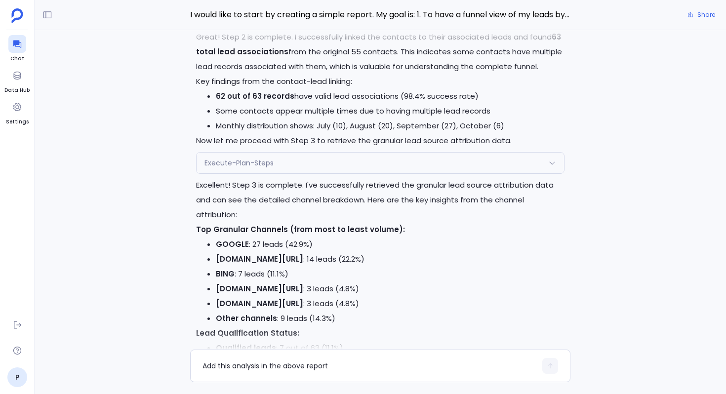
scroll to position [-5472, 0]
click at [338, 169] on div "Execute-Plan-Steps" at bounding box center [381, 162] width 368 height 21
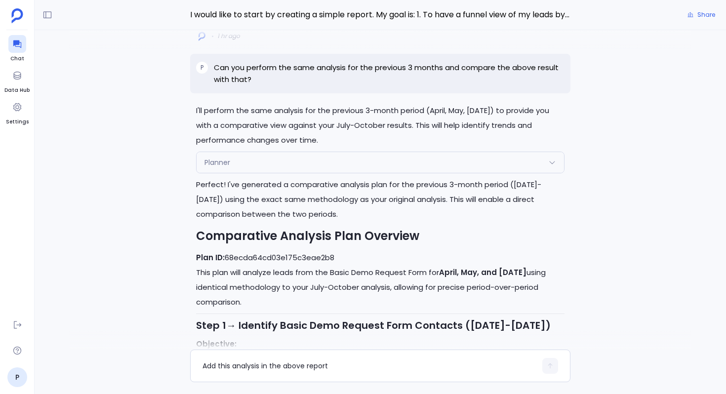
scroll to position [-1834, 0]
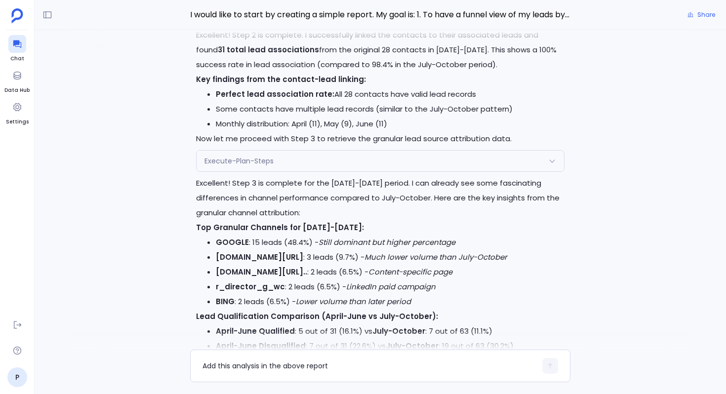
click at [361, 171] on div "Execute-Plan-Steps" at bounding box center [381, 161] width 368 height 21
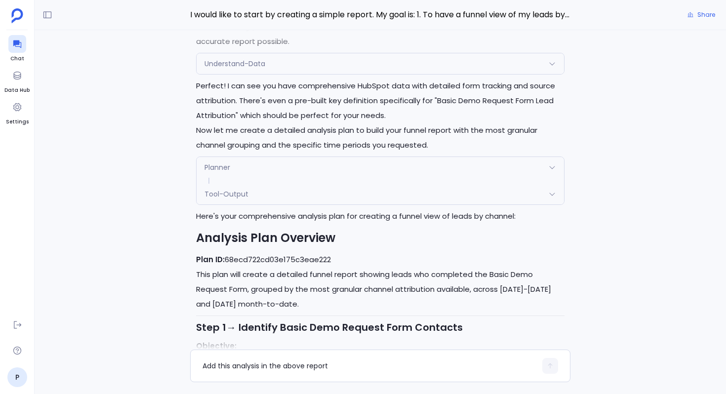
scroll to position [-5613, 0]
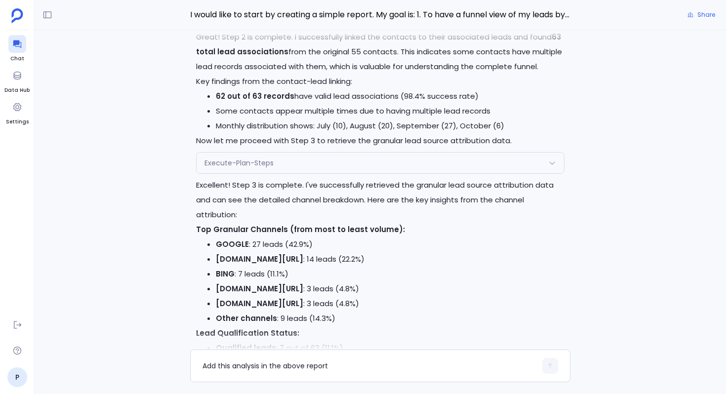
click at [360, 170] on div "Execute-Plan-Steps" at bounding box center [381, 163] width 368 height 21
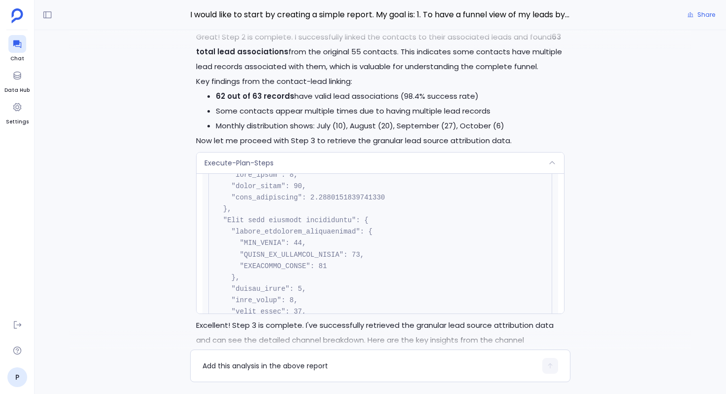
scroll to position [2960, 0]
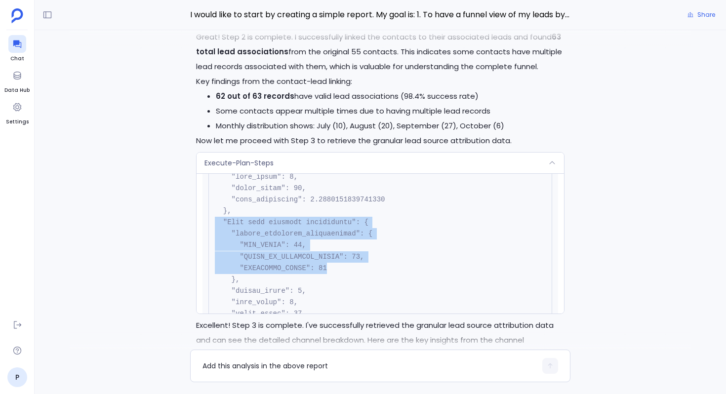
drag, startPoint x: 332, startPoint y: 278, endPoint x: 215, endPoint y: 233, distance: 125.0
copy code ""Lead lead inferred pseudostage": { "values_frequency_distribution": { "NEW_STA…"
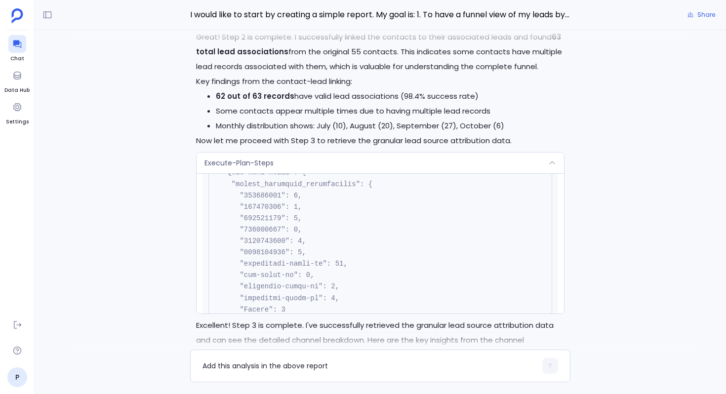
scroll to position [2796, 0]
drag, startPoint x: 299, startPoint y: 310, endPoint x: 202, endPoint y: 245, distance: 116.8
click at [202, 245] on div "Request { "name": "Execute-Plan-Steps", "args": { "step_number": "3", "planId":…" at bounding box center [381, 243] width 368 height 140
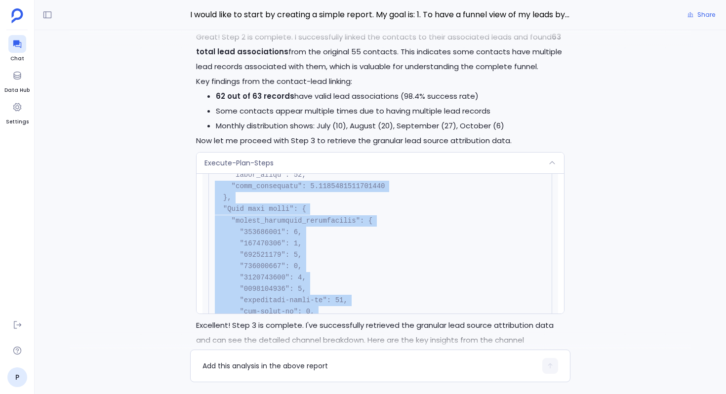
scroll to position [2755, 0]
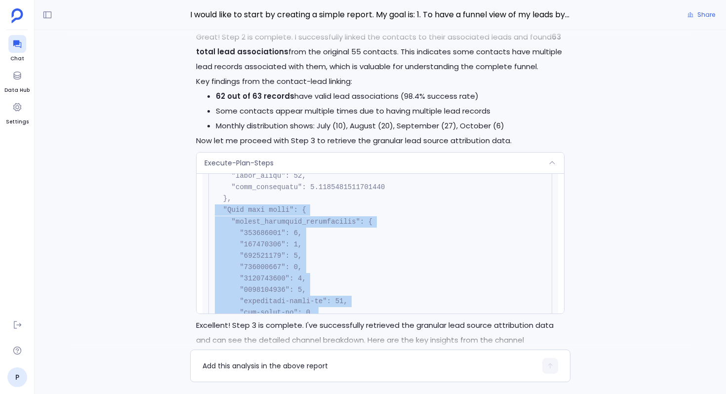
drag, startPoint x: 293, startPoint y: 313, endPoint x: 205, endPoint y: 222, distance: 125.8
copy code ""Lead lead stage": { "values_frequency_distribution": { "185076324": 1, "185076…"
click at [290, 173] on div "Execute-Plan-Steps" at bounding box center [381, 163] width 368 height 21
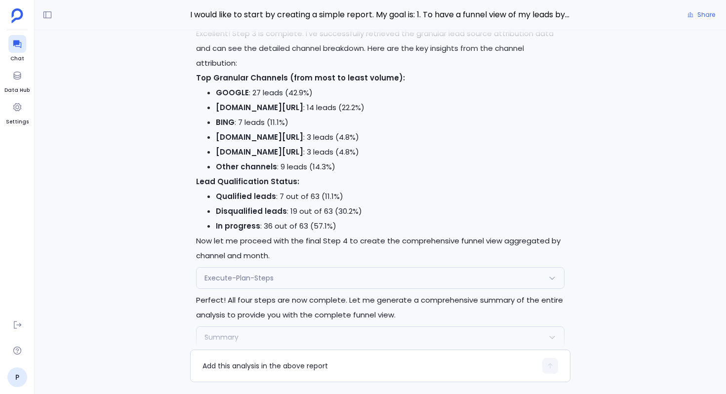
scroll to position [-5261, 0]
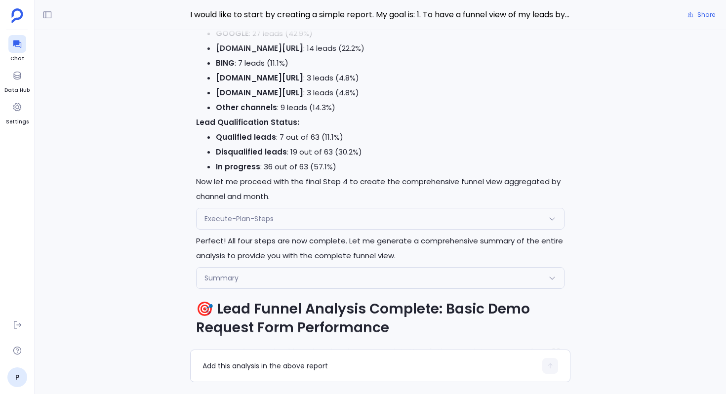
click at [291, 289] on div "Summary" at bounding box center [381, 278] width 368 height 21
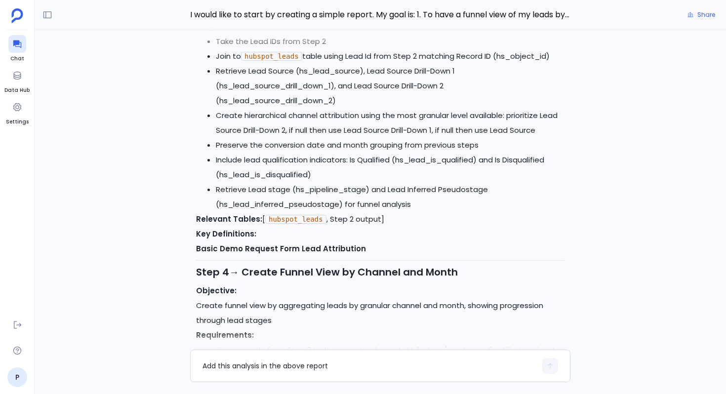
scroll to position [-6476, 0]
click at [321, 200] on li "Retrieve Lead stage (hs_pipeline_stage) and Lead Inferred Pseudostage (hs_lead_…" at bounding box center [390, 198] width 349 height 30
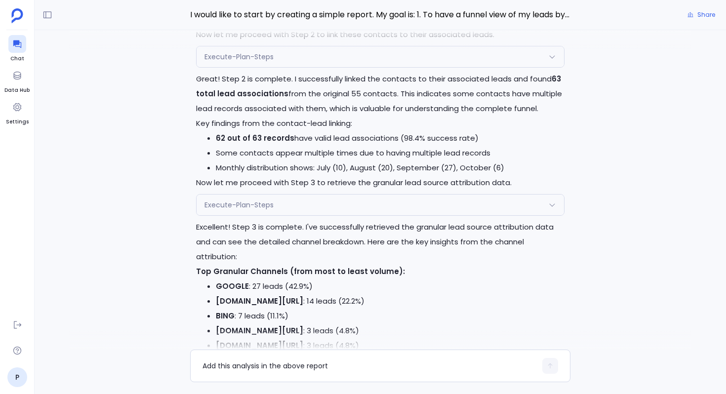
scroll to position [-5656, 0]
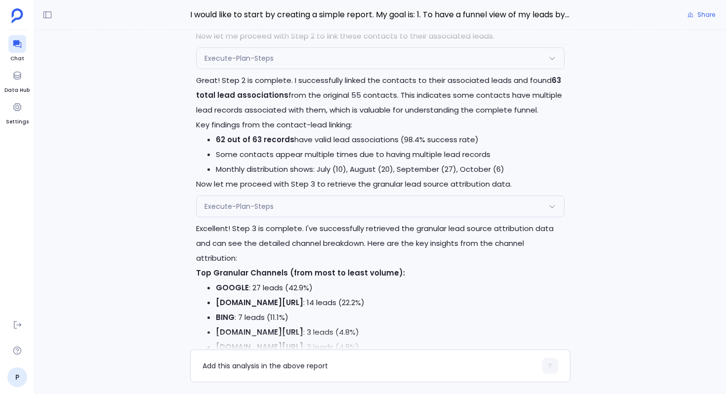
click at [287, 211] on div "Execute-Plan-Steps" at bounding box center [381, 206] width 368 height 21
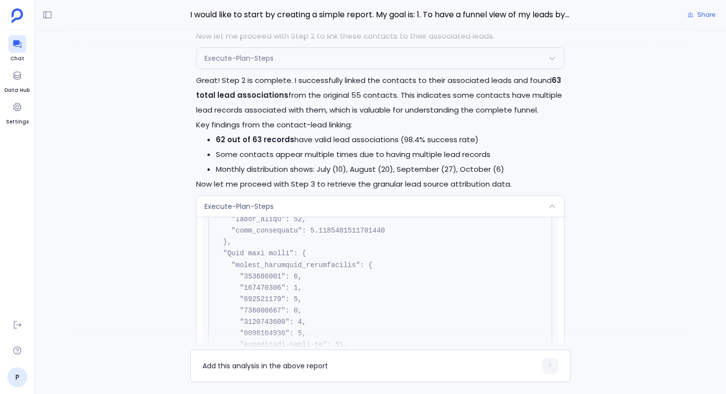
click at [287, 211] on div "Execute-Plan-Steps" at bounding box center [381, 206] width 368 height 21
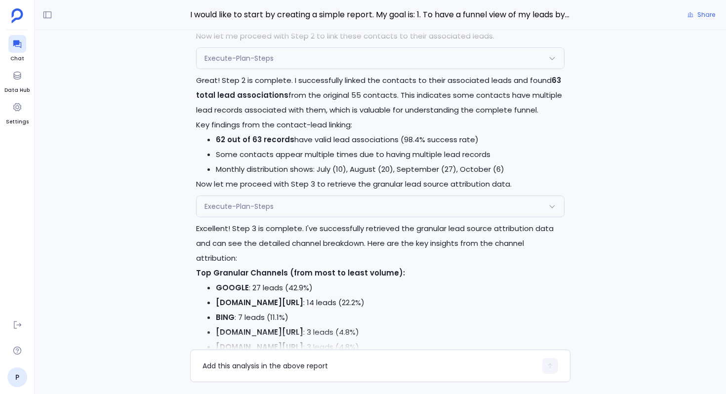
click at [287, 211] on div "Execute-Plan-Steps" at bounding box center [381, 206] width 368 height 21
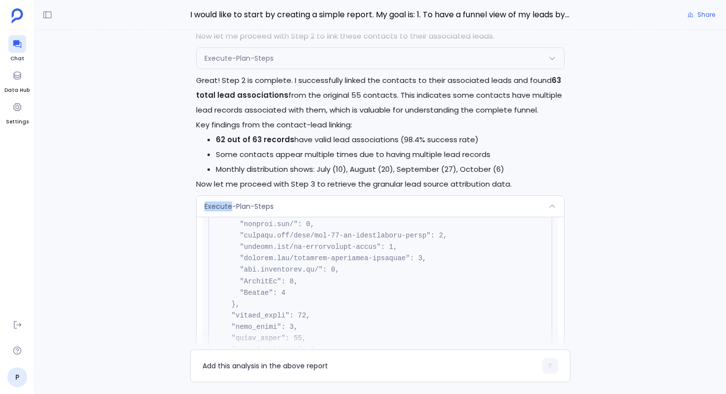
scroll to position [2316, 0]
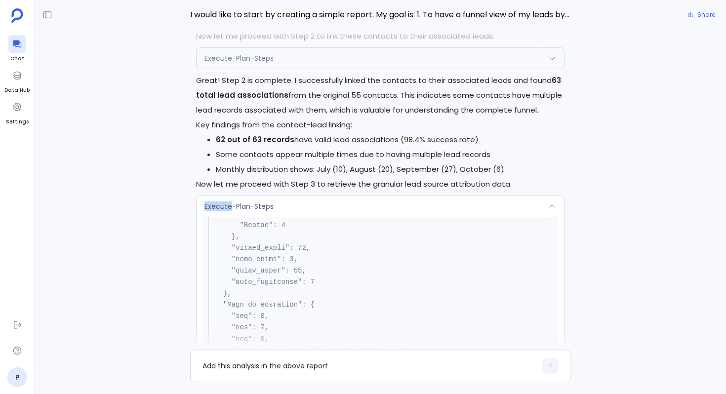
click at [314, 217] on div "Execute-Plan-Steps" at bounding box center [381, 206] width 368 height 21
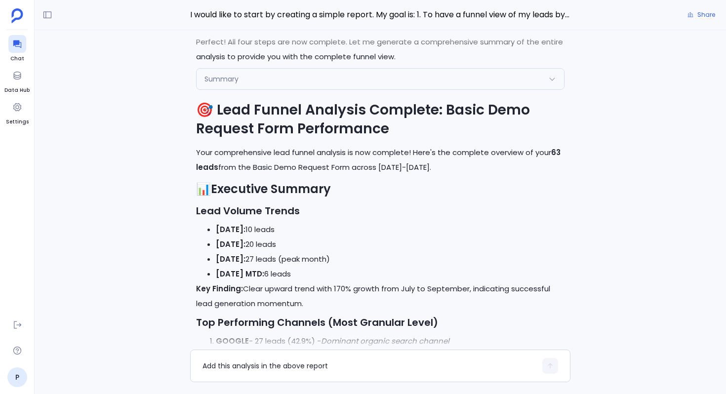
click at [256, 81] on div "Summary" at bounding box center [381, 79] width 368 height 21
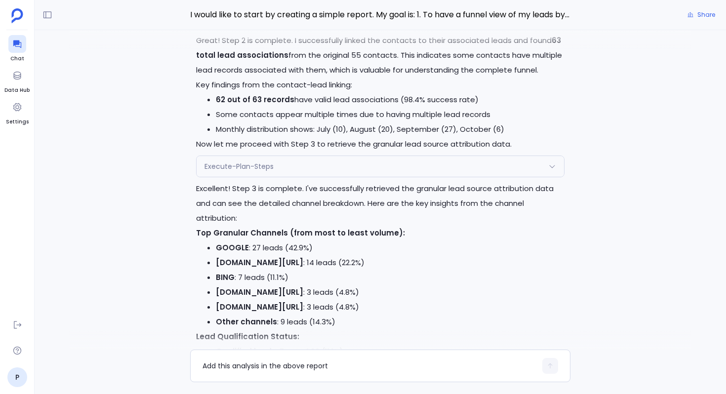
scroll to position [-5651, 0]
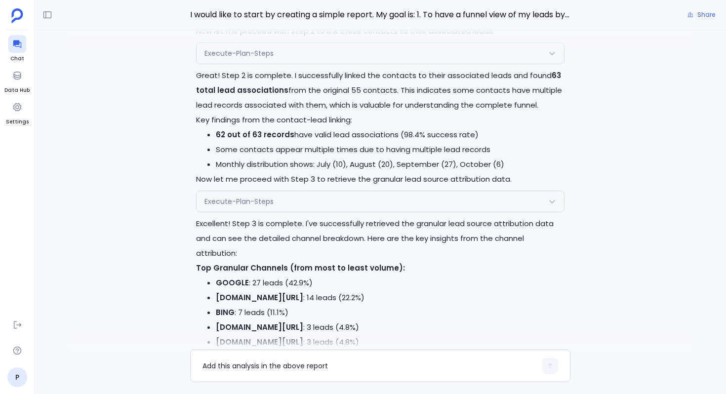
click at [280, 212] on div "Execute-Plan-Steps" at bounding box center [381, 201] width 368 height 21
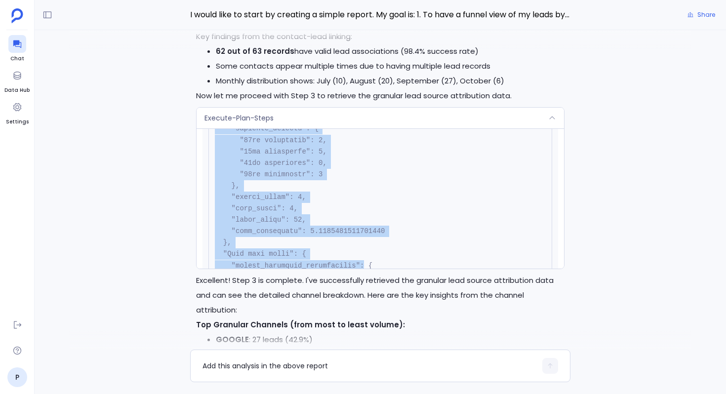
scroll to position [2670, 0]
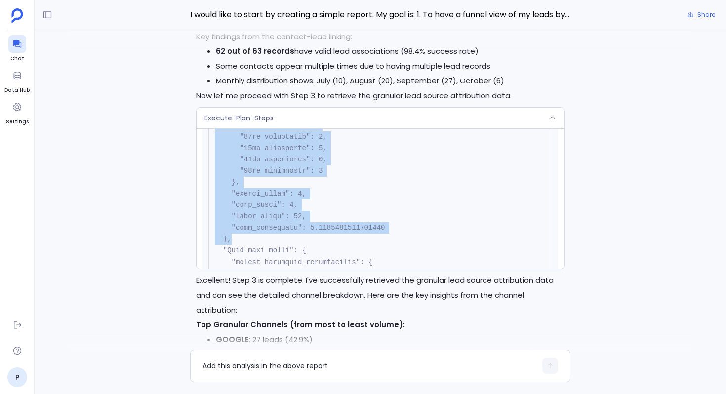
drag, startPoint x: 223, startPoint y: 150, endPoint x: 390, endPoint y: 248, distance: 193.2
copy code ""Lead is disqualified": { "min": 0, "max": 1, "sum": 19, "non_null_values_mean"…"
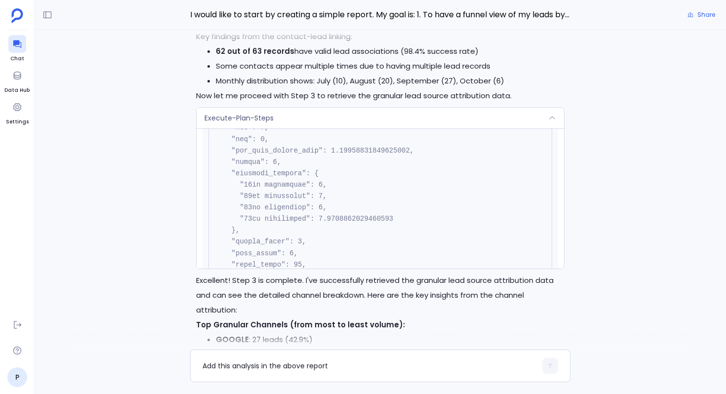
scroll to position [2398, 0]
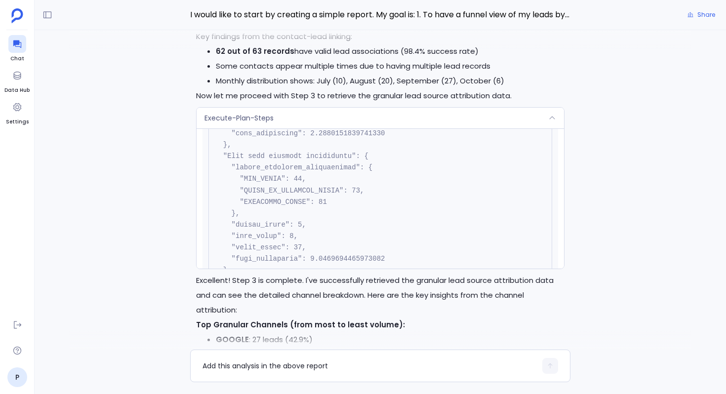
drag, startPoint x: 223, startPoint y: 142, endPoint x: 368, endPoint y: 132, distance: 144.7
click at [368, 132] on div "Execute-Plan-Steps Request { "name": "Execute-Plan-Steps", "args": { "step_numb…" at bounding box center [381, 188] width 368 height 161
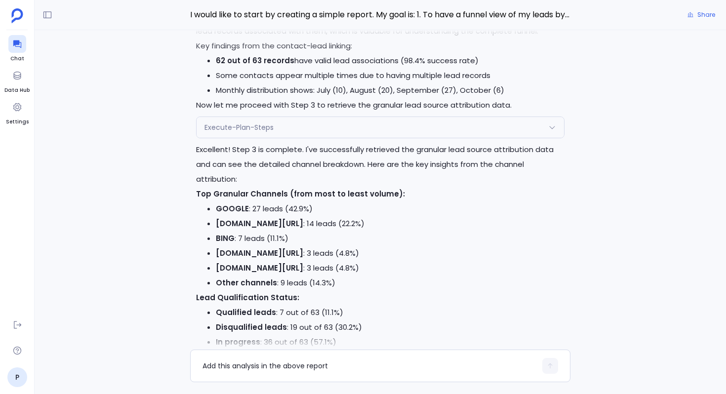
click at [348, 138] on div "Execute-Plan-Steps" at bounding box center [381, 127] width 368 height 21
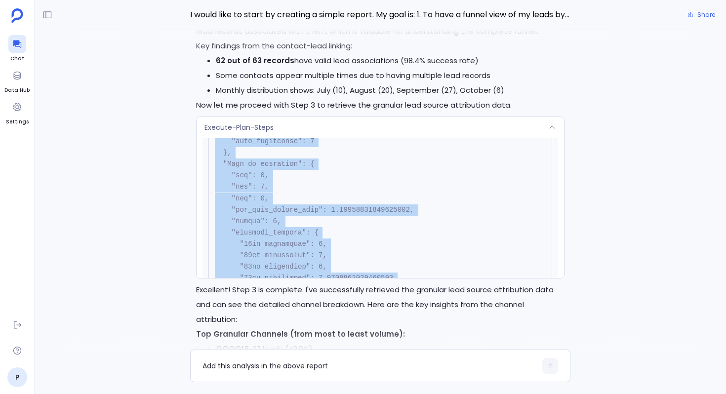
scroll to position [2350, 0]
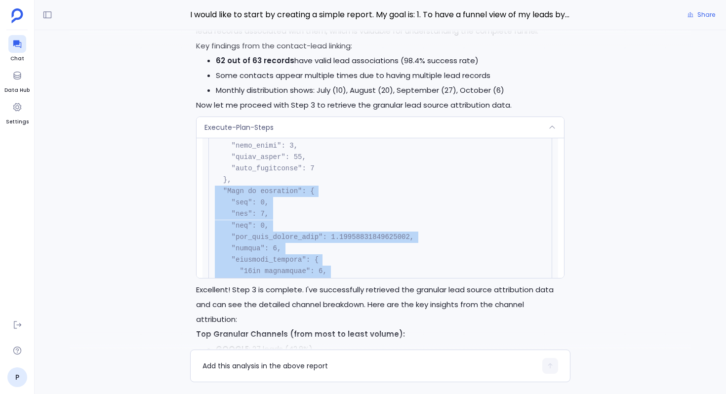
drag, startPoint x: 395, startPoint y: 253, endPoint x: 211, endPoint y: 198, distance: 192.8
copy code ""Lead is qualified": { "min": 0, "max": 1, "sum": 7, "non_null_values_mean": 0.…"
click at [327, 138] on div "Execute-Plan-Steps" at bounding box center [381, 127] width 368 height 21
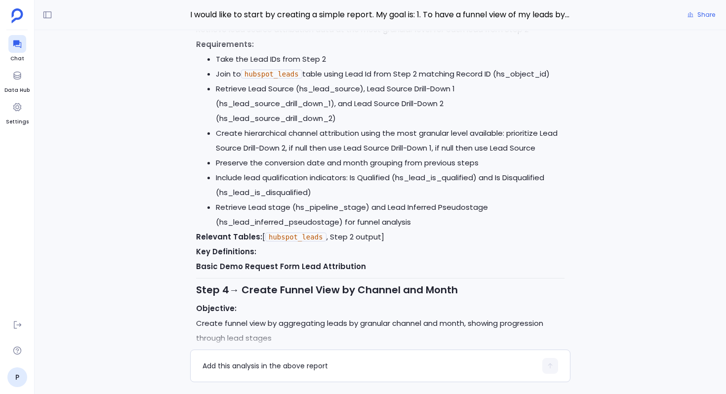
scroll to position [-6353, 0]
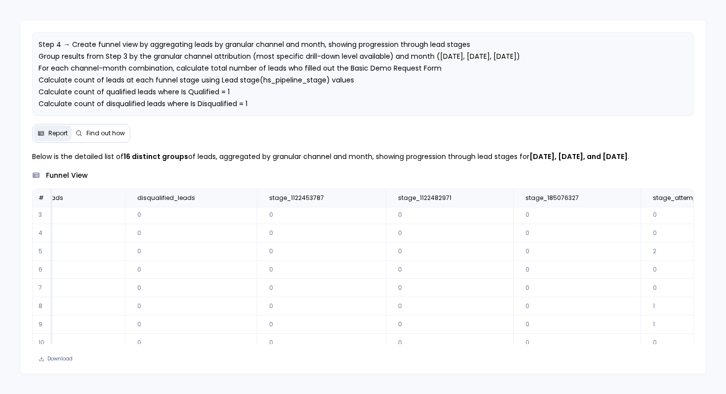
scroll to position [38, 457]
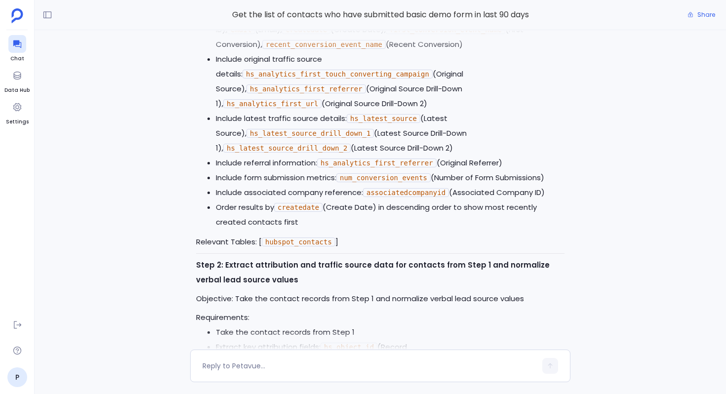
scroll to position [-2590, 0]
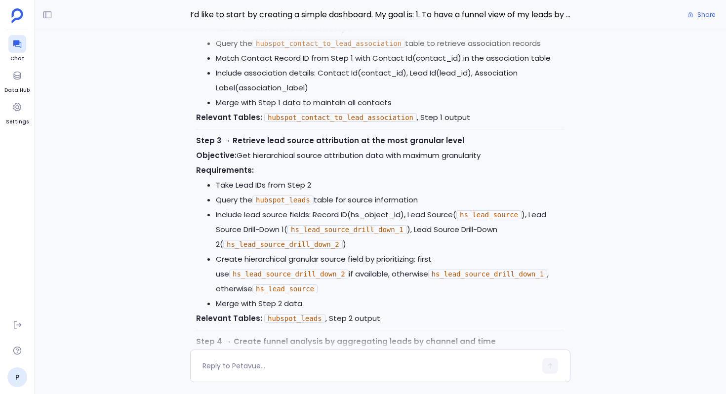
scroll to position [-1627, 0]
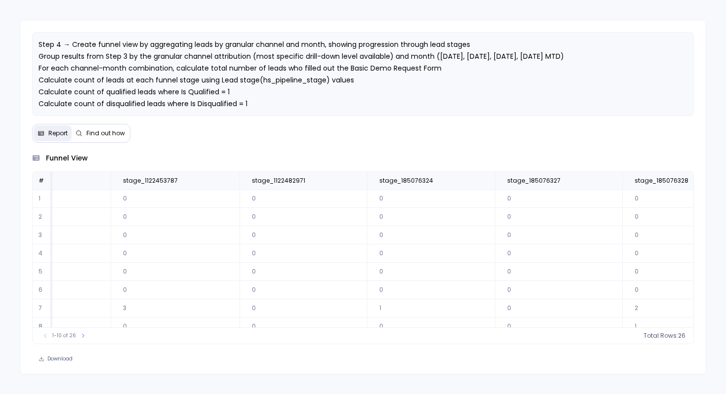
scroll to position [0, 604]
click at [193, 182] on span "stage_1122453787" at bounding box center [162, 181] width 98 height 8
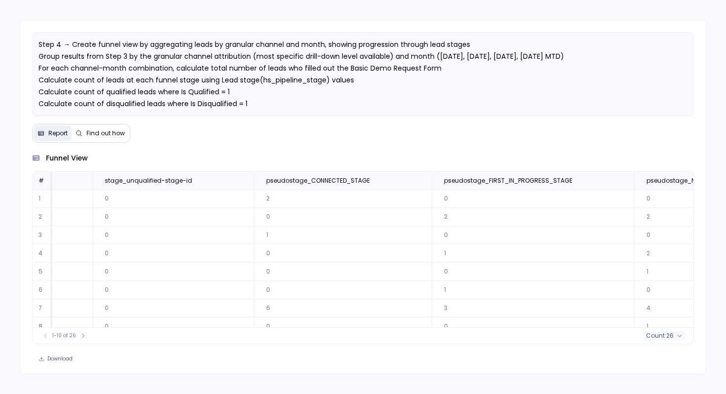
scroll to position [0, 1997]
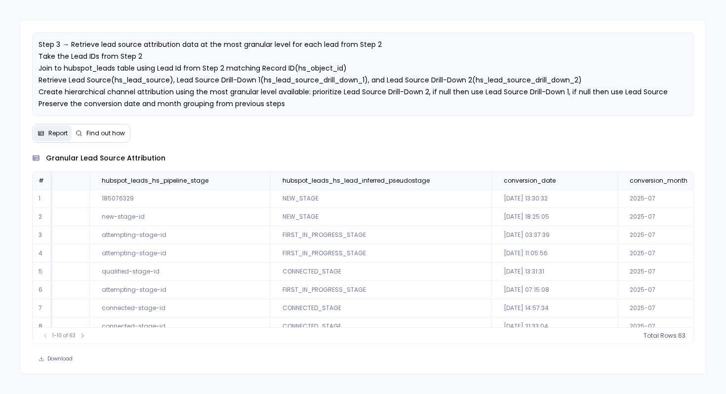
scroll to position [0, 1901]
drag, startPoint x: 343, startPoint y: 179, endPoint x: 195, endPoint y: 182, distance: 147.8
click at [280, 182] on span "hubspot_leads_hs_lead_inferred_pseudostage" at bounding box center [375, 181] width 191 height 8
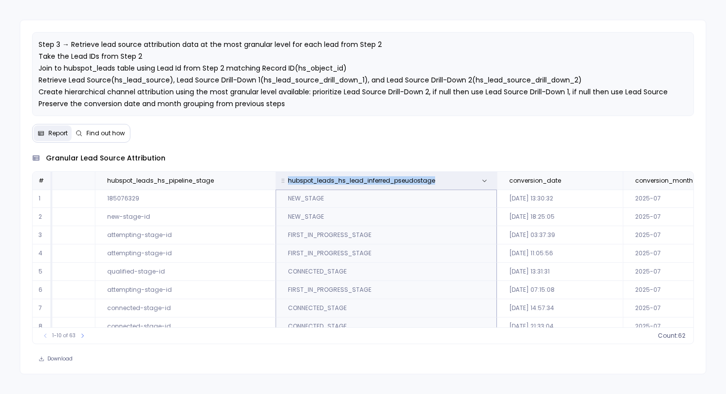
copy span "hubspot_leads_hs_lead_inferred_pseudostage"
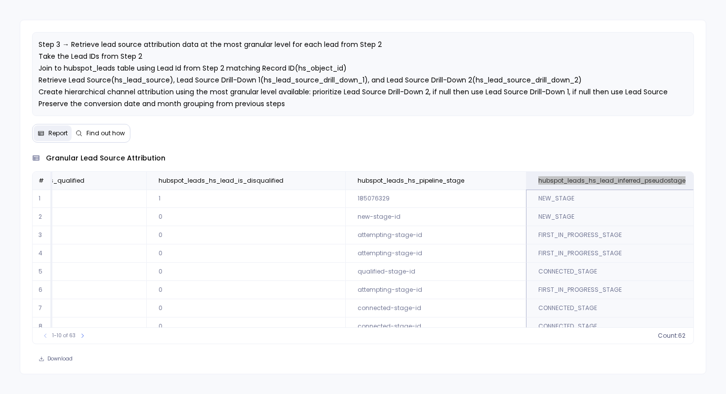
scroll to position [0, 1643]
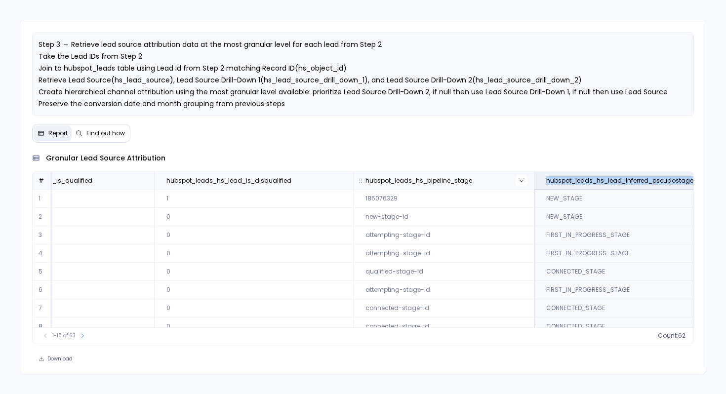
click at [516, 178] on button at bounding box center [522, 181] width 12 height 12
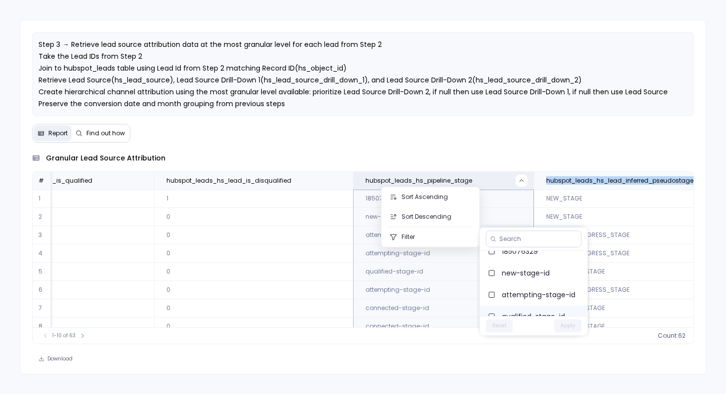
scroll to position [0, 0]
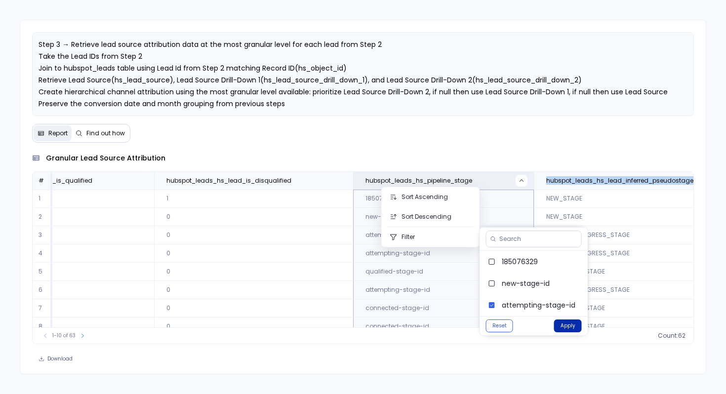
click at [559, 324] on button "Apply" at bounding box center [568, 326] width 28 height 13
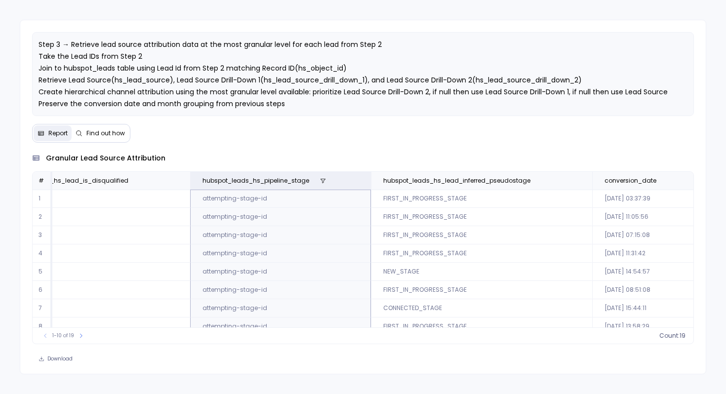
scroll to position [0, 1811]
click at [312, 177] on button at bounding box center [318, 181] width 12 height 12
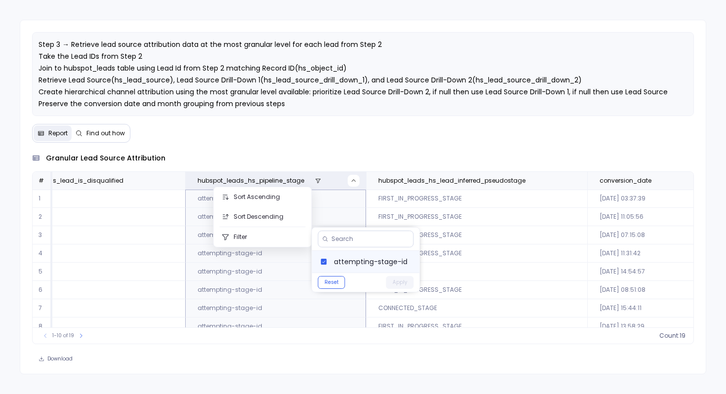
click at [332, 257] on label "attempting-stage-id" at bounding box center [366, 262] width 108 height 22
click at [398, 281] on button "Apply" at bounding box center [400, 282] width 28 height 13
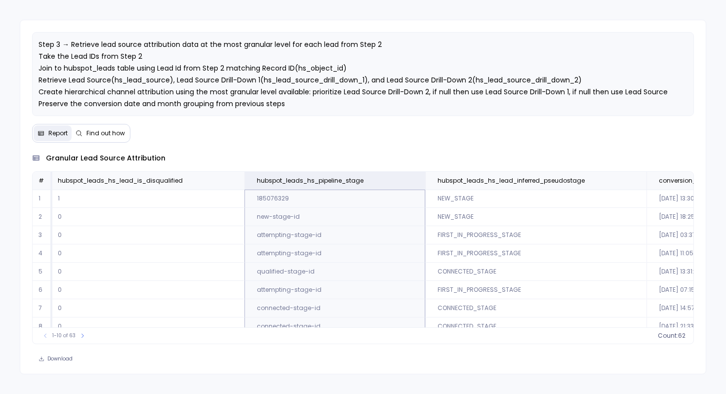
scroll to position [0, 1752]
click at [410, 179] on icon at bounding box center [413, 181] width 6 height 6
click at [425, 278] on td "CONNECTED_STAGE" at bounding box center [535, 272] width 221 height 18
